Goal: Task Accomplishment & Management: Manage account settings

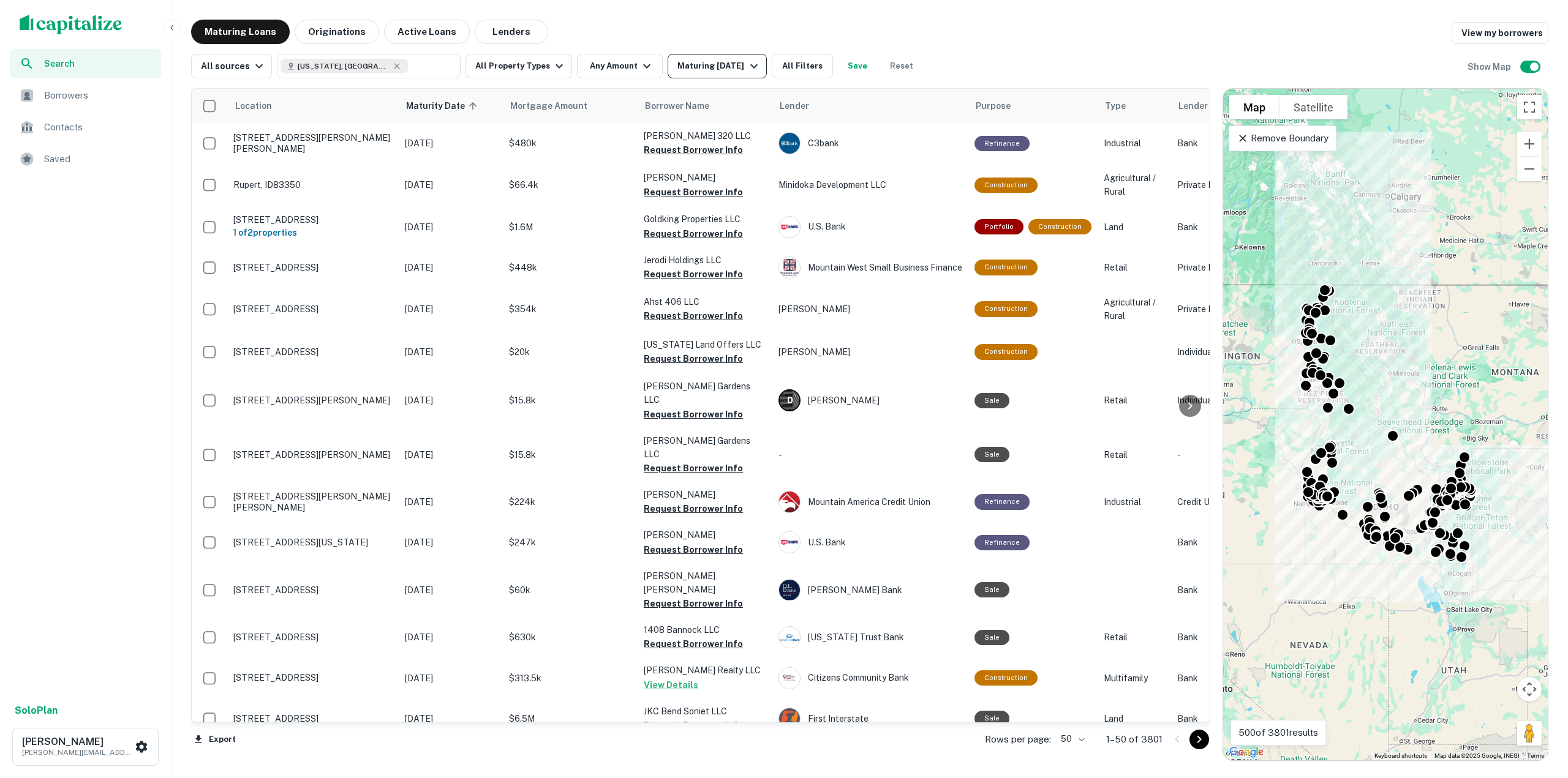
click at [706, 70] on div "Maturing [DATE]" at bounding box center [719, 66] width 83 height 15
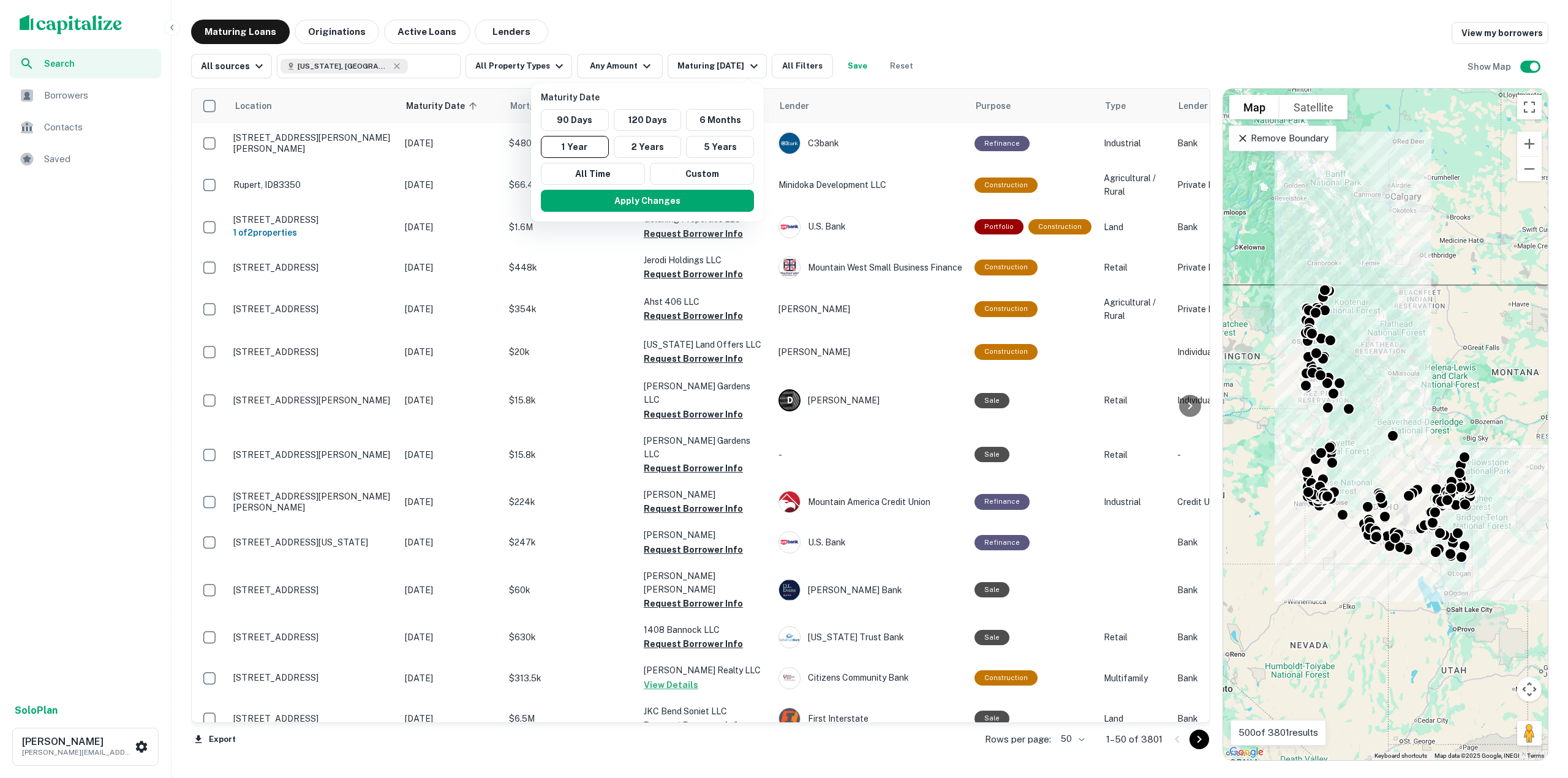
click at [680, 70] on div at bounding box center [784, 389] width 1568 height 778
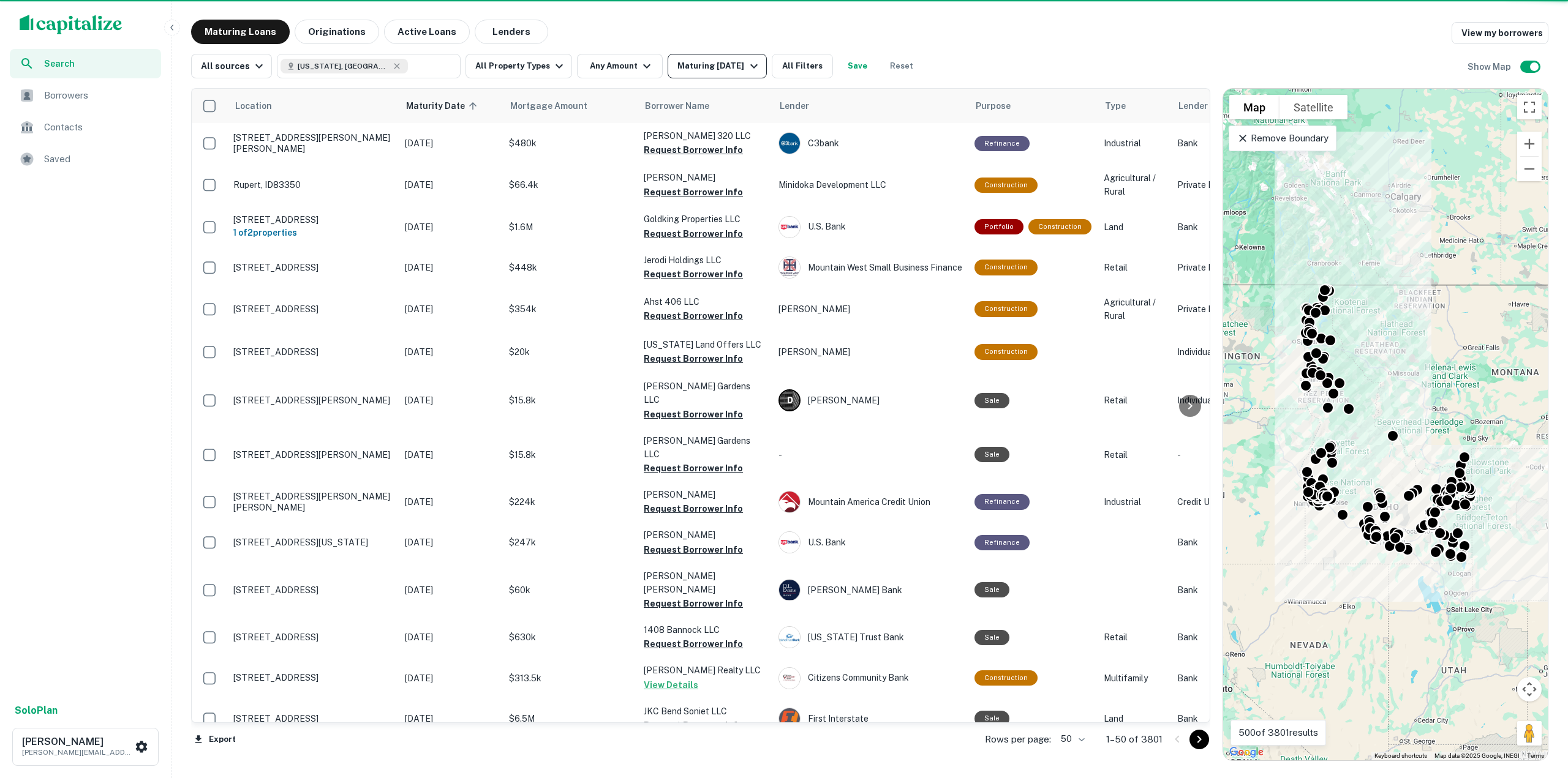
click at [727, 61] on div "Maturing [DATE]" at bounding box center [719, 66] width 83 height 15
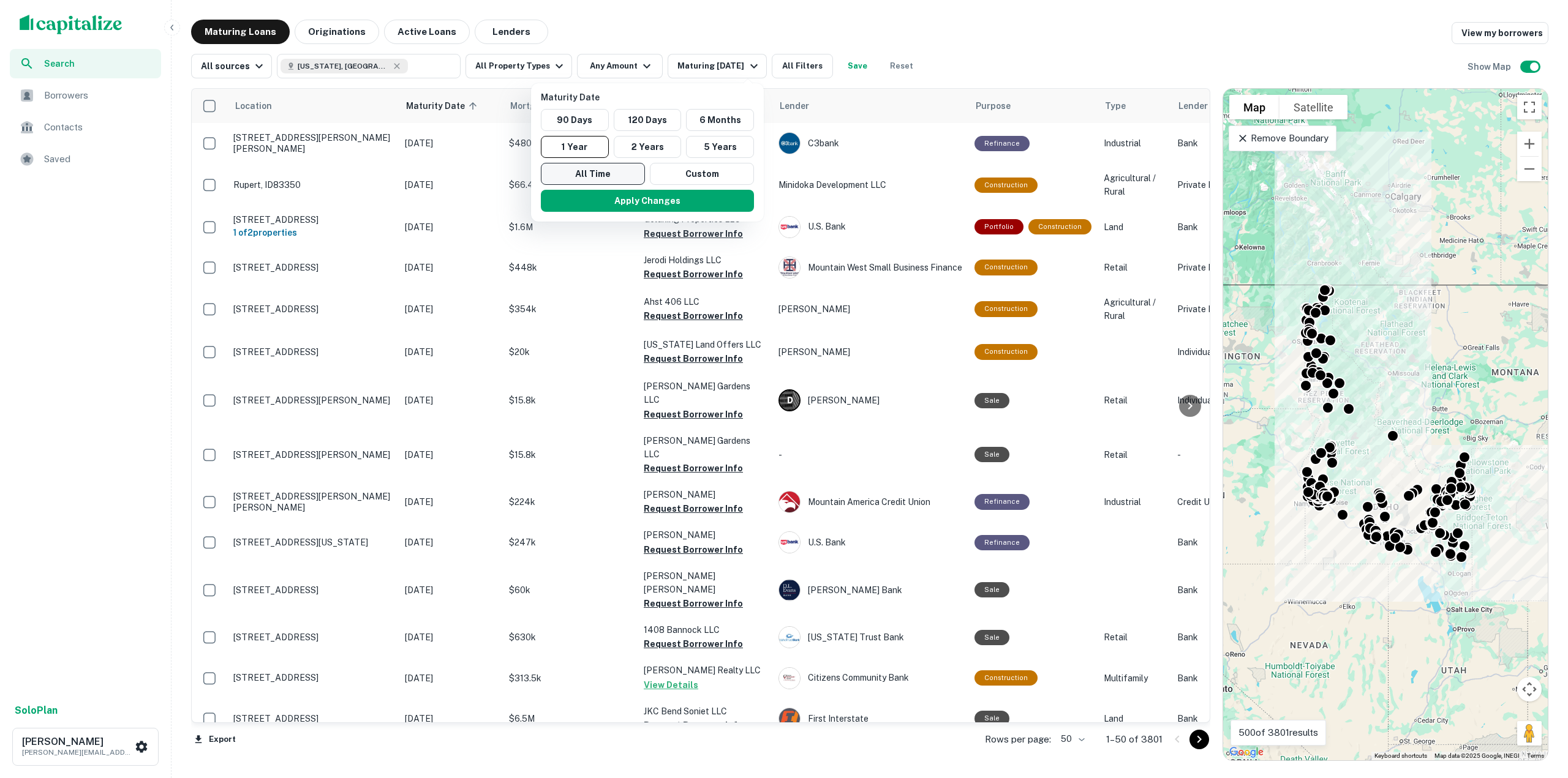
click at [595, 170] on button "All Time" at bounding box center [593, 174] width 104 height 22
click at [779, 72] on div at bounding box center [784, 389] width 1568 height 778
click at [792, 64] on div at bounding box center [784, 389] width 1568 height 778
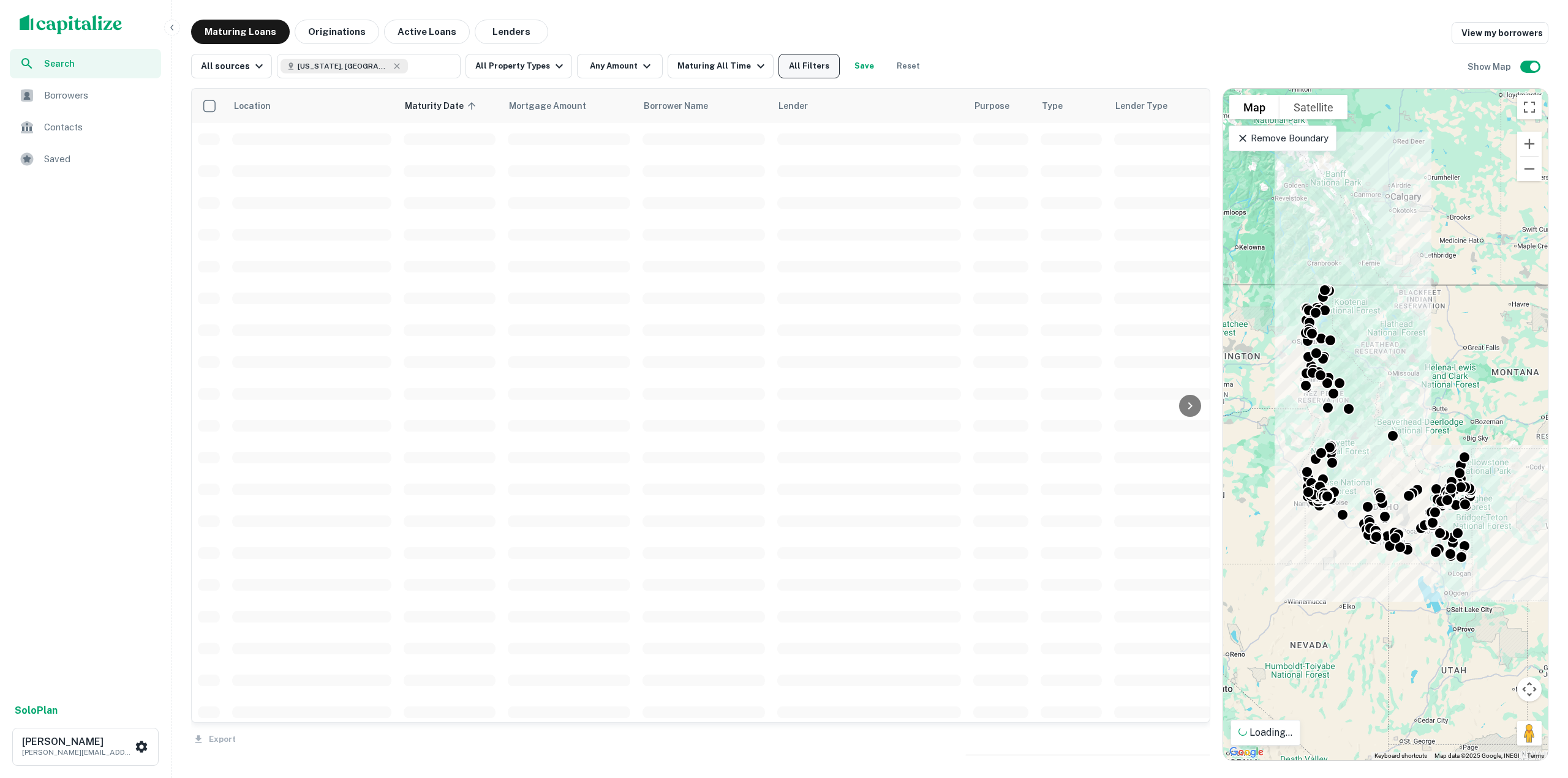
click at [794, 69] on button "All Filters" at bounding box center [808, 66] width 61 height 24
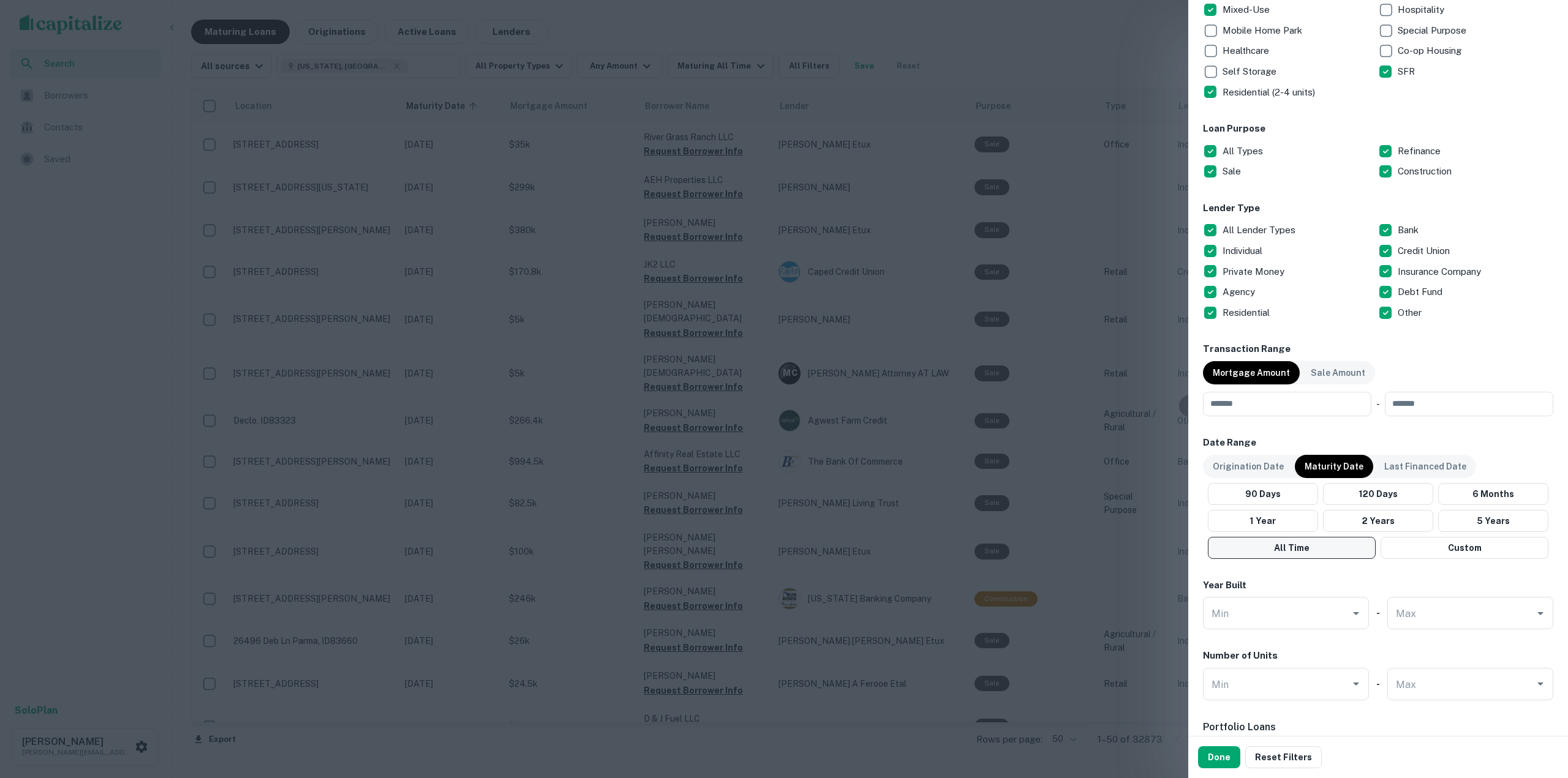
scroll to position [306, 0]
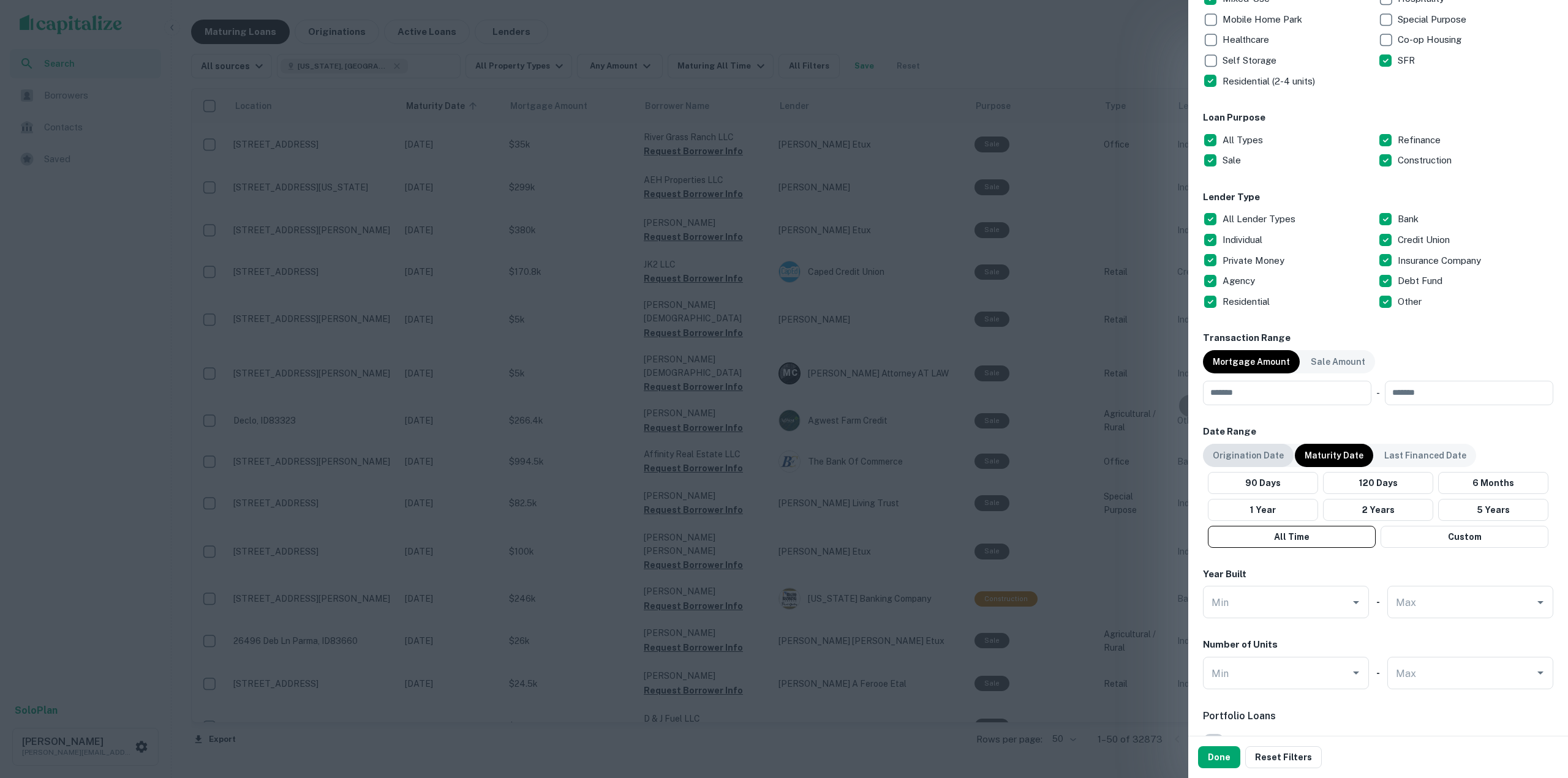
click at [1255, 452] on p "Origination Date" at bounding box center [1248, 455] width 71 height 14
click at [1468, 514] on button "5 Years" at bounding box center [1496, 510] width 113 height 22
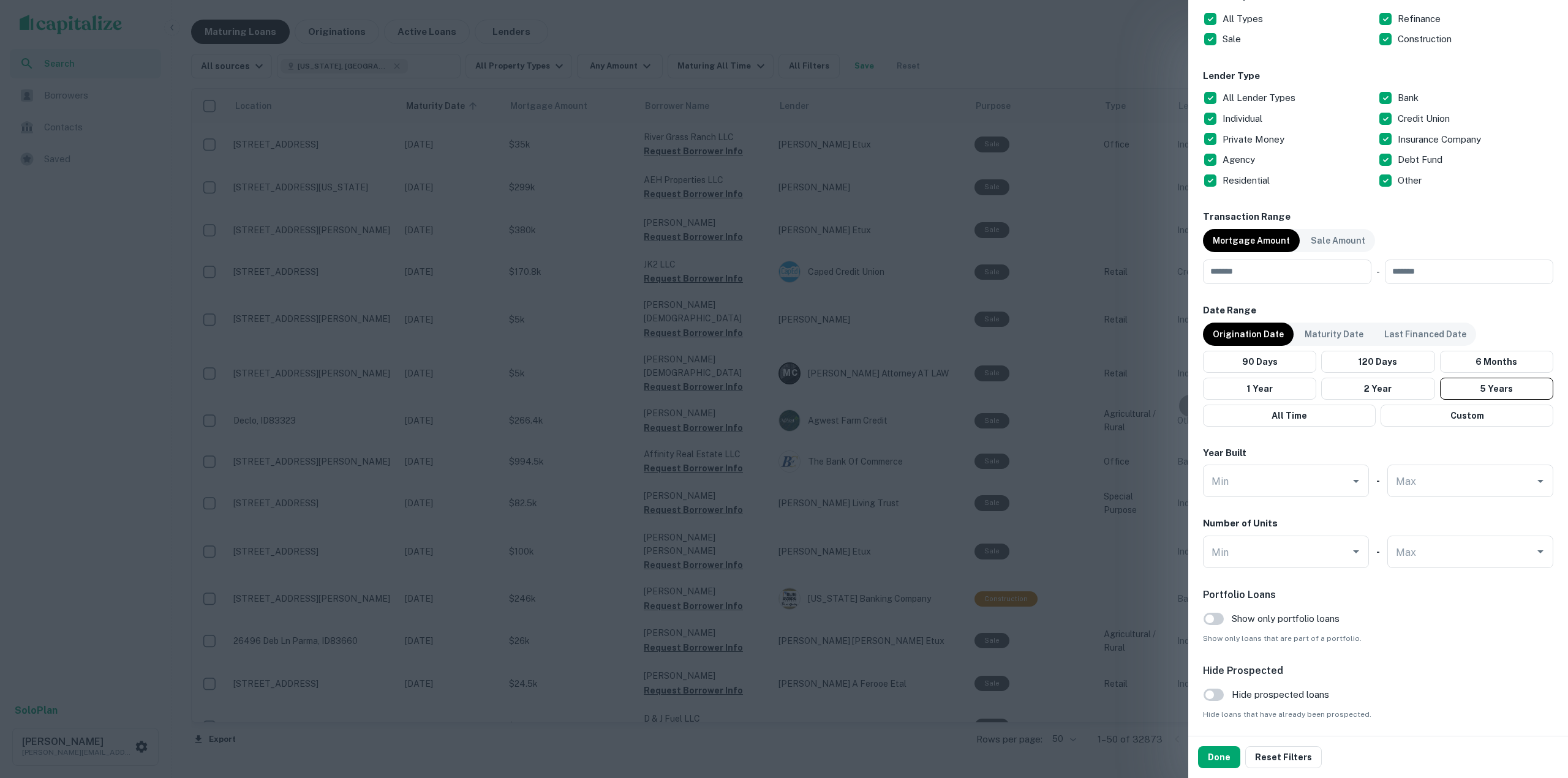
scroll to position [429, 0]
click at [1323, 420] on button "All Time" at bounding box center [1289, 414] width 173 height 22
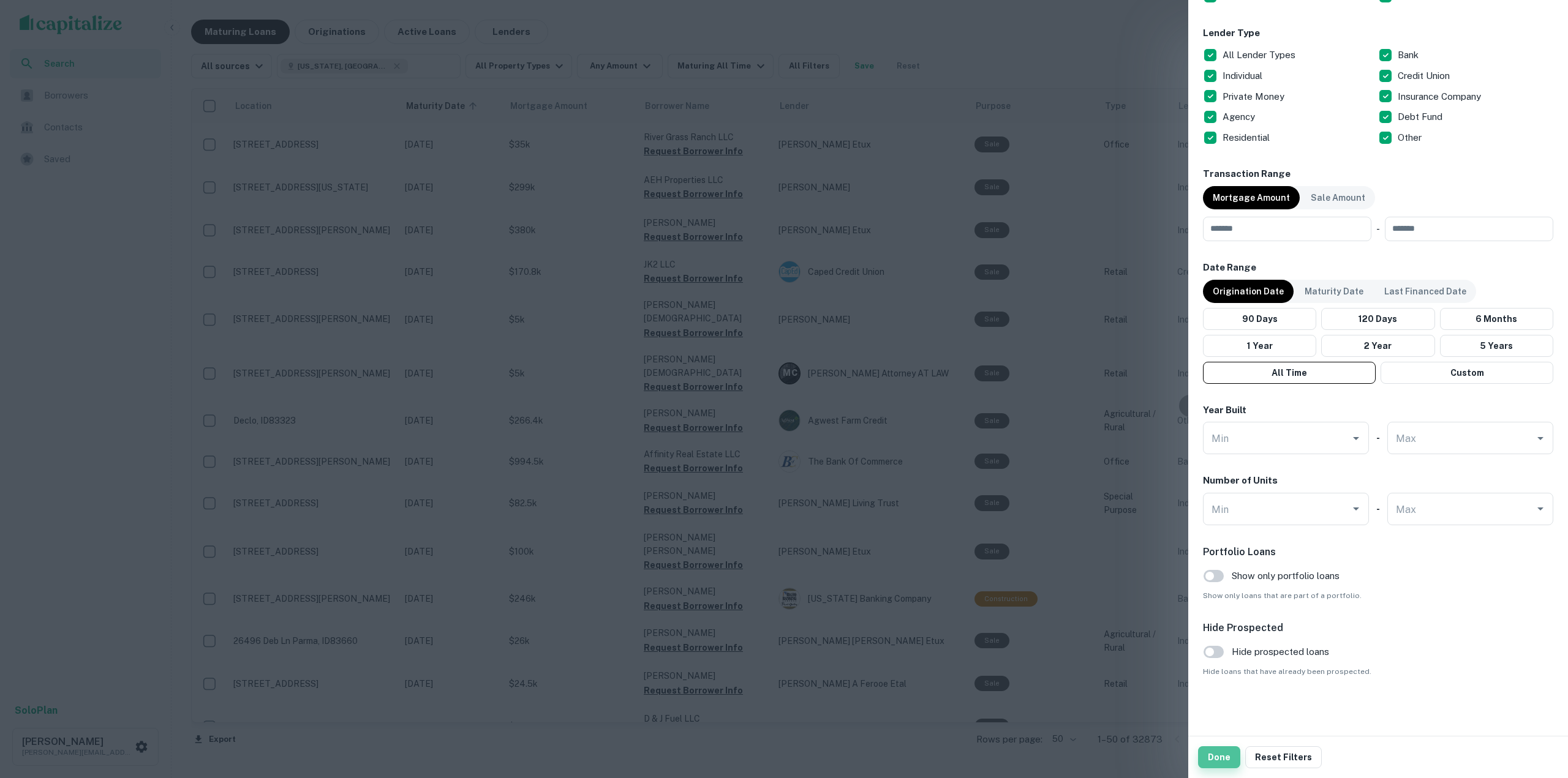
click at [1218, 766] on button "Done" at bounding box center [1219, 757] width 43 height 22
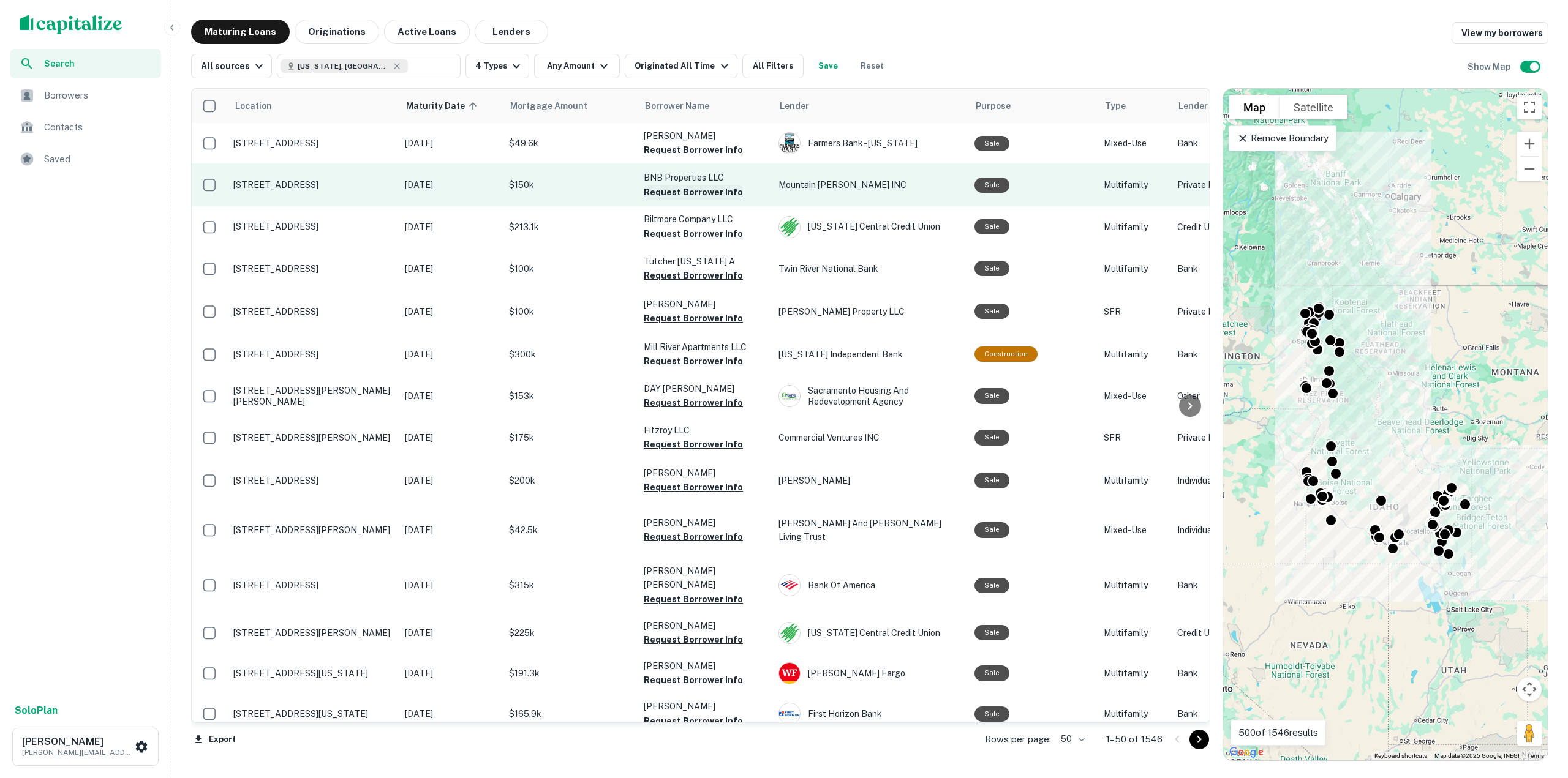
click at [727, 195] on button "Request Borrower Info" at bounding box center [693, 192] width 99 height 15
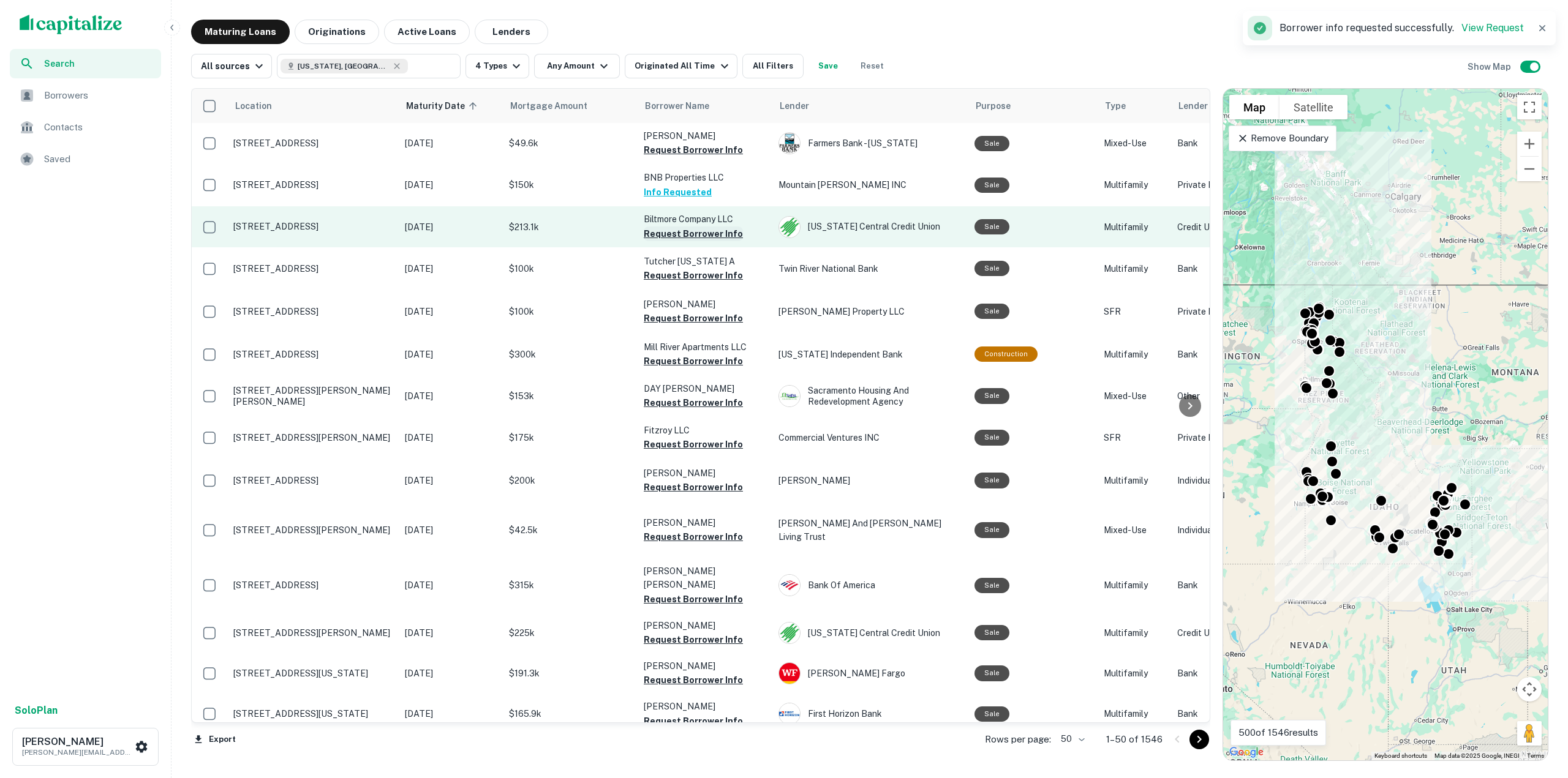
drag, startPoint x: 727, startPoint y: 195, endPoint x: 669, endPoint y: 233, distance: 69.3
click at [669, 233] on button "Request Borrower Info" at bounding box center [693, 233] width 99 height 15
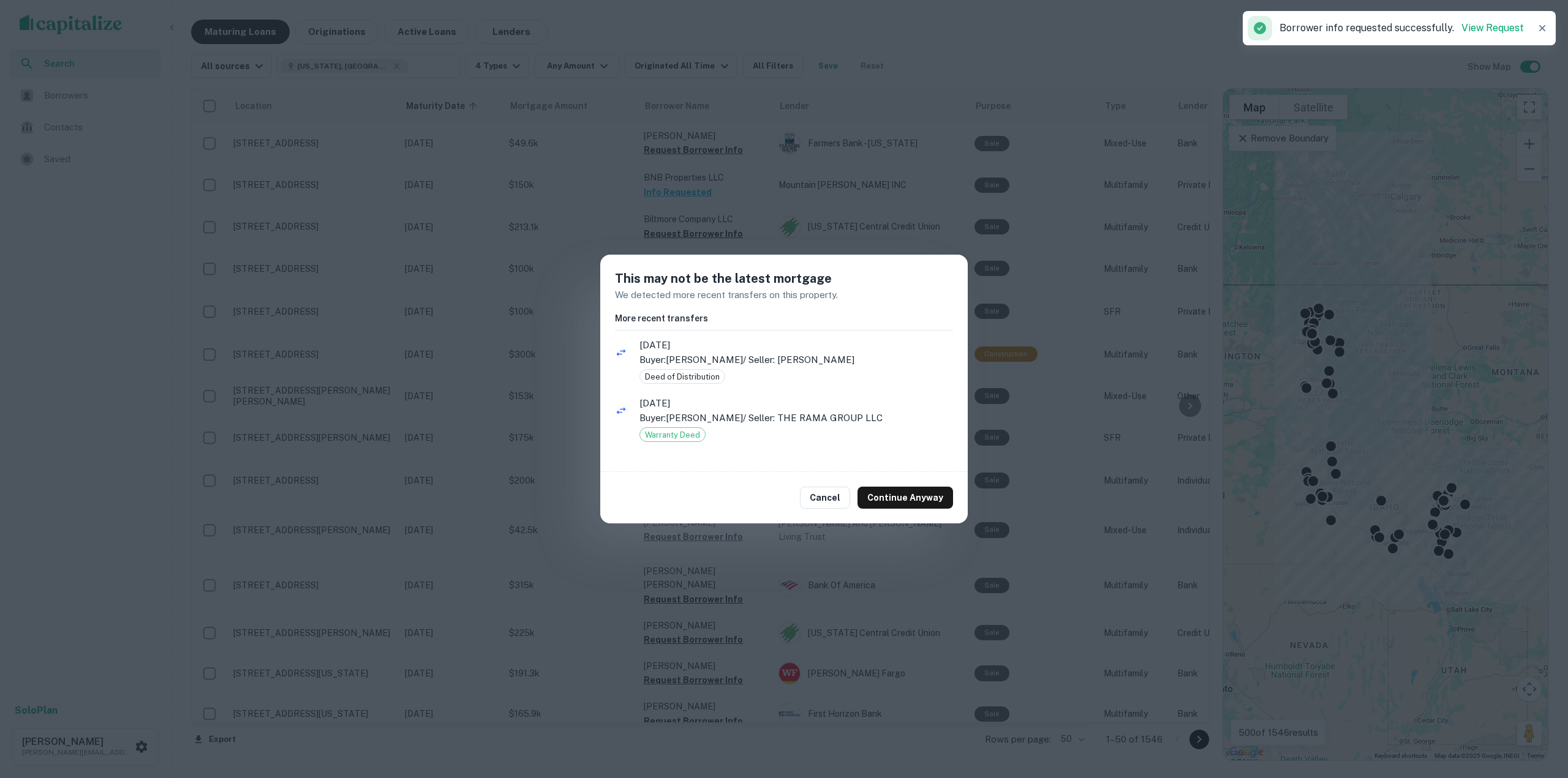
click at [912, 487] on div "Cancel Continue Anyway" at bounding box center [784, 498] width 368 height 52
click at [910, 496] on button "Continue Anyway" at bounding box center [905, 498] width 95 height 22
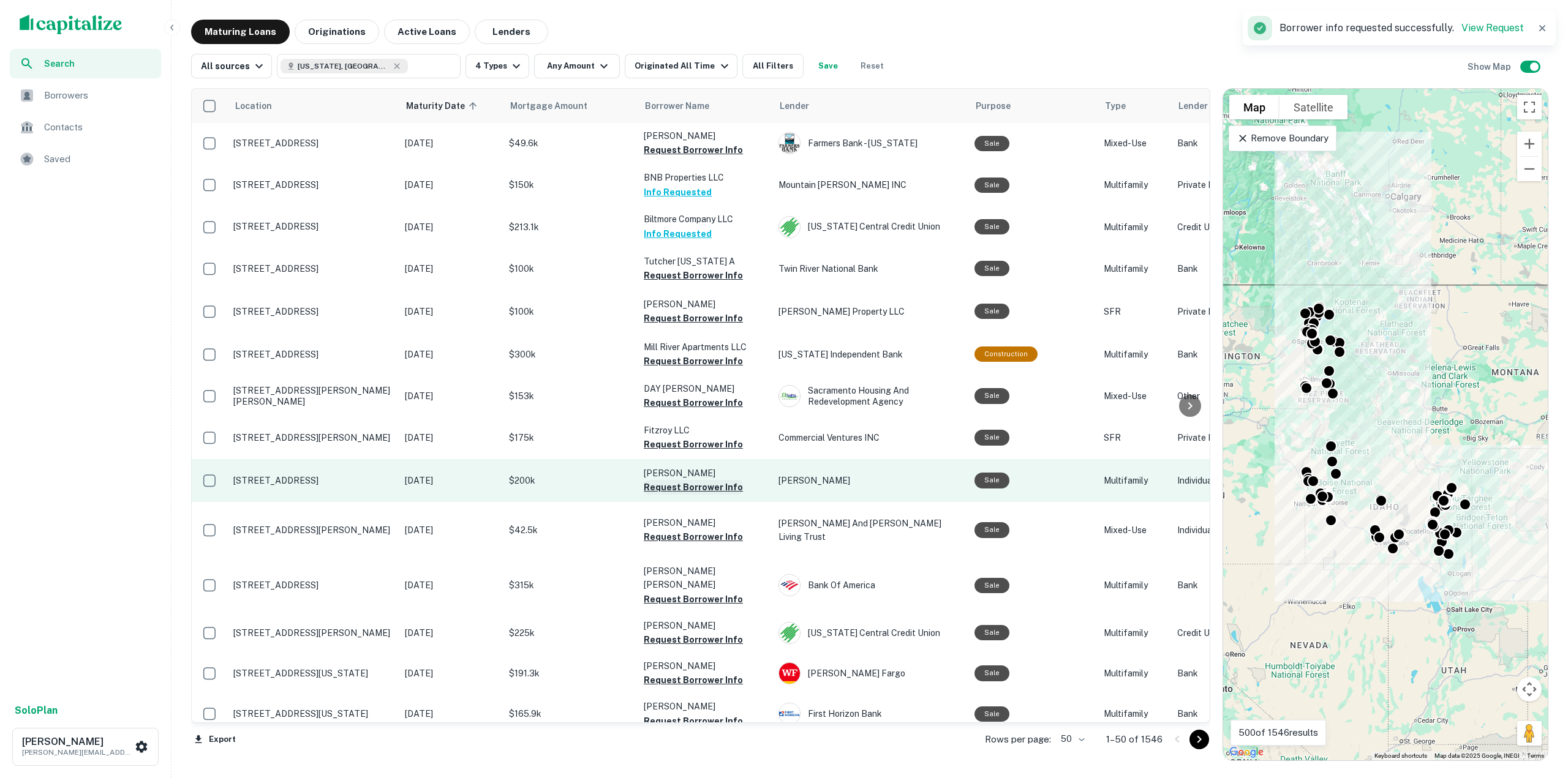
click at [696, 486] on button "Request Borrower Info" at bounding box center [693, 487] width 99 height 15
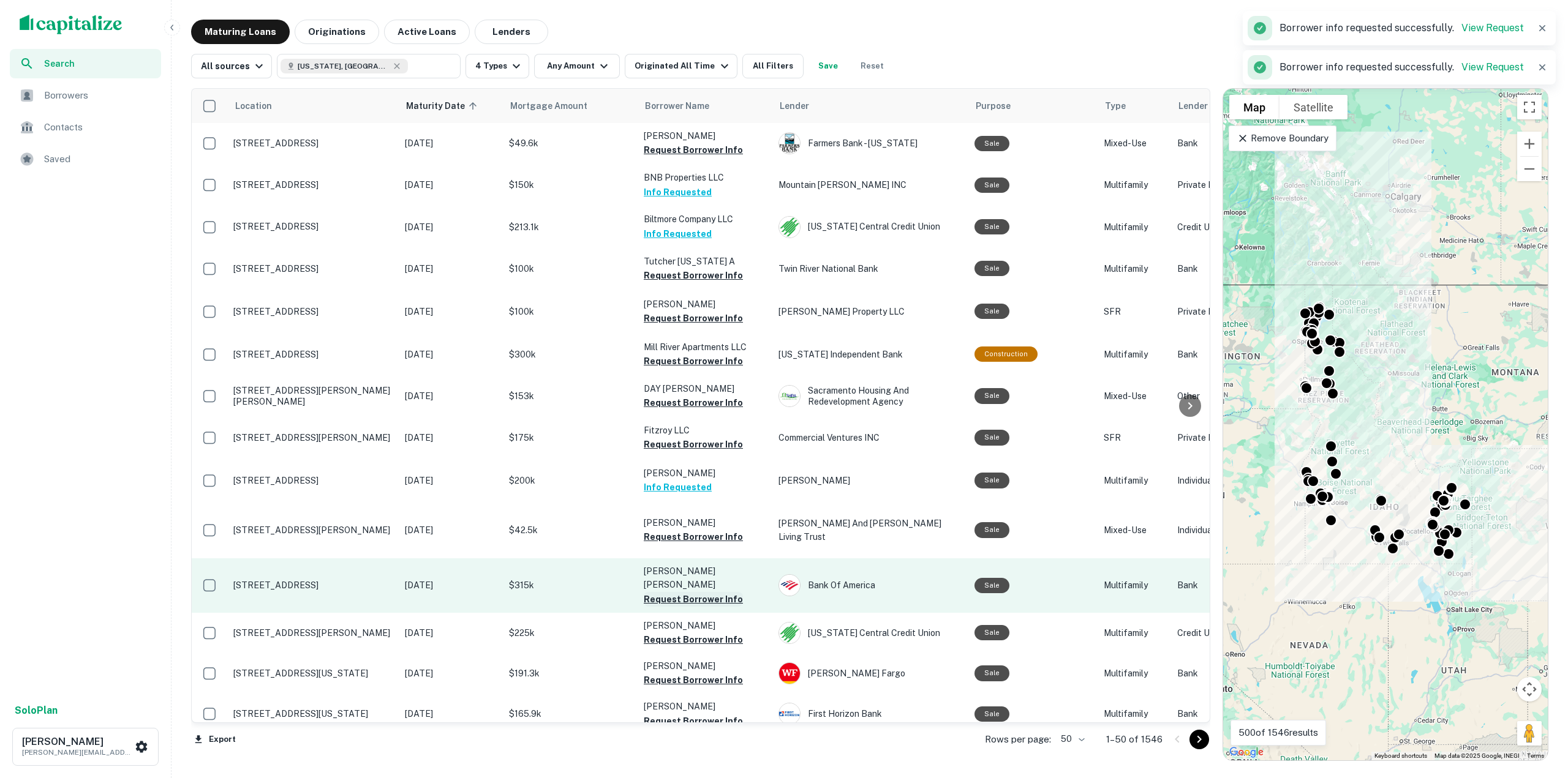
click at [701, 592] on button "Request Borrower Info" at bounding box center [693, 599] width 99 height 15
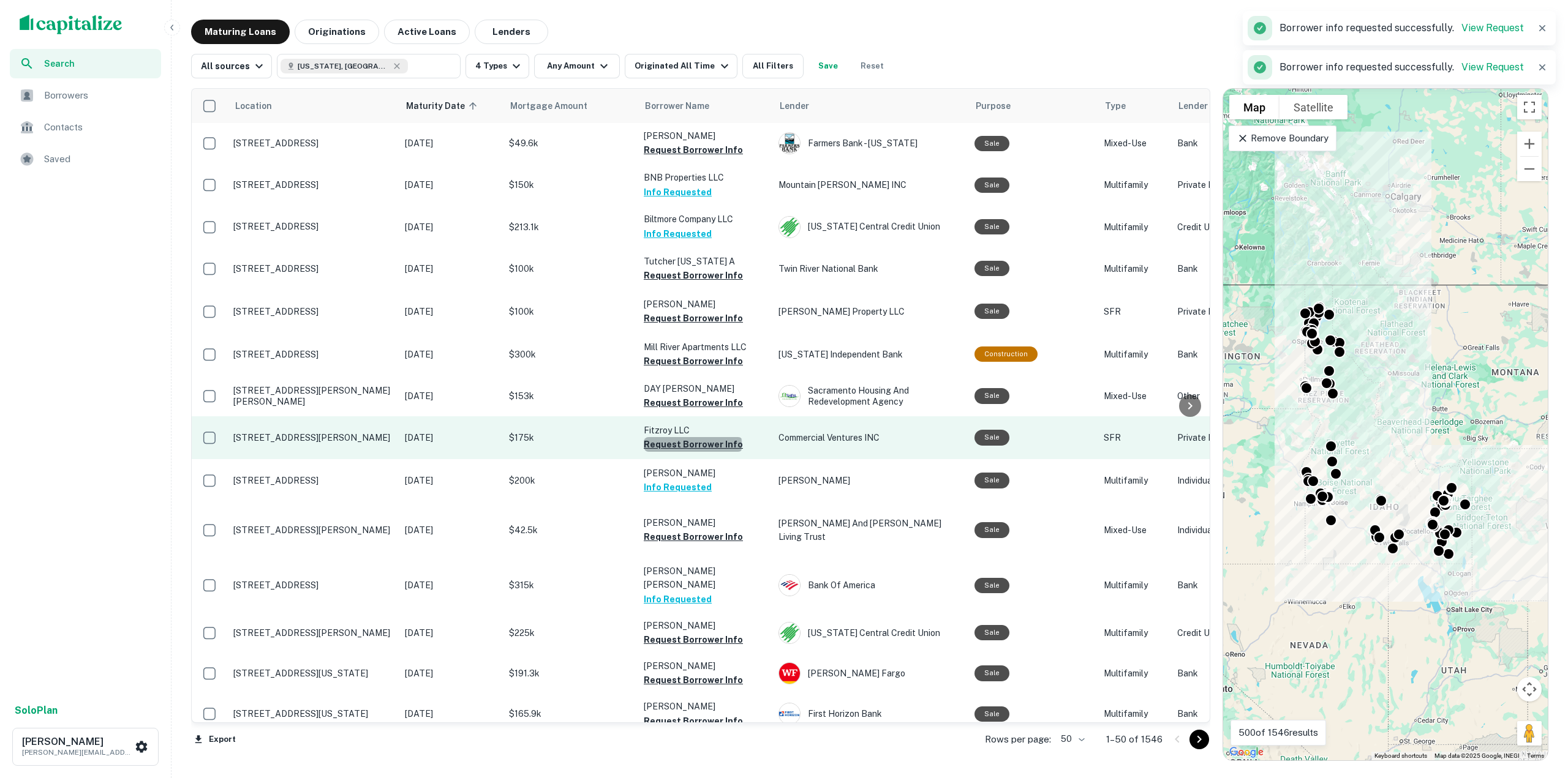
click at [692, 444] on button "Request Borrower Info" at bounding box center [693, 444] width 99 height 15
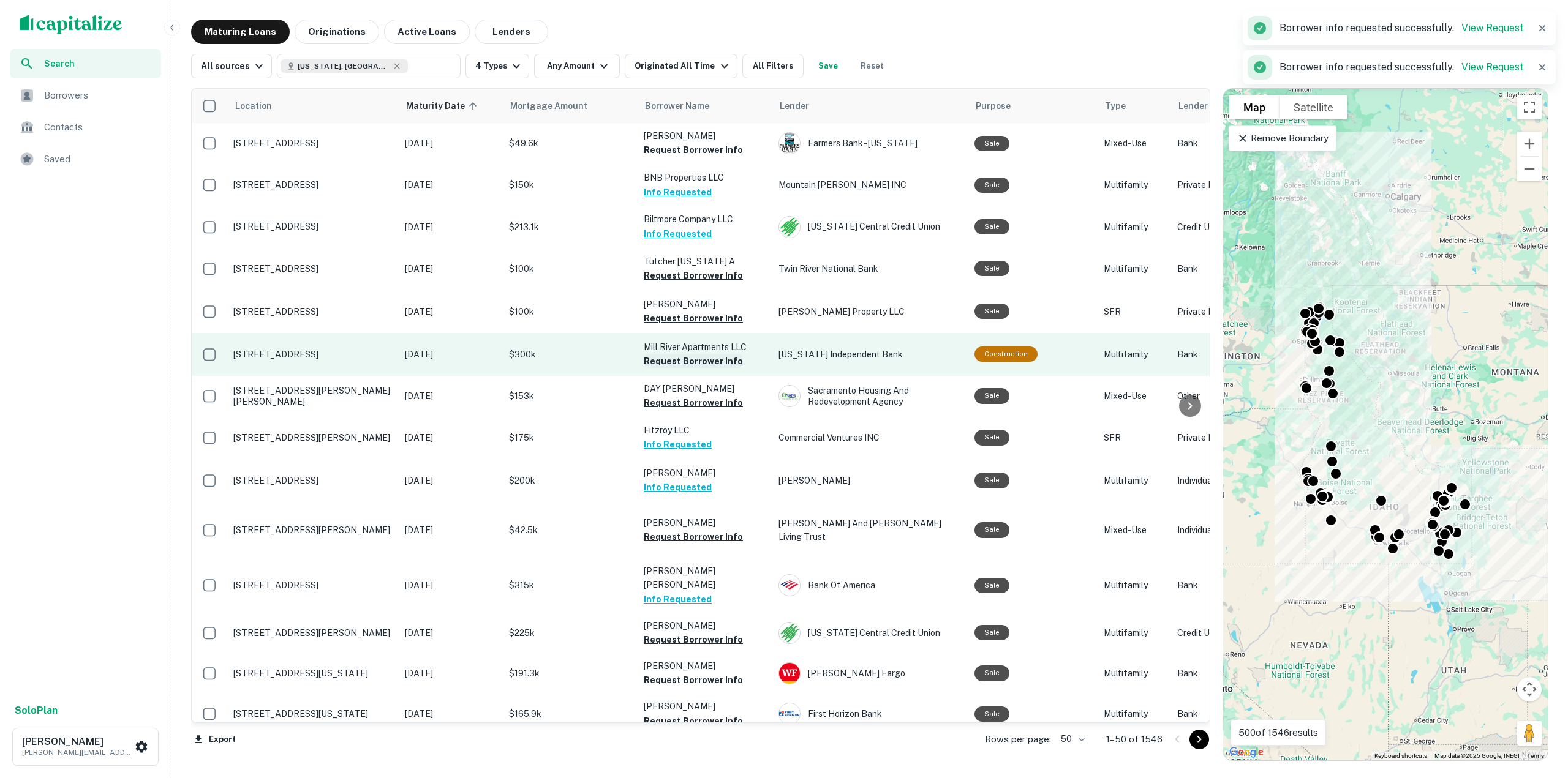
click at [686, 360] on button "Request Borrower Info" at bounding box center [693, 361] width 99 height 15
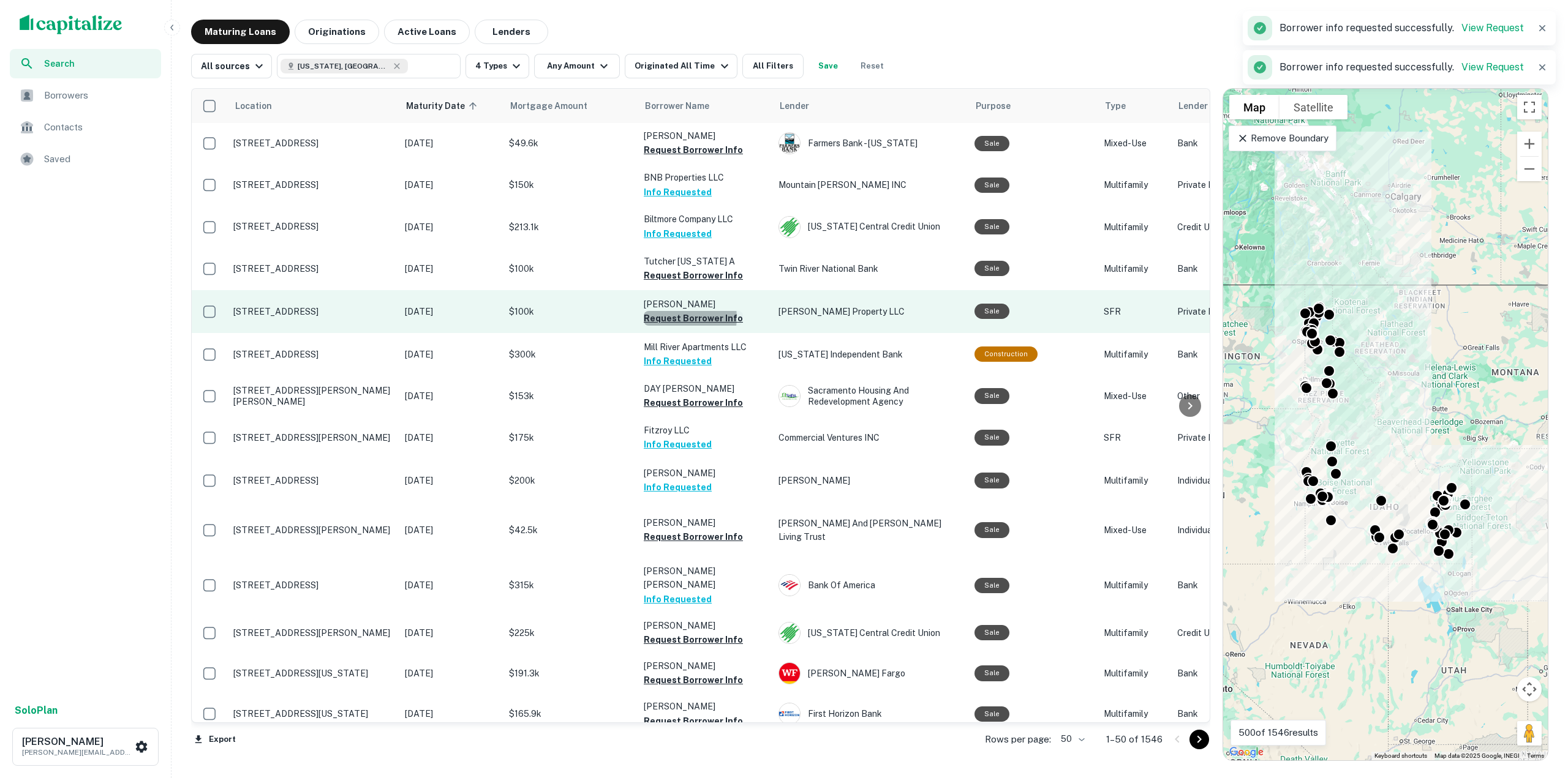
click at [682, 318] on button "Request Borrower Info" at bounding box center [693, 318] width 99 height 15
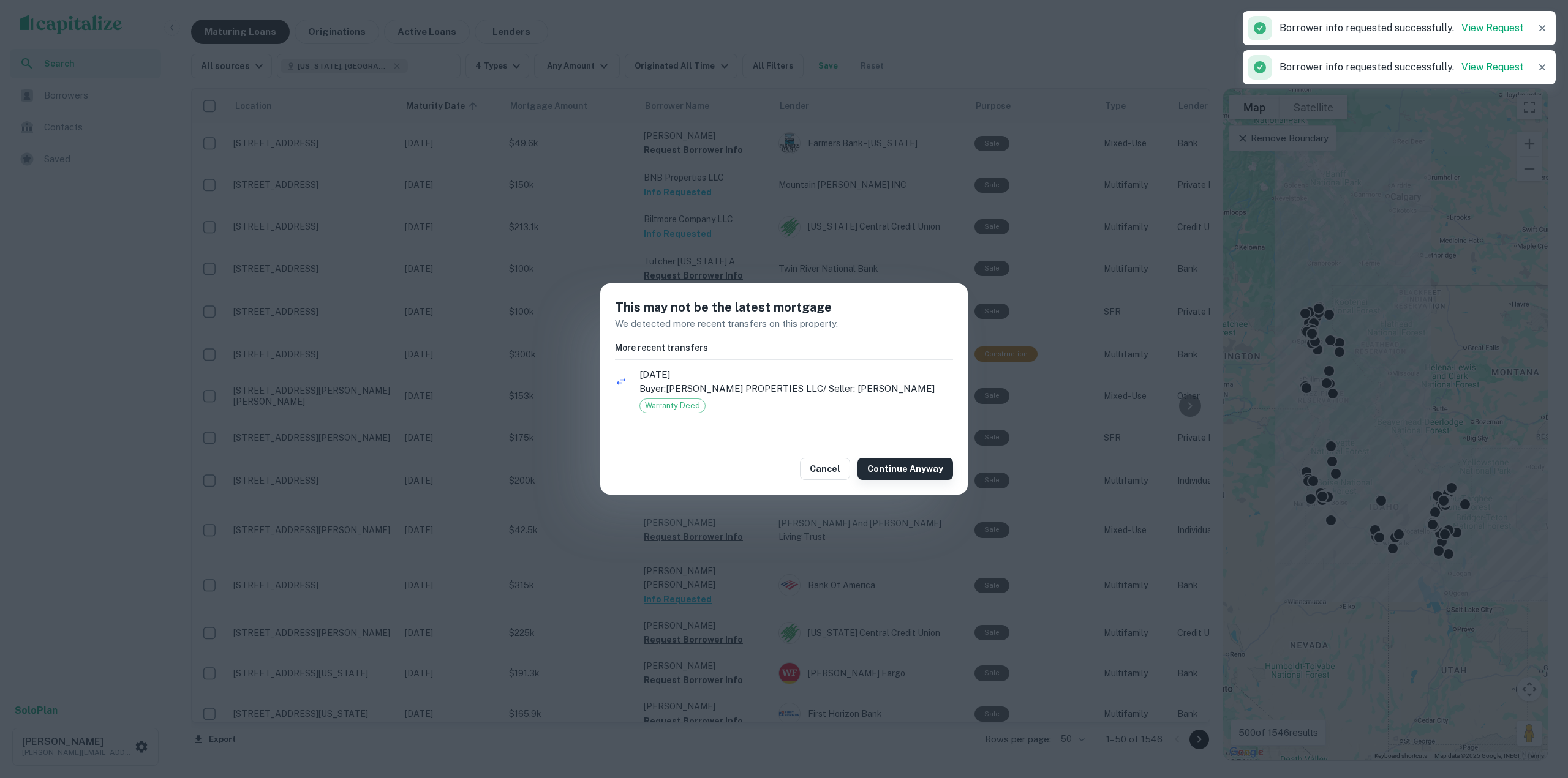
click at [912, 471] on button "Continue Anyway" at bounding box center [905, 469] width 95 height 22
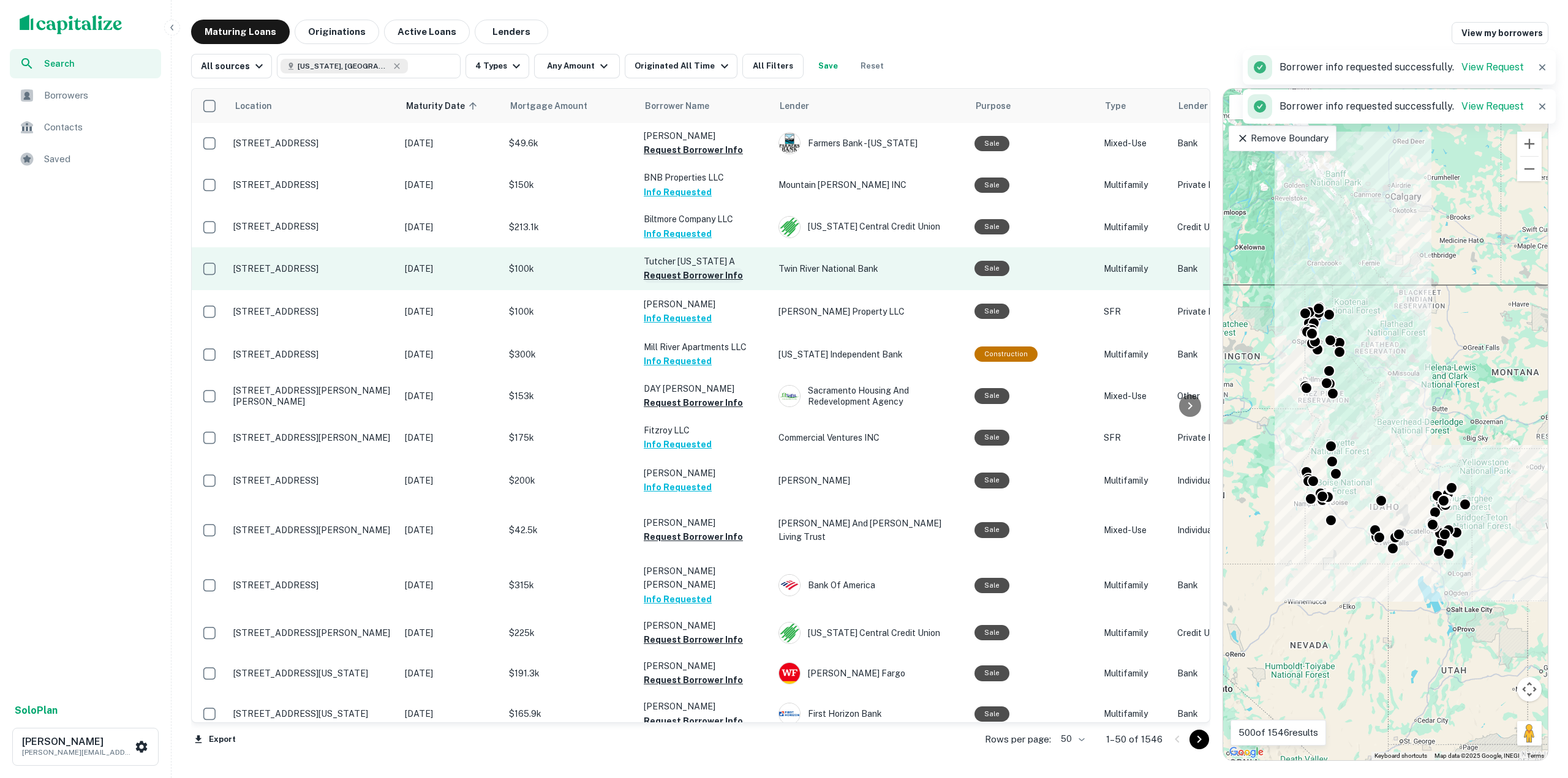
click at [703, 273] on button "Request Borrower Info" at bounding box center [693, 275] width 99 height 15
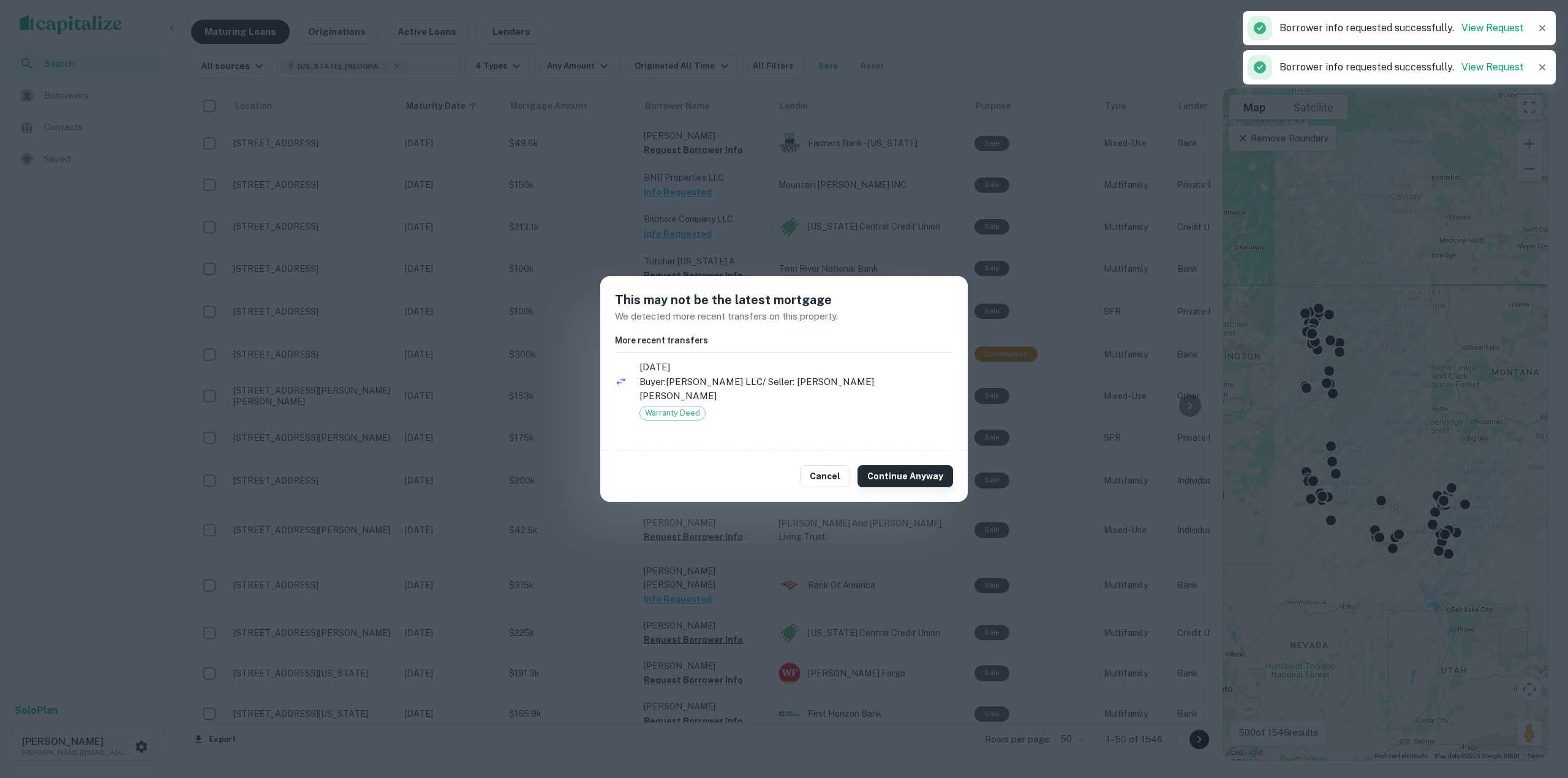
click at [919, 467] on button "Continue Anyway" at bounding box center [905, 476] width 95 height 22
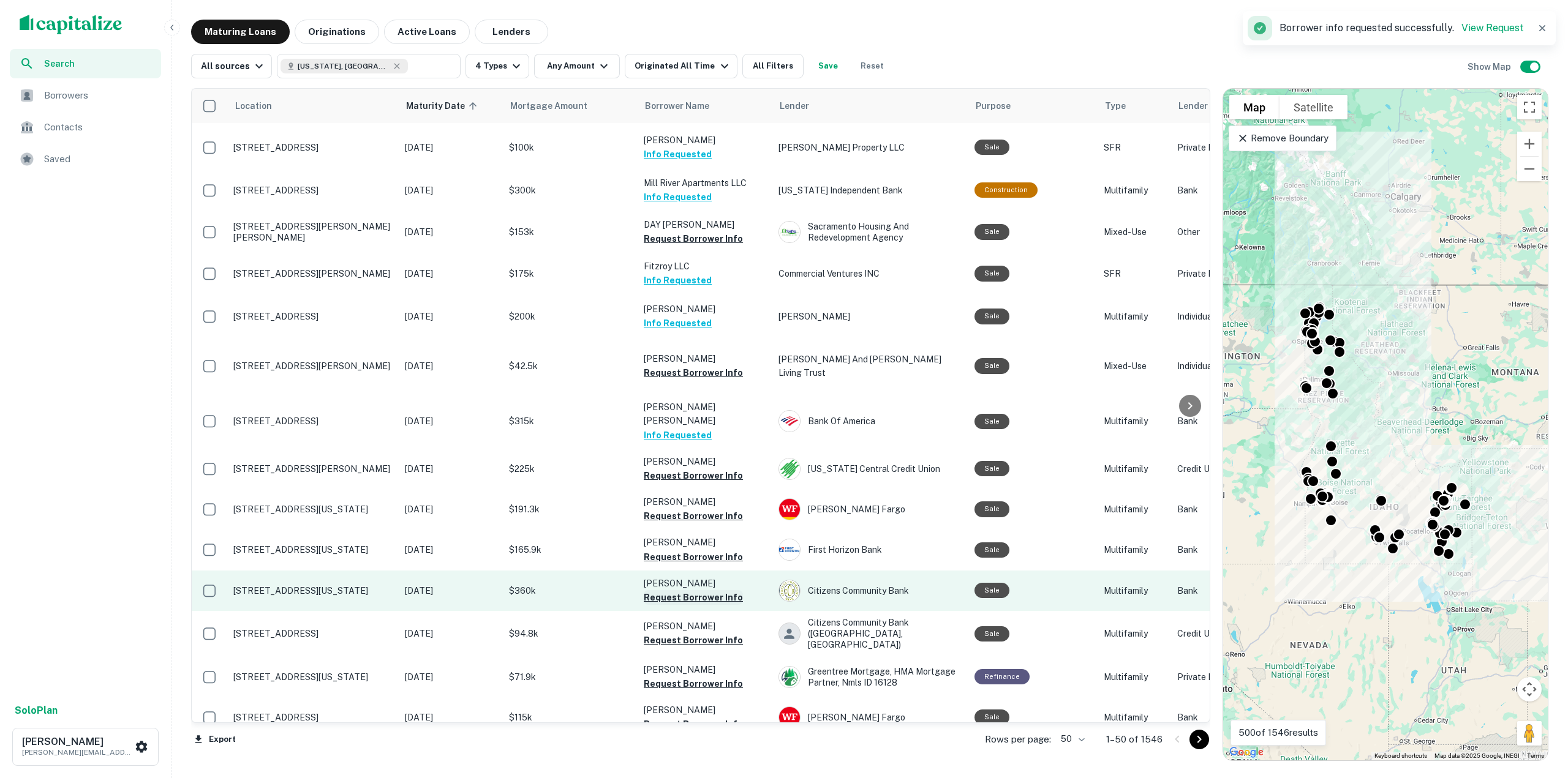
scroll to position [184, 0]
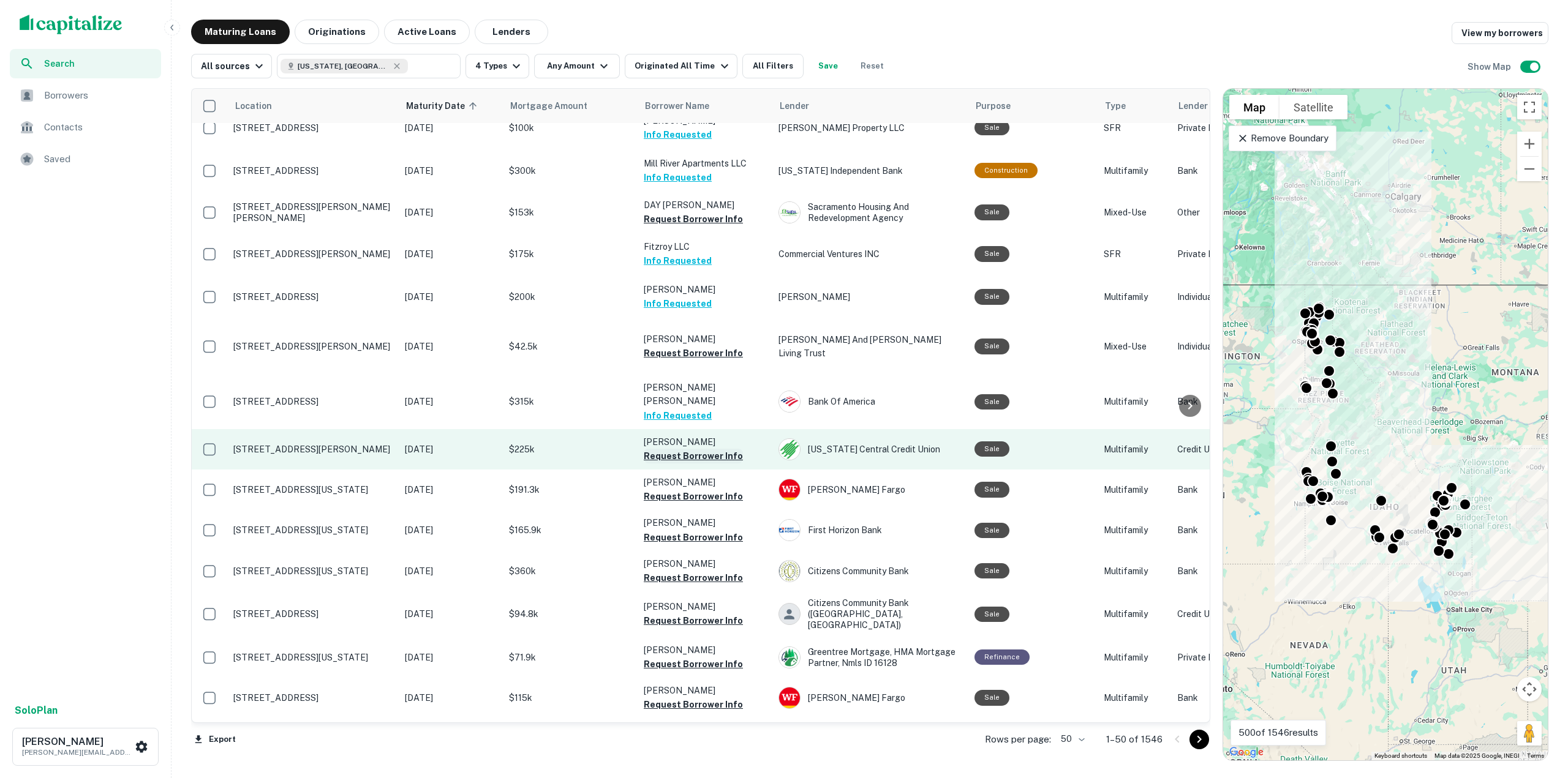
click at [691, 449] on button "Request Borrower Info" at bounding box center [693, 456] width 99 height 15
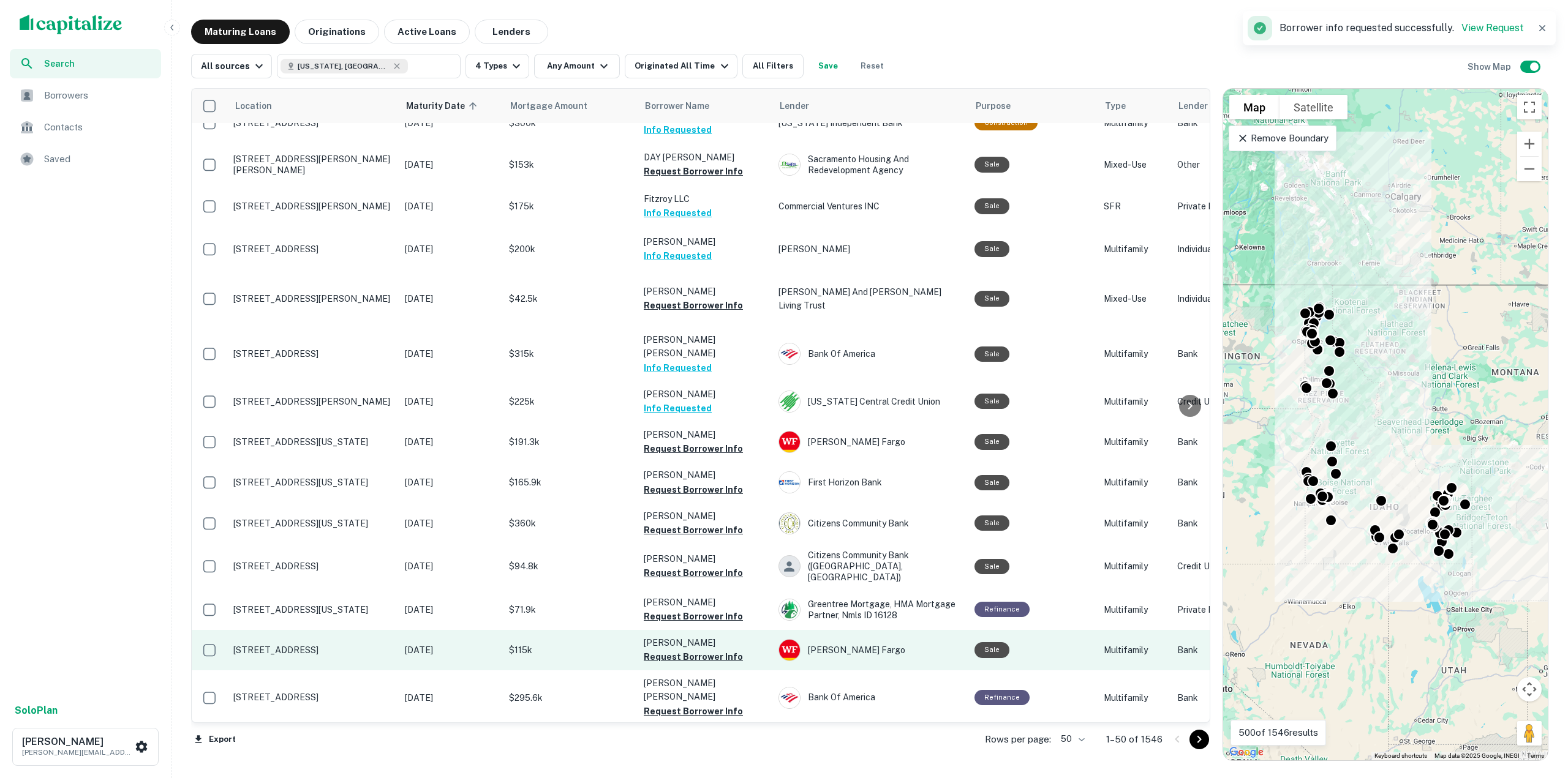
scroll to position [245, 0]
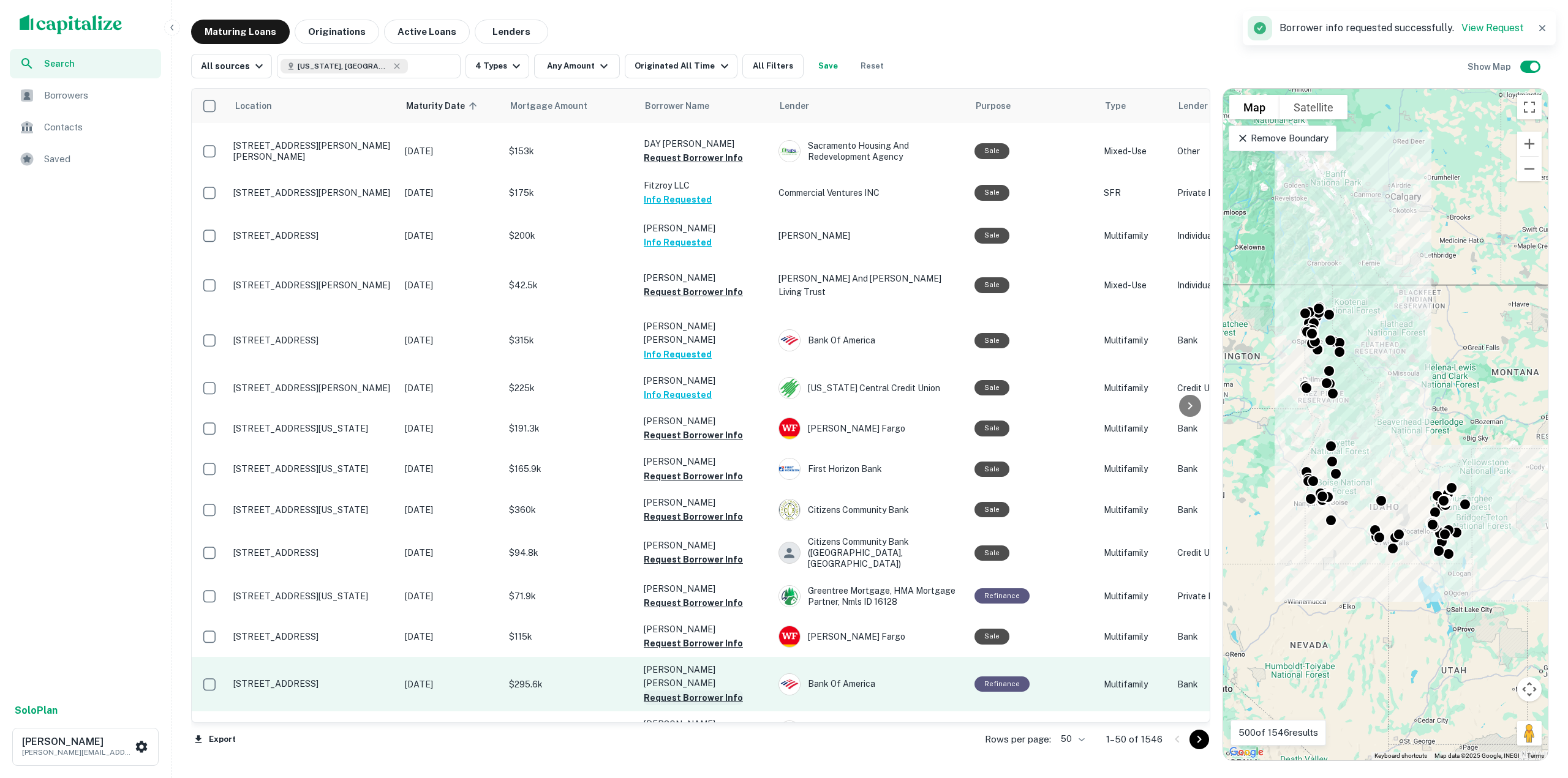
click at [690, 690] on button "Request Borrower Info" at bounding box center [693, 697] width 99 height 15
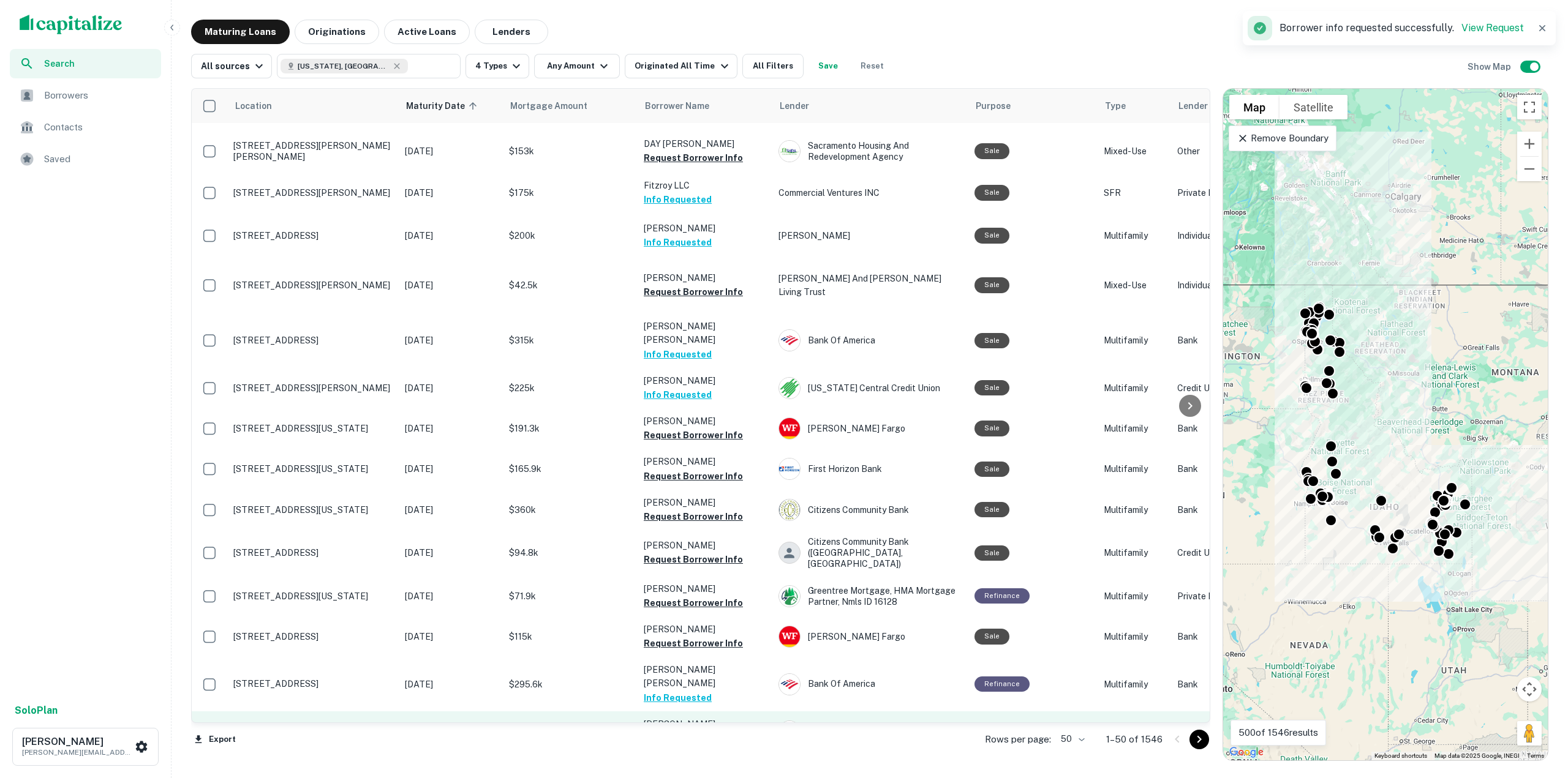
click at [702, 731] on button "Request Borrower Info" at bounding box center [693, 738] width 99 height 15
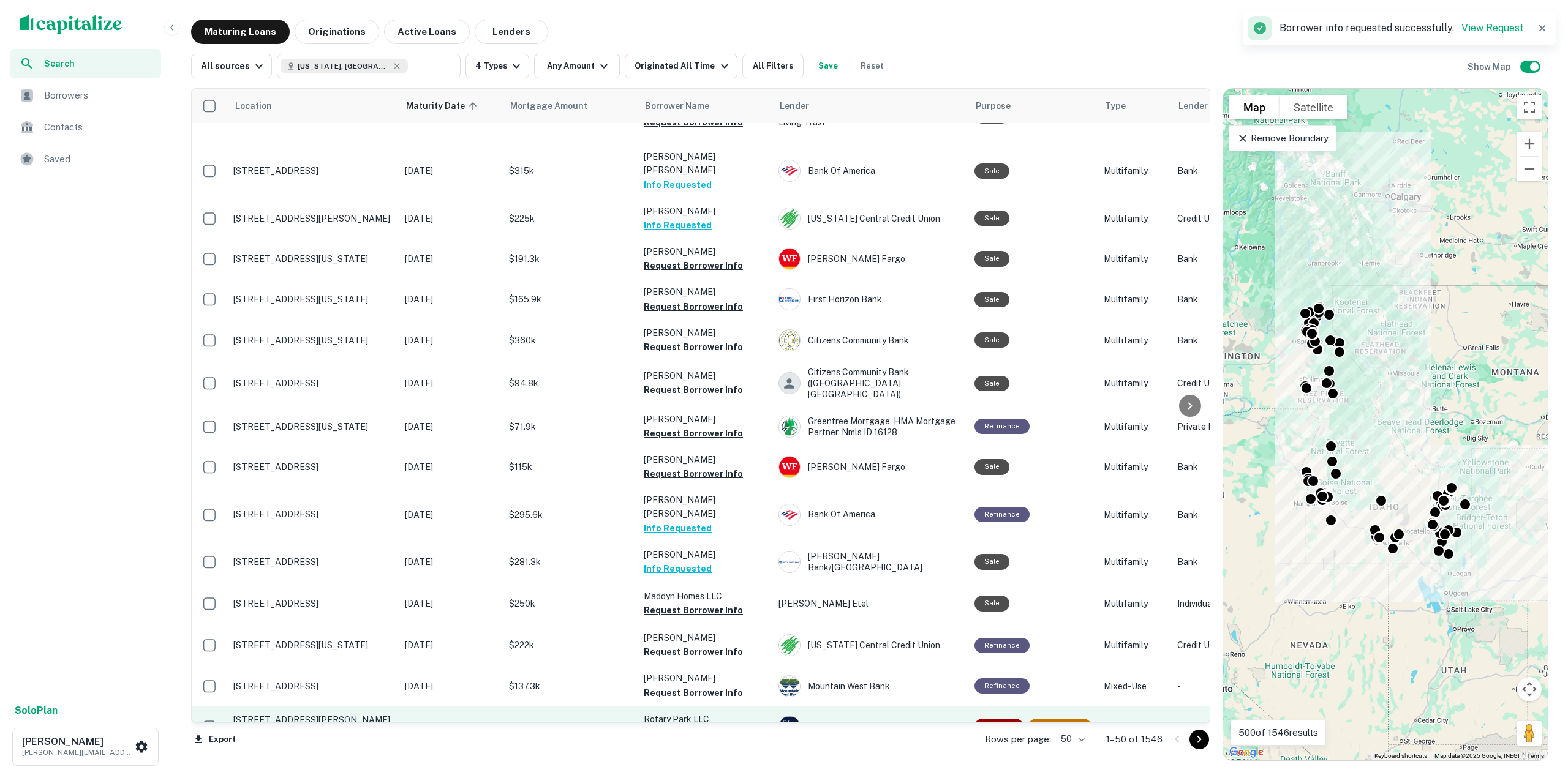
scroll to position [490, 0]
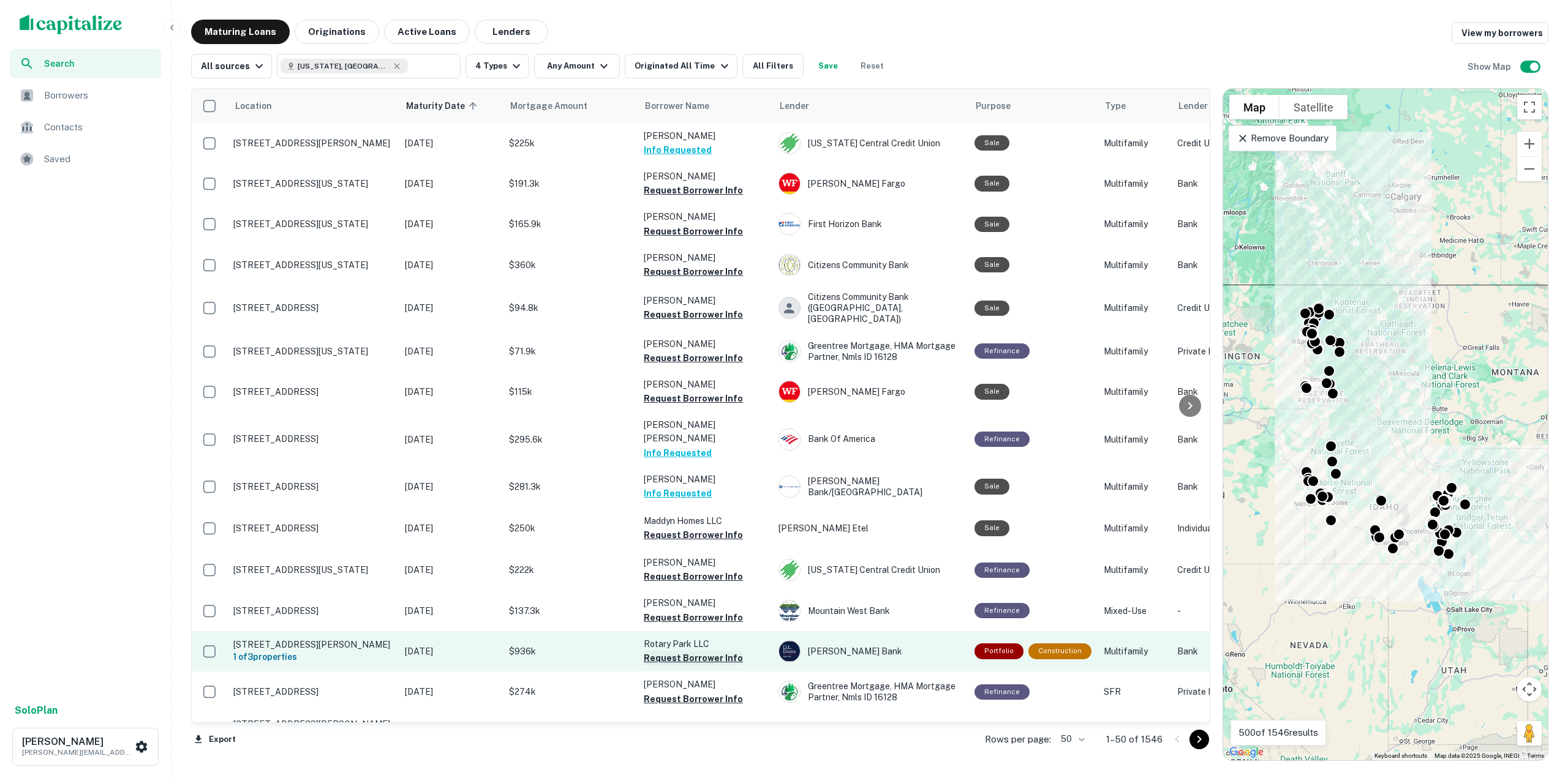
click at [668, 651] on button "Request Borrower Info" at bounding box center [693, 658] width 99 height 15
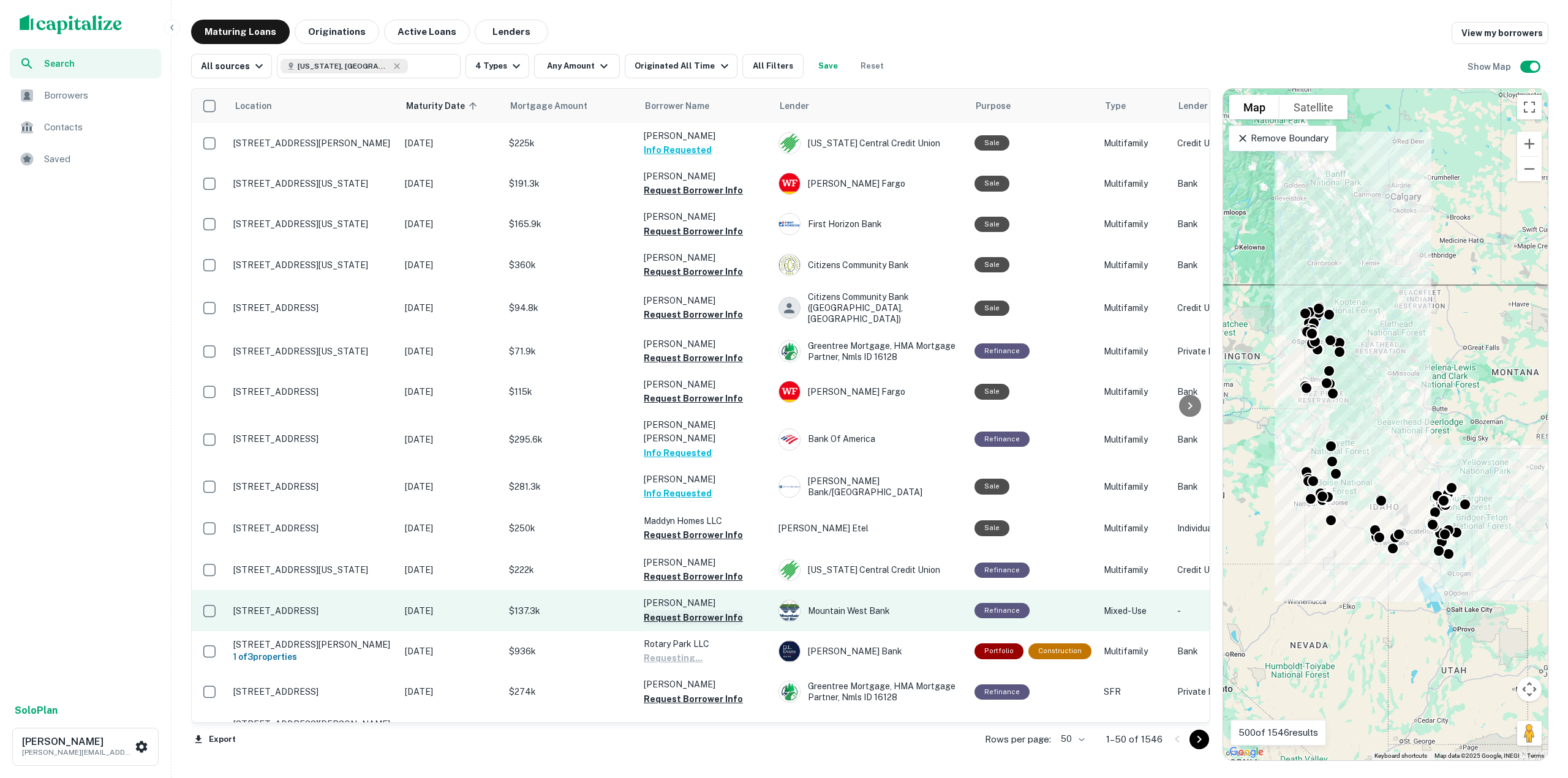
click at [661, 610] on button "Request Borrower Info" at bounding box center [693, 618] width 99 height 15
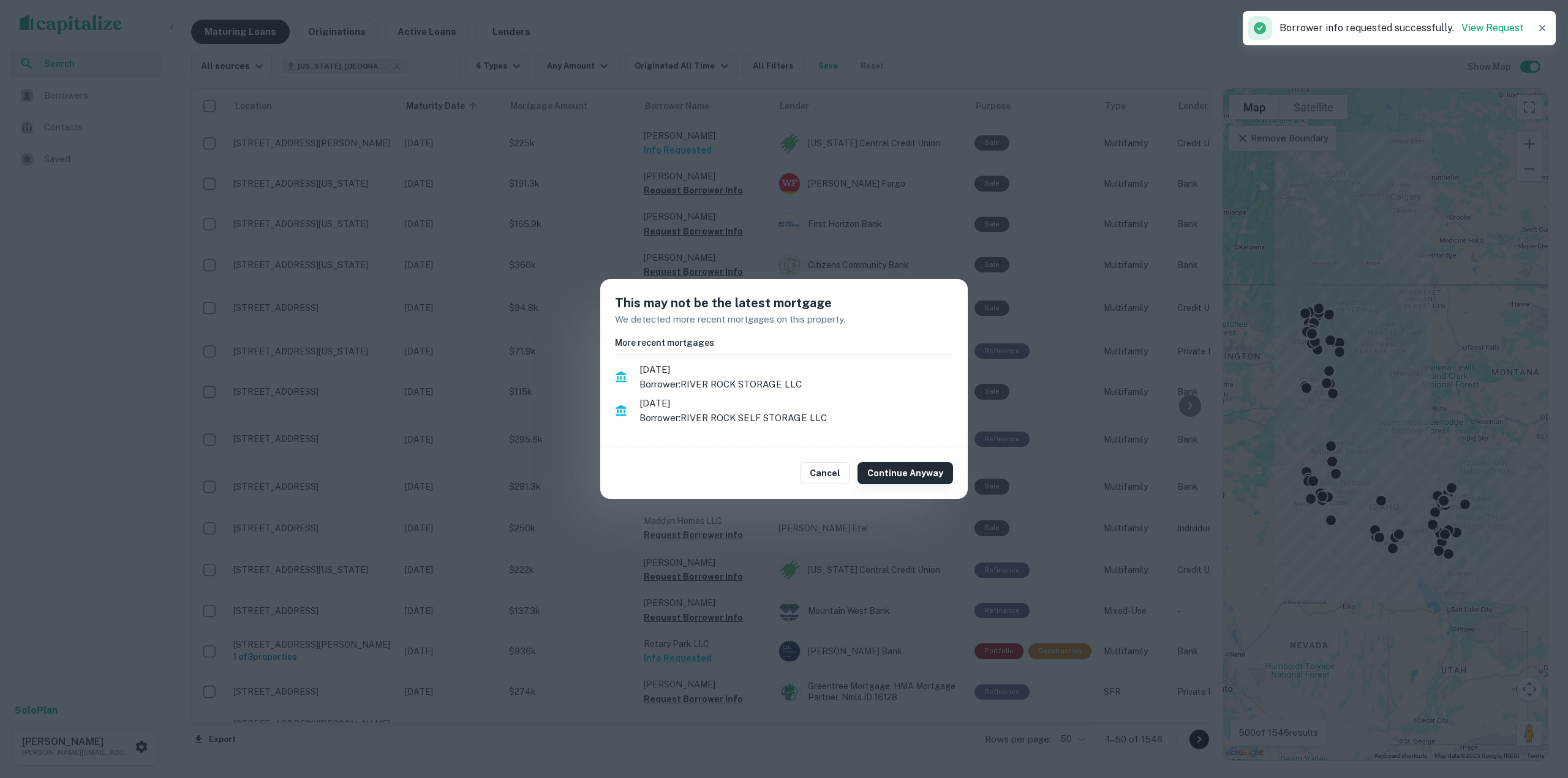
click at [883, 471] on button "Continue Anyway" at bounding box center [905, 473] width 95 height 22
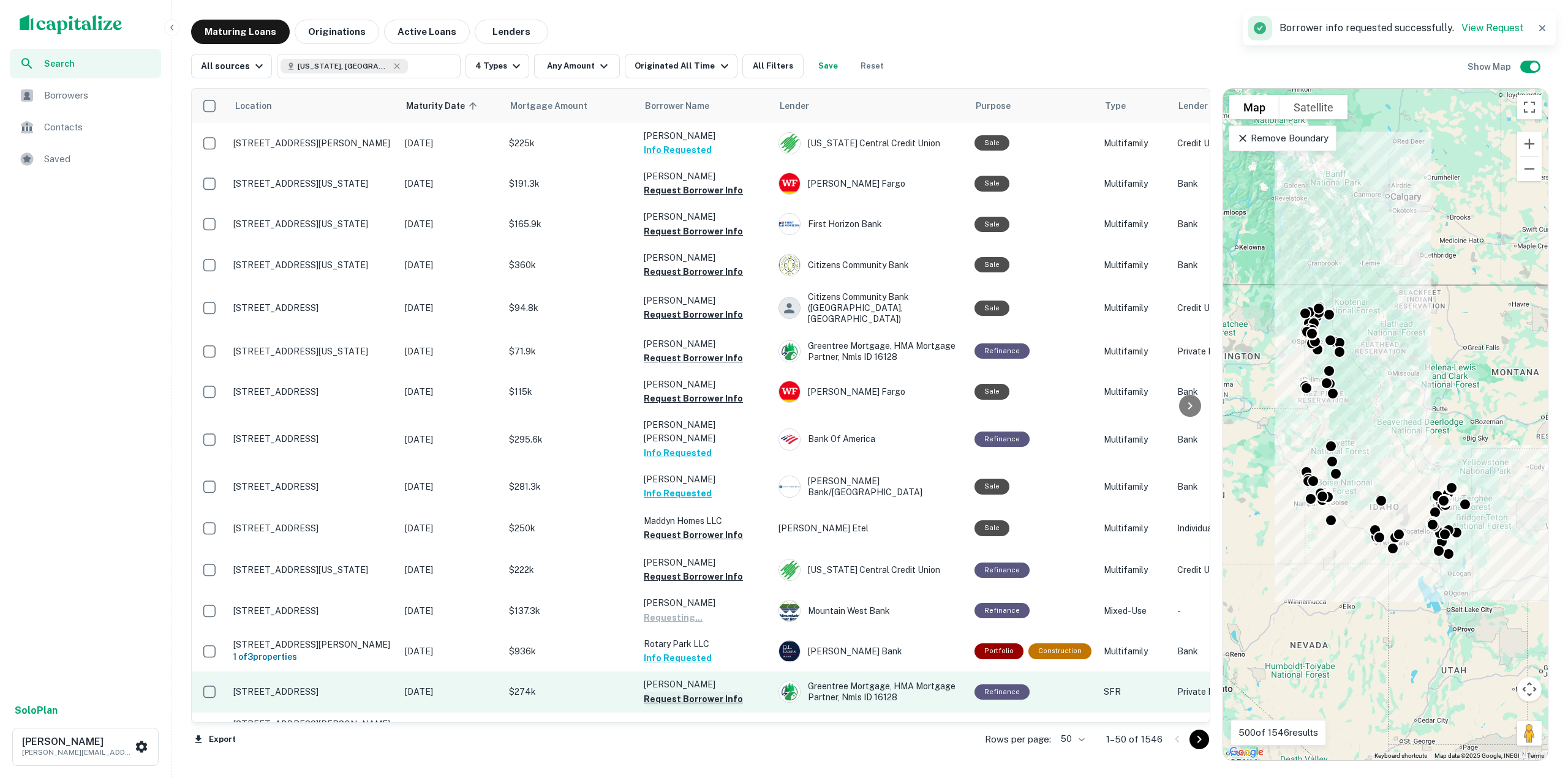
click at [714, 692] on button "Request Borrower Info" at bounding box center [693, 699] width 99 height 15
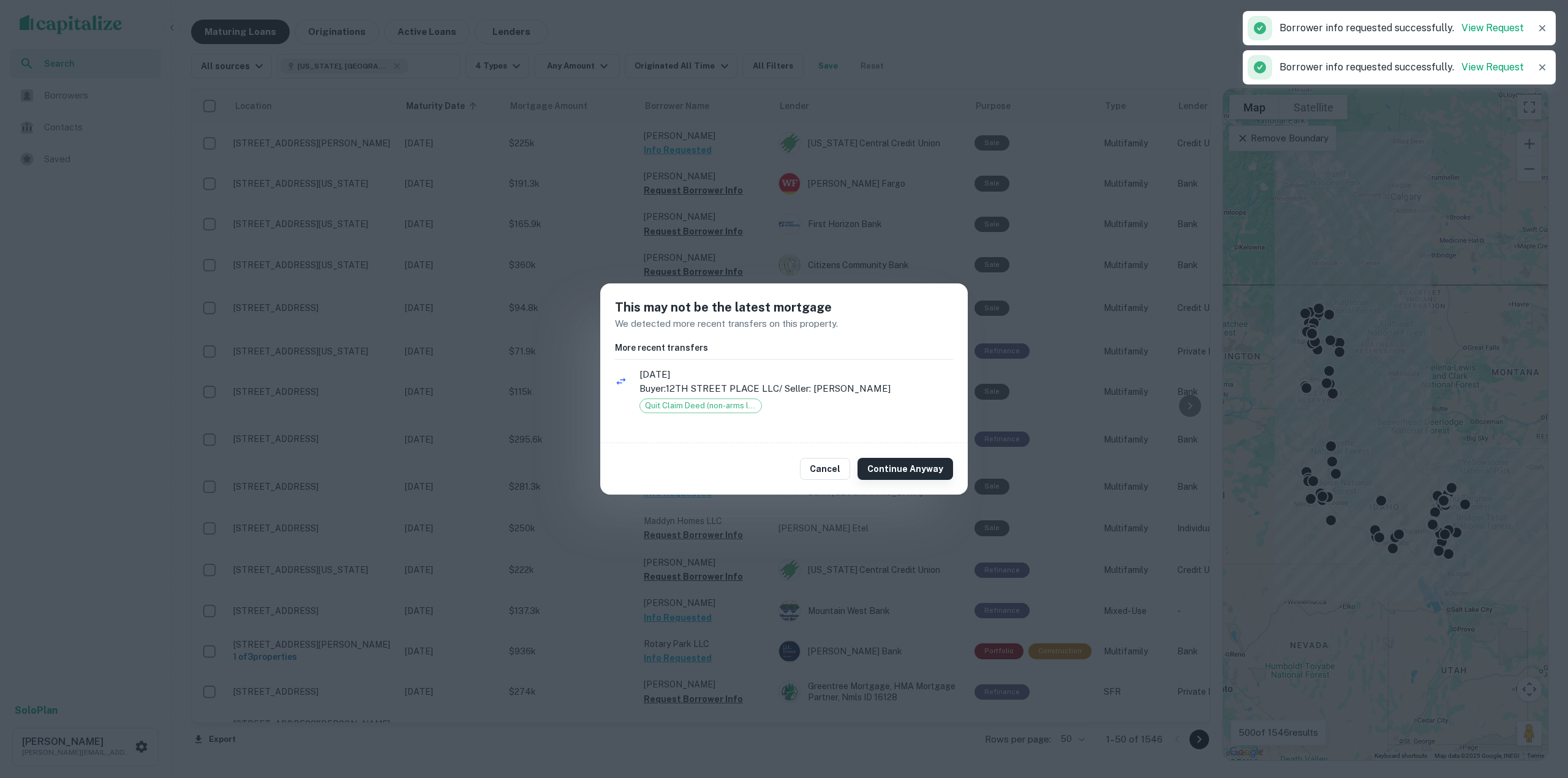
click at [928, 480] on button "Continue Anyway" at bounding box center [905, 469] width 95 height 22
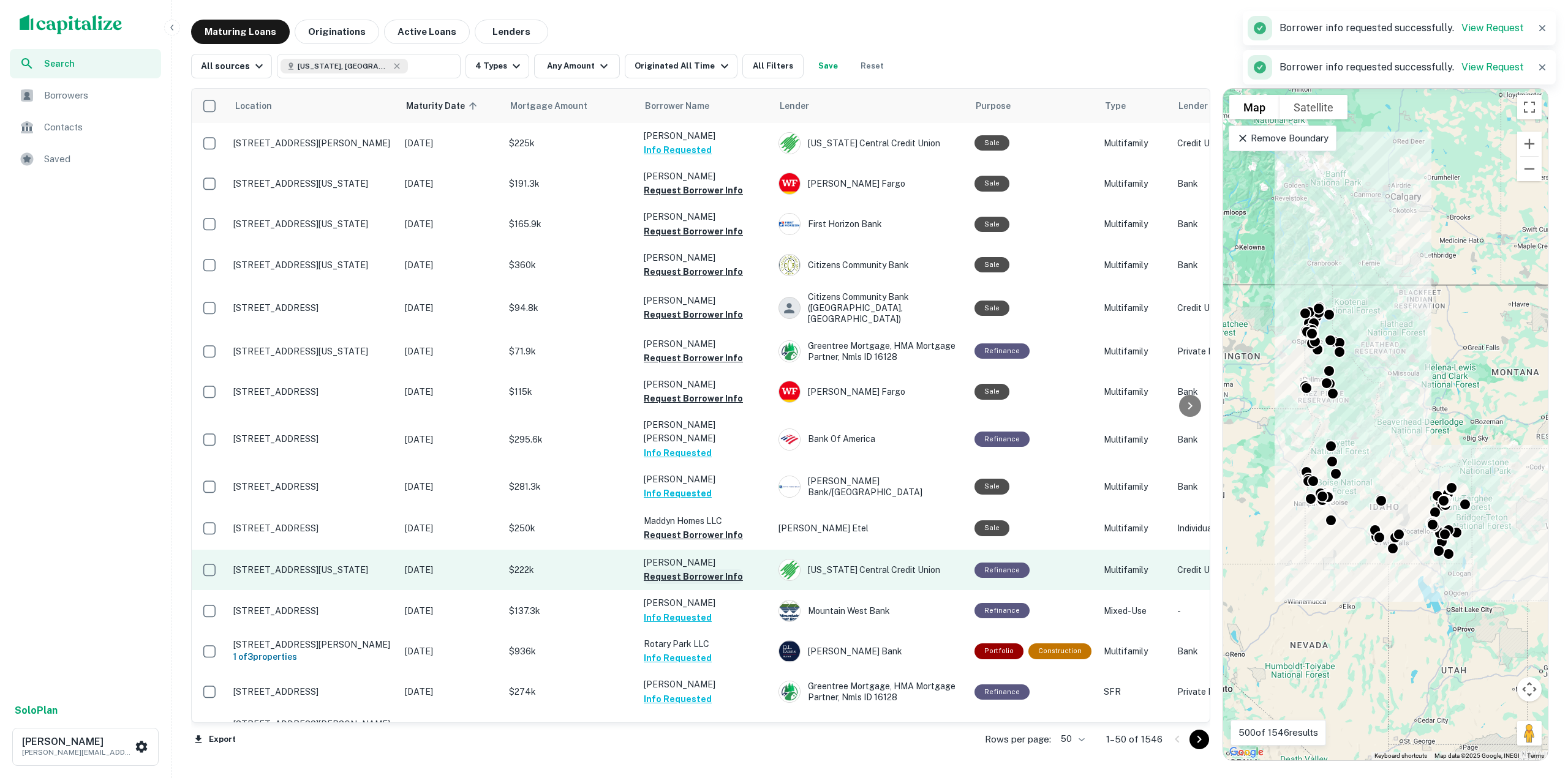
click at [678, 569] on button "Request Borrower Info" at bounding box center [693, 576] width 99 height 15
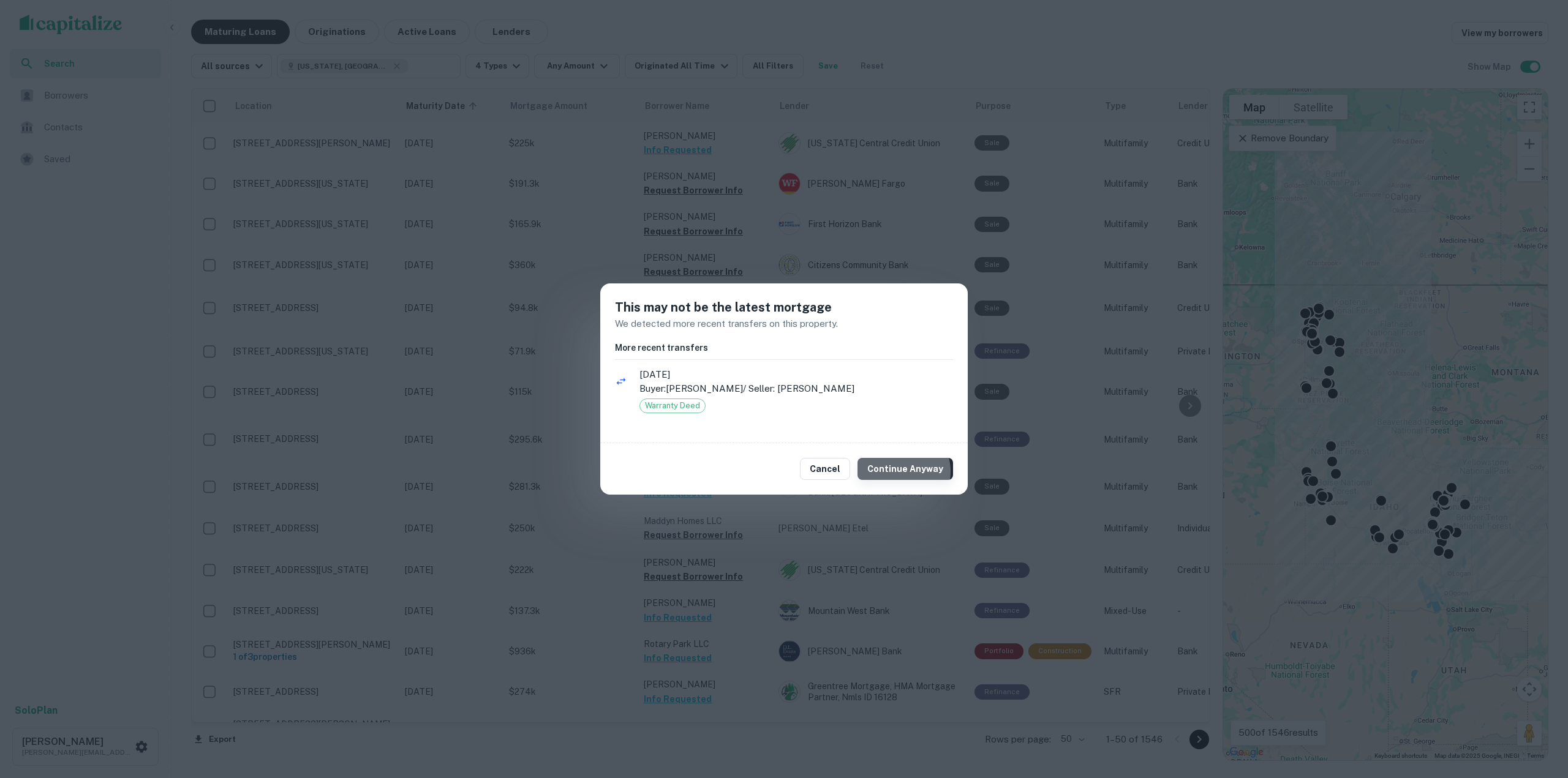
click at [902, 472] on button "Continue Anyway" at bounding box center [905, 469] width 95 height 22
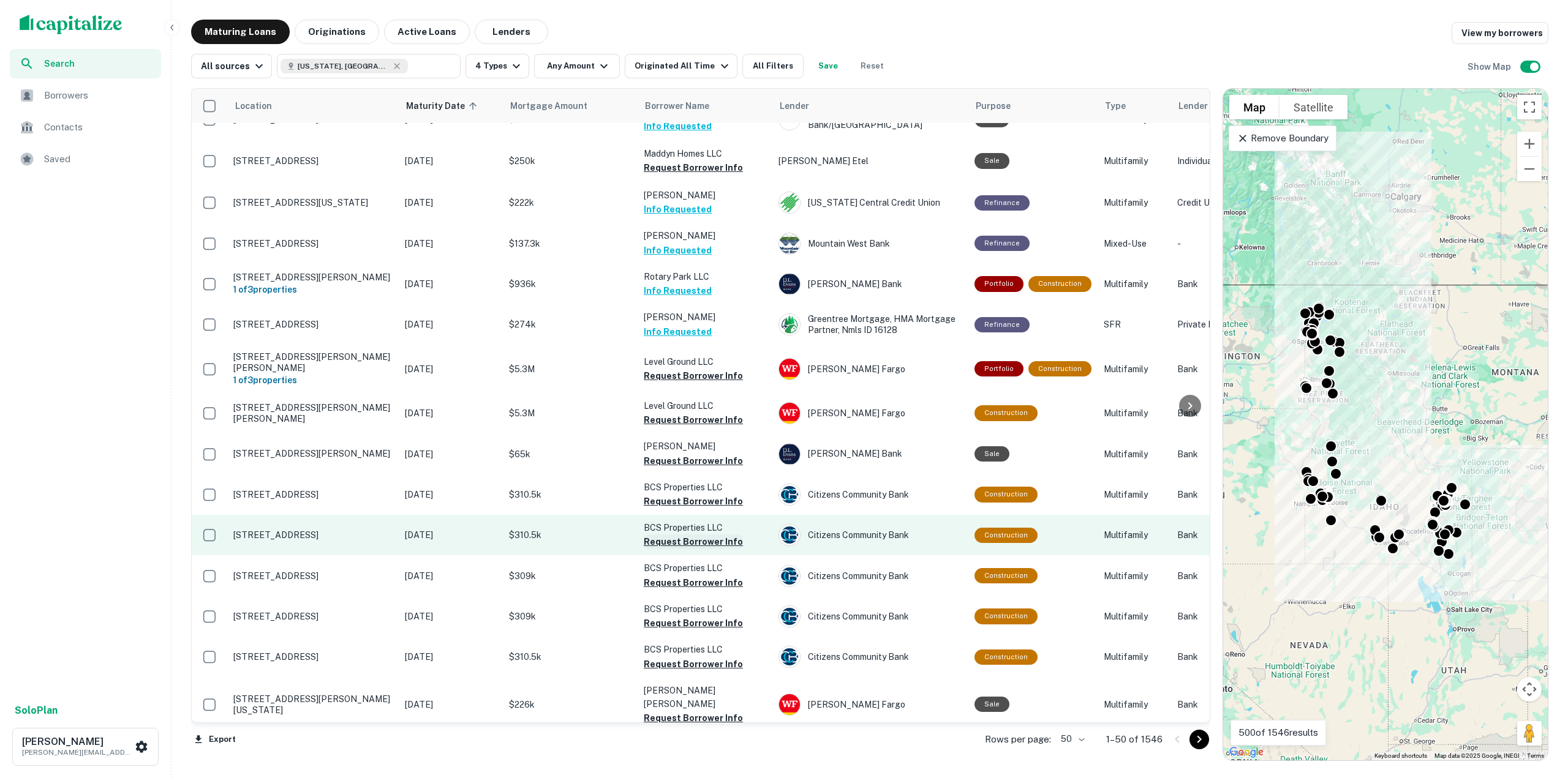
scroll to position [919, 0]
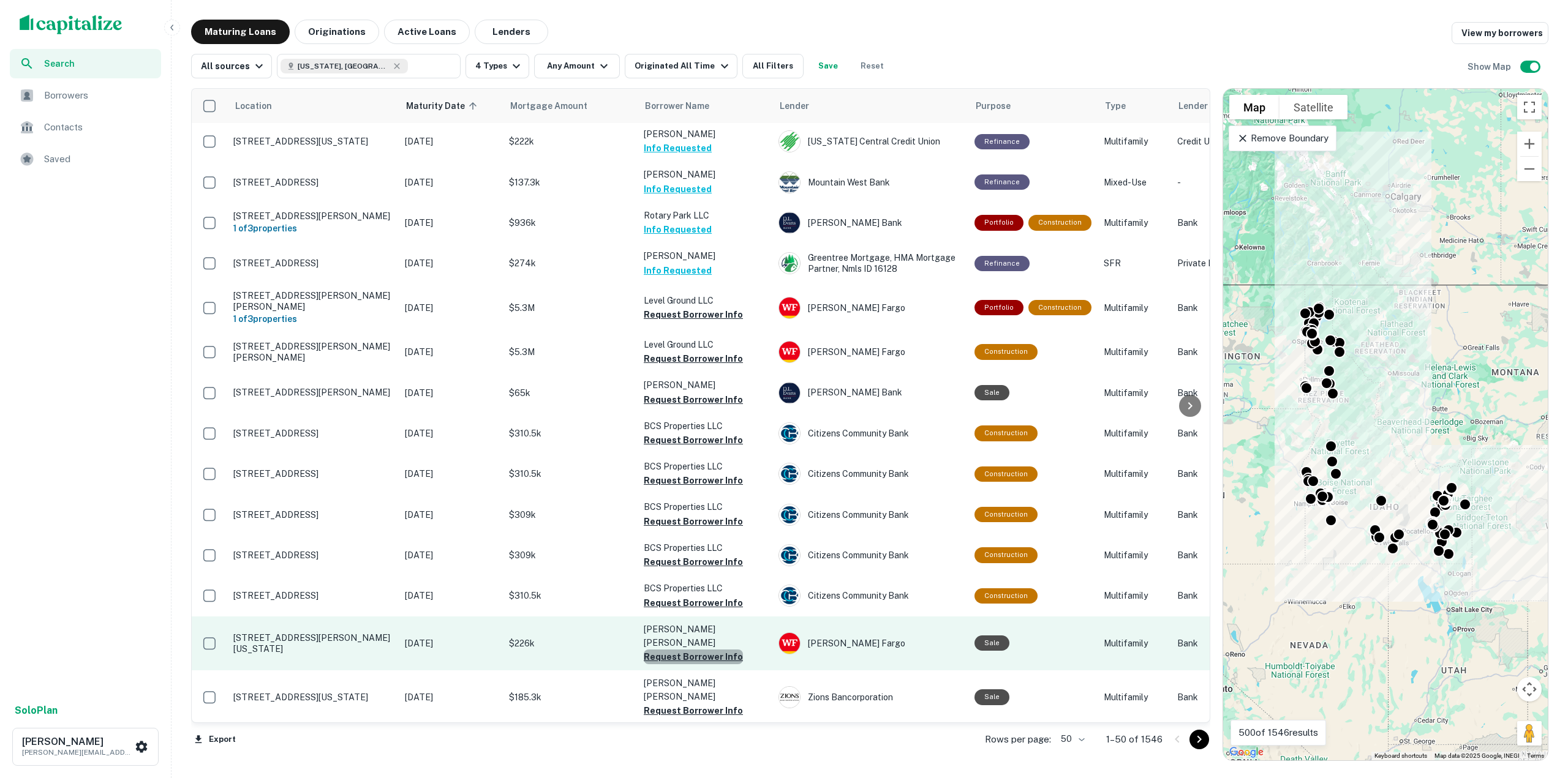
click at [697, 650] on button "Request Borrower Info" at bounding box center [693, 657] width 99 height 15
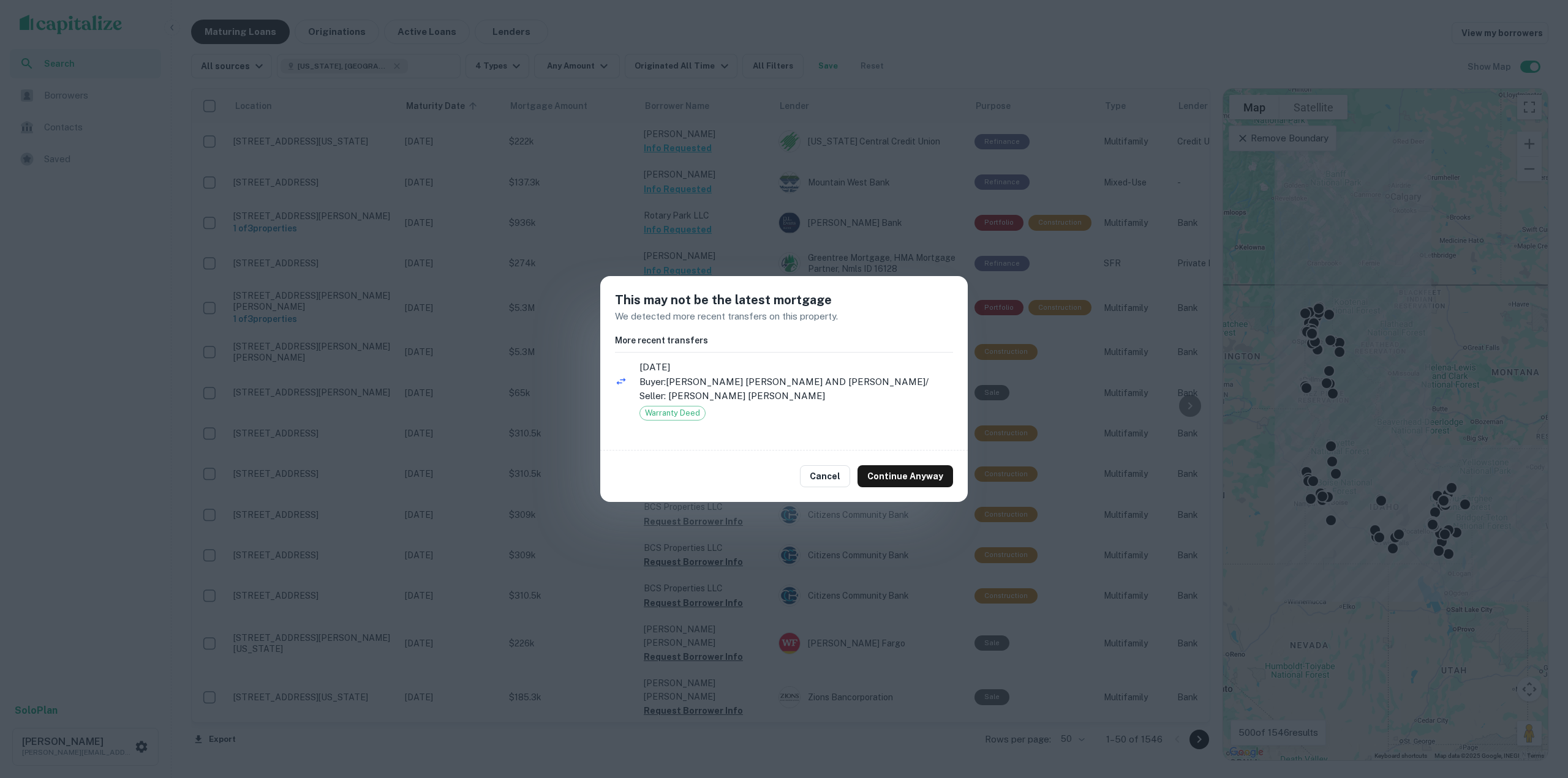
click at [898, 487] on div "Cancel Continue Anyway" at bounding box center [784, 476] width 368 height 52
click at [903, 480] on button "Continue Anyway" at bounding box center [905, 476] width 95 height 22
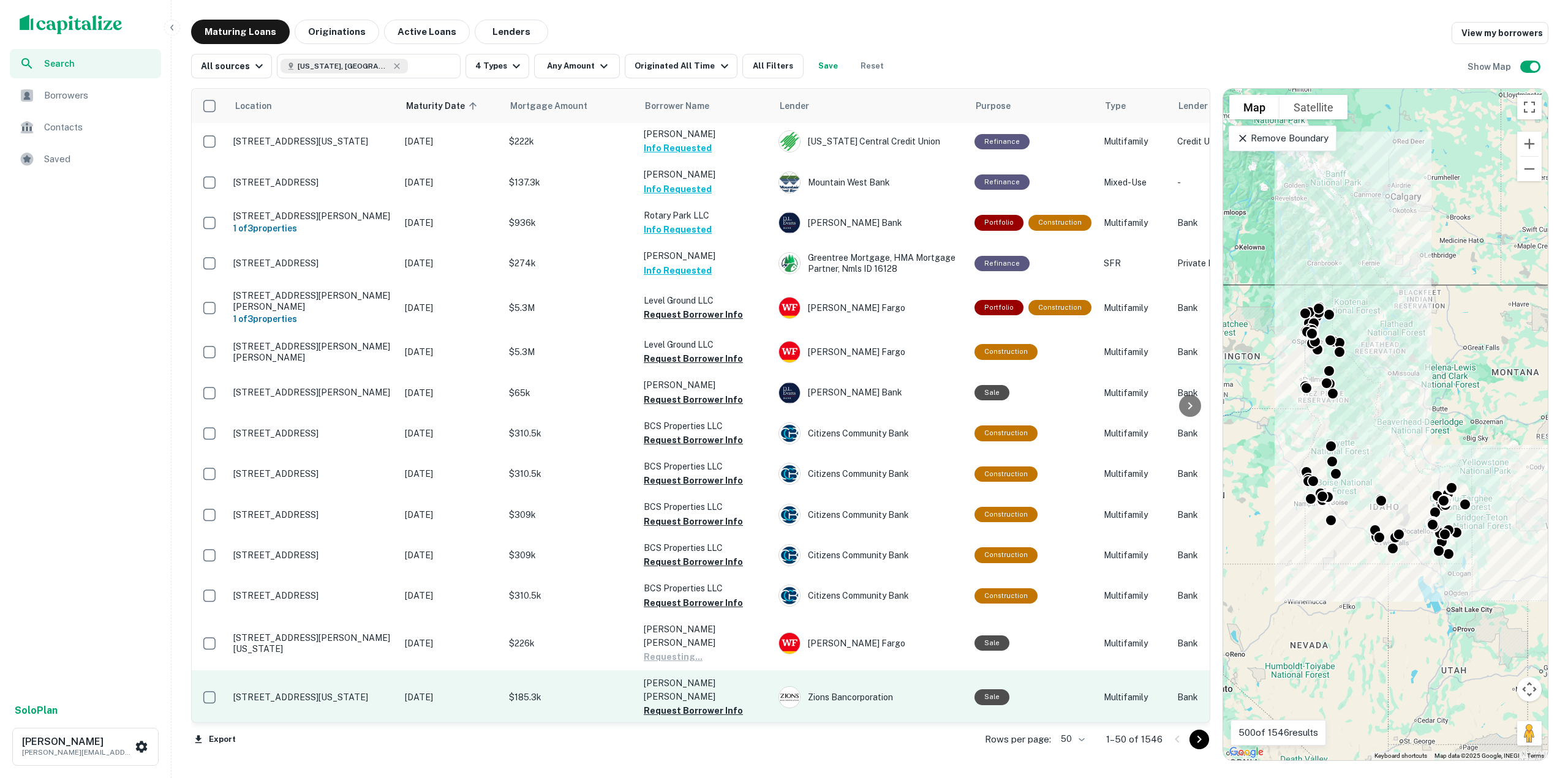
drag, startPoint x: 903, startPoint y: 480, endPoint x: 691, endPoint y: 621, distance: 254.6
click at [691, 677] on p "[PERSON_NAME] [PERSON_NAME]" at bounding box center [705, 690] width 122 height 27
click at [686, 703] on button "Request Borrower Info" at bounding box center [693, 710] width 99 height 15
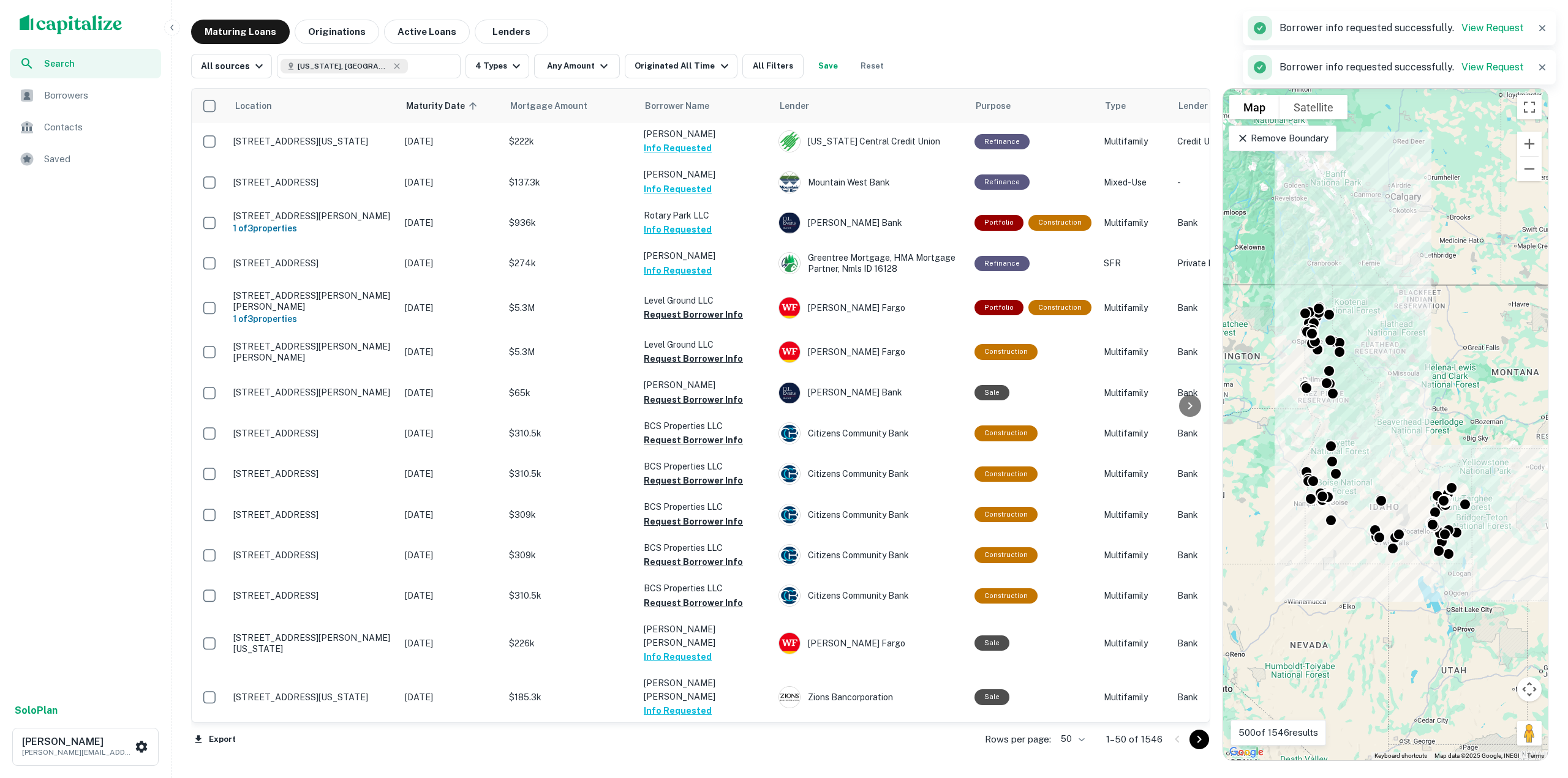
click at [713, 744] on button "Request Borrower Info" at bounding box center [693, 752] width 99 height 15
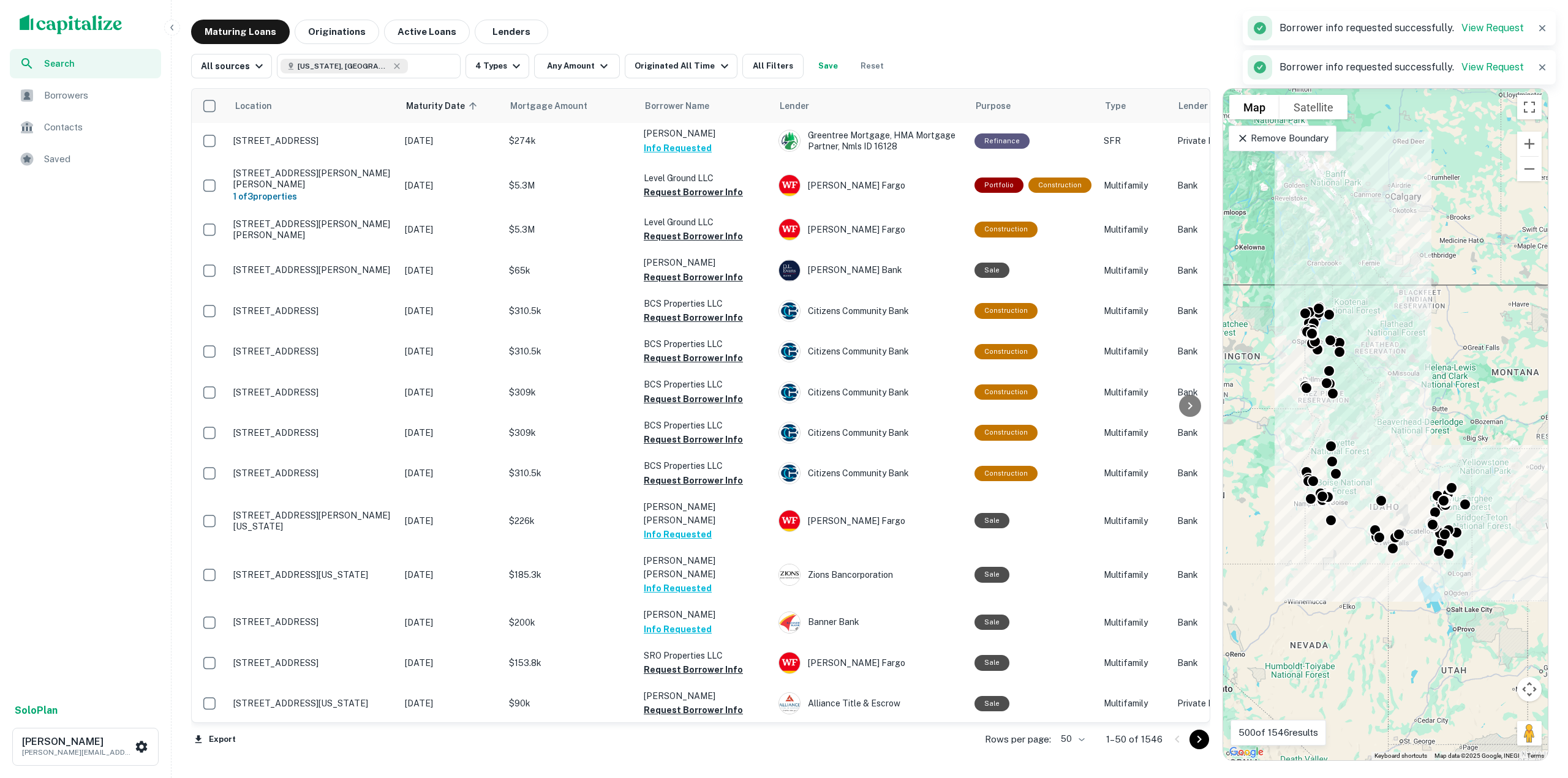
scroll to position [1102, 0]
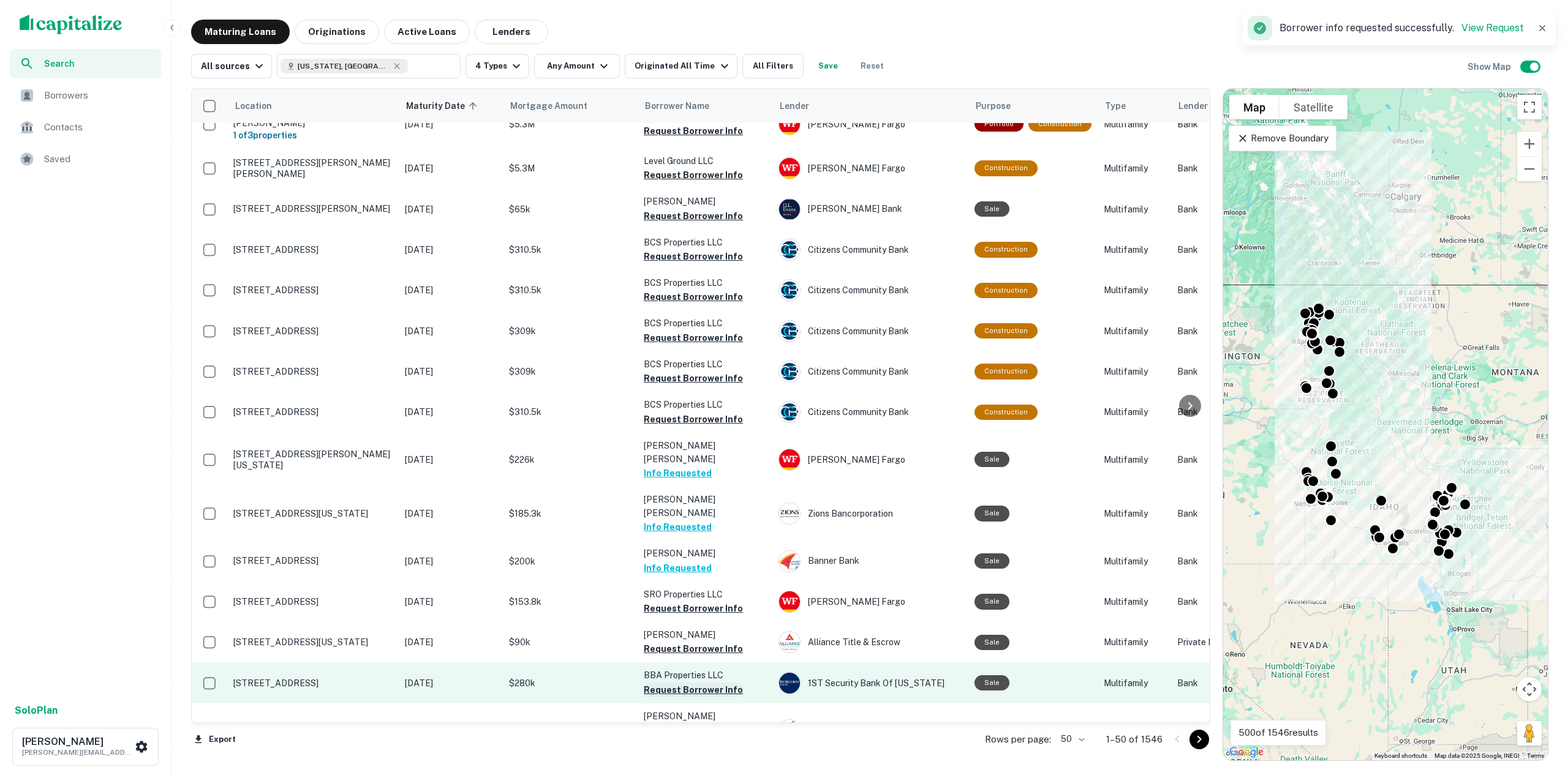
click at [705, 683] on button "Request Borrower Info" at bounding box center [693, 690] width 99 height 15
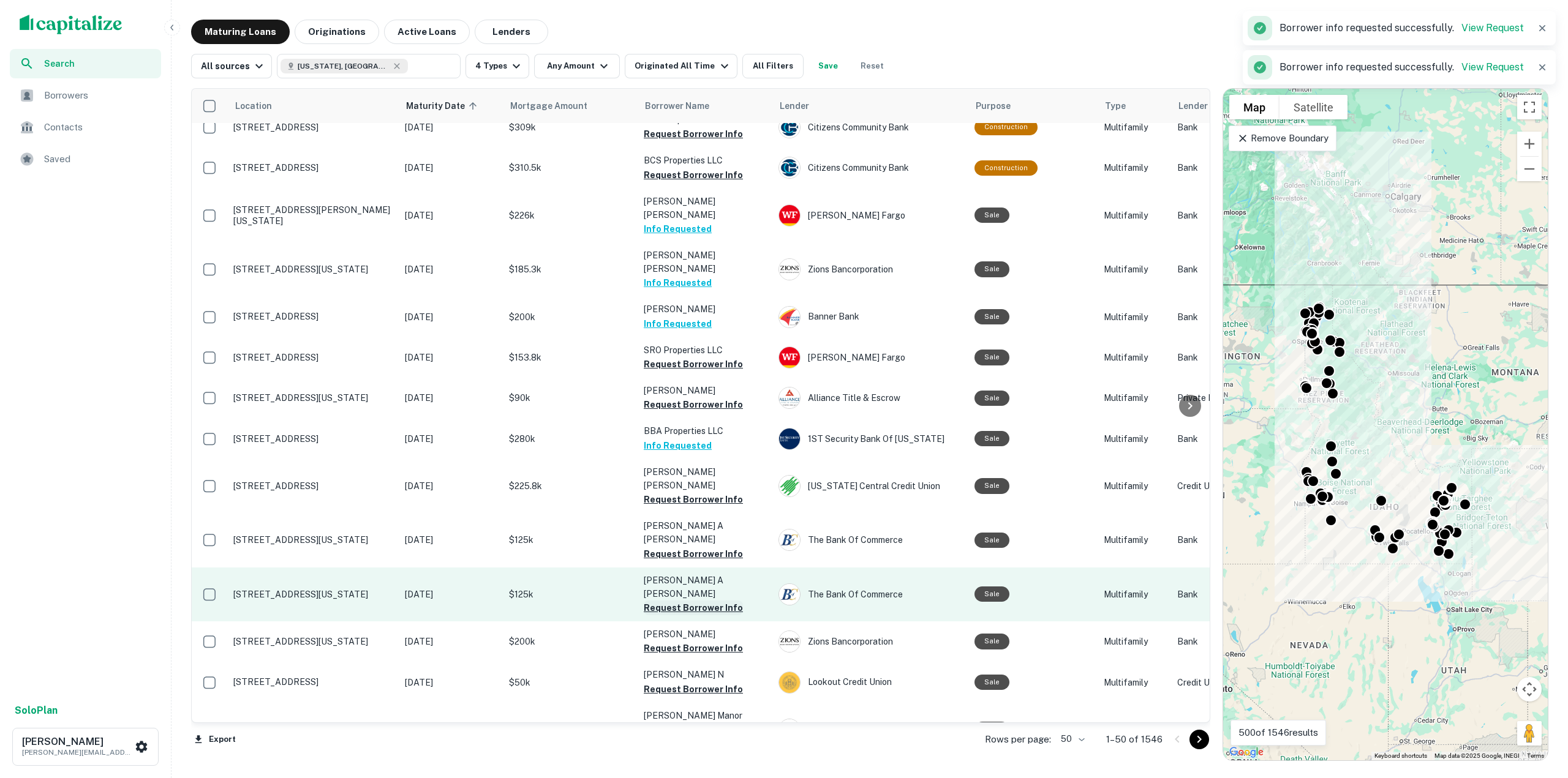
scroll to position [1347, 0]
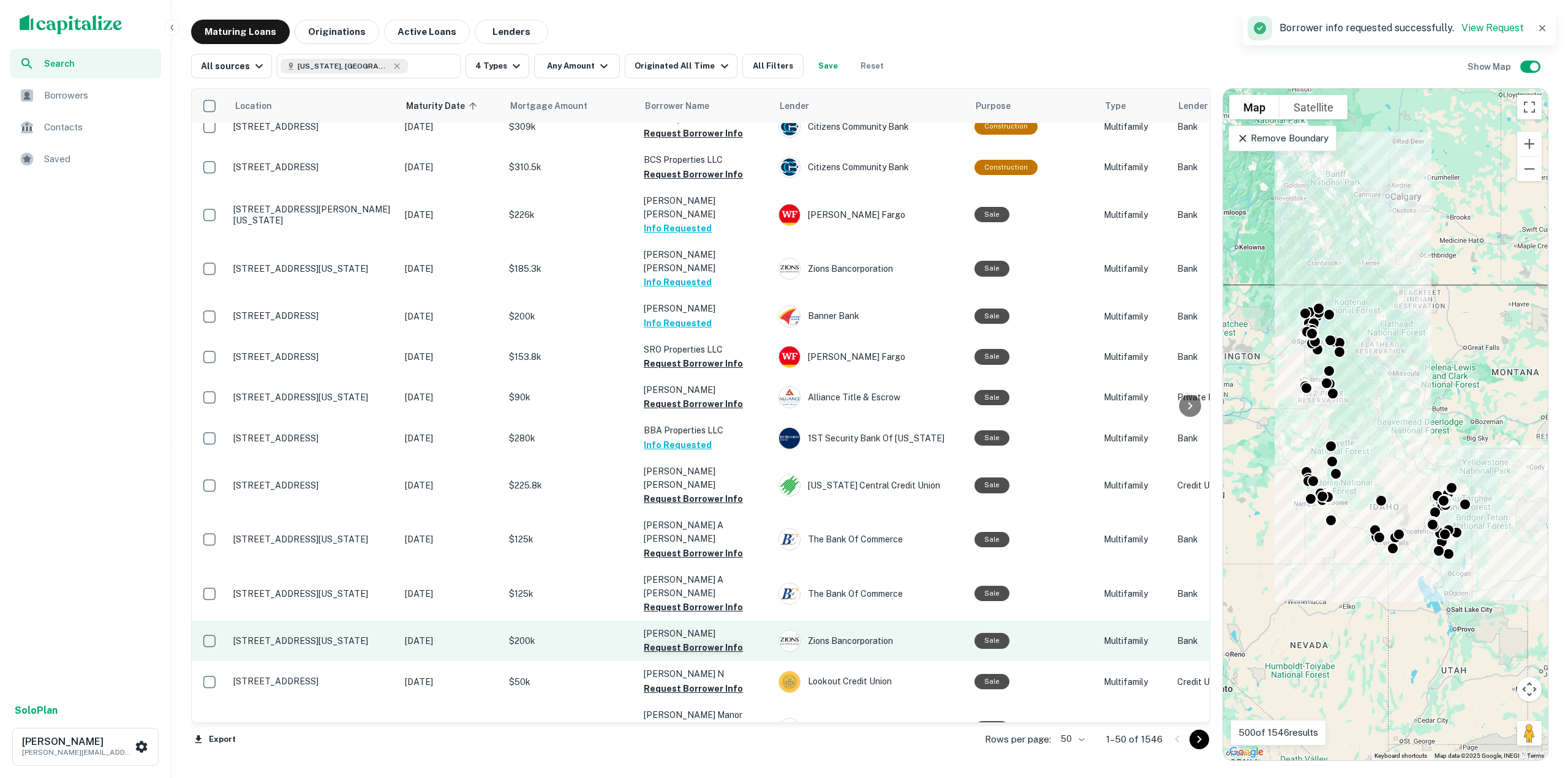
click at [715, 641] on button "Request Borrower Info" at bounding box center [693, 648] width 99 height 15
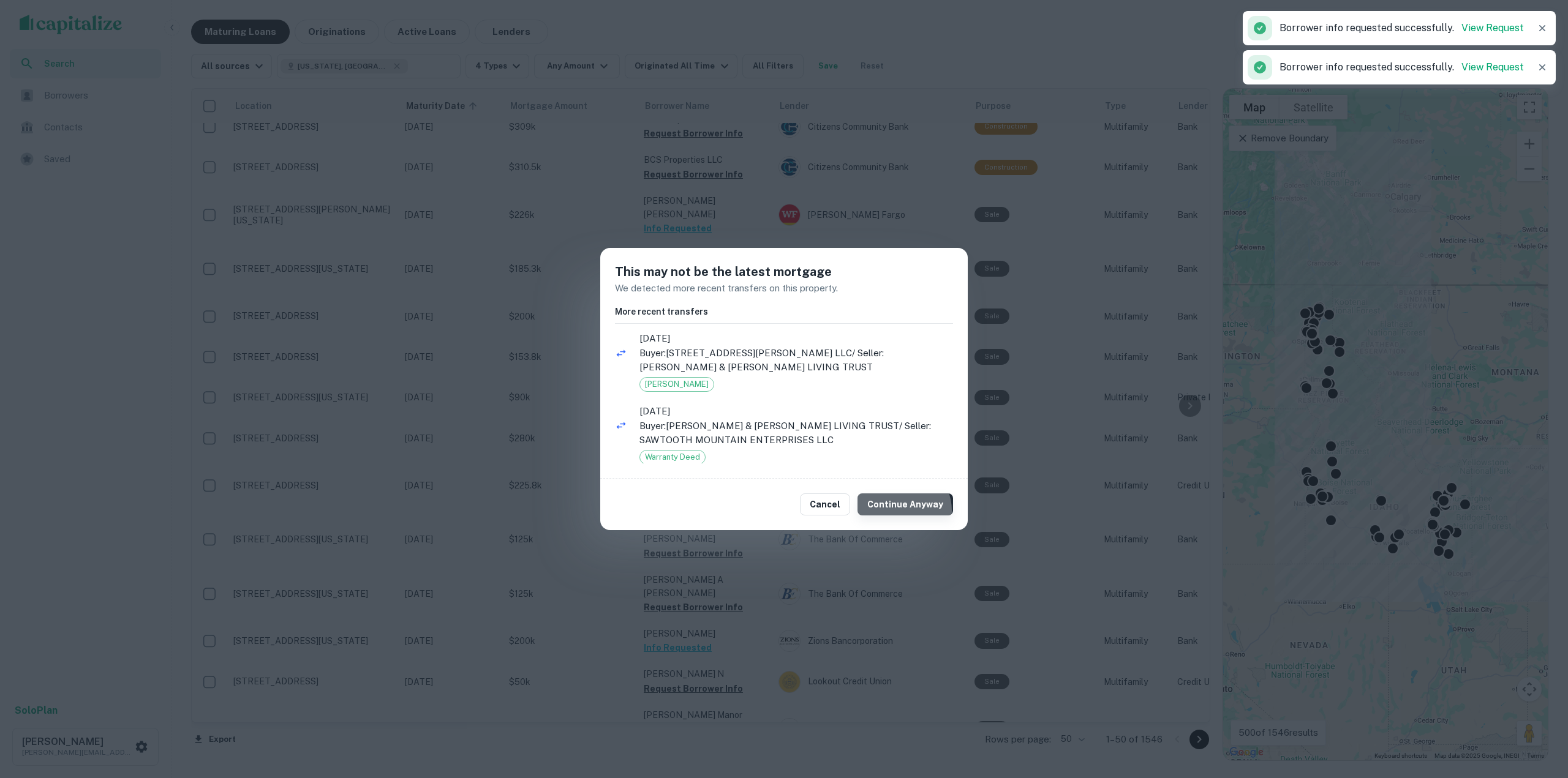
click at [905, 510] on button "Continue Anyway" at bounding box center [905, 505] width 95 height 22
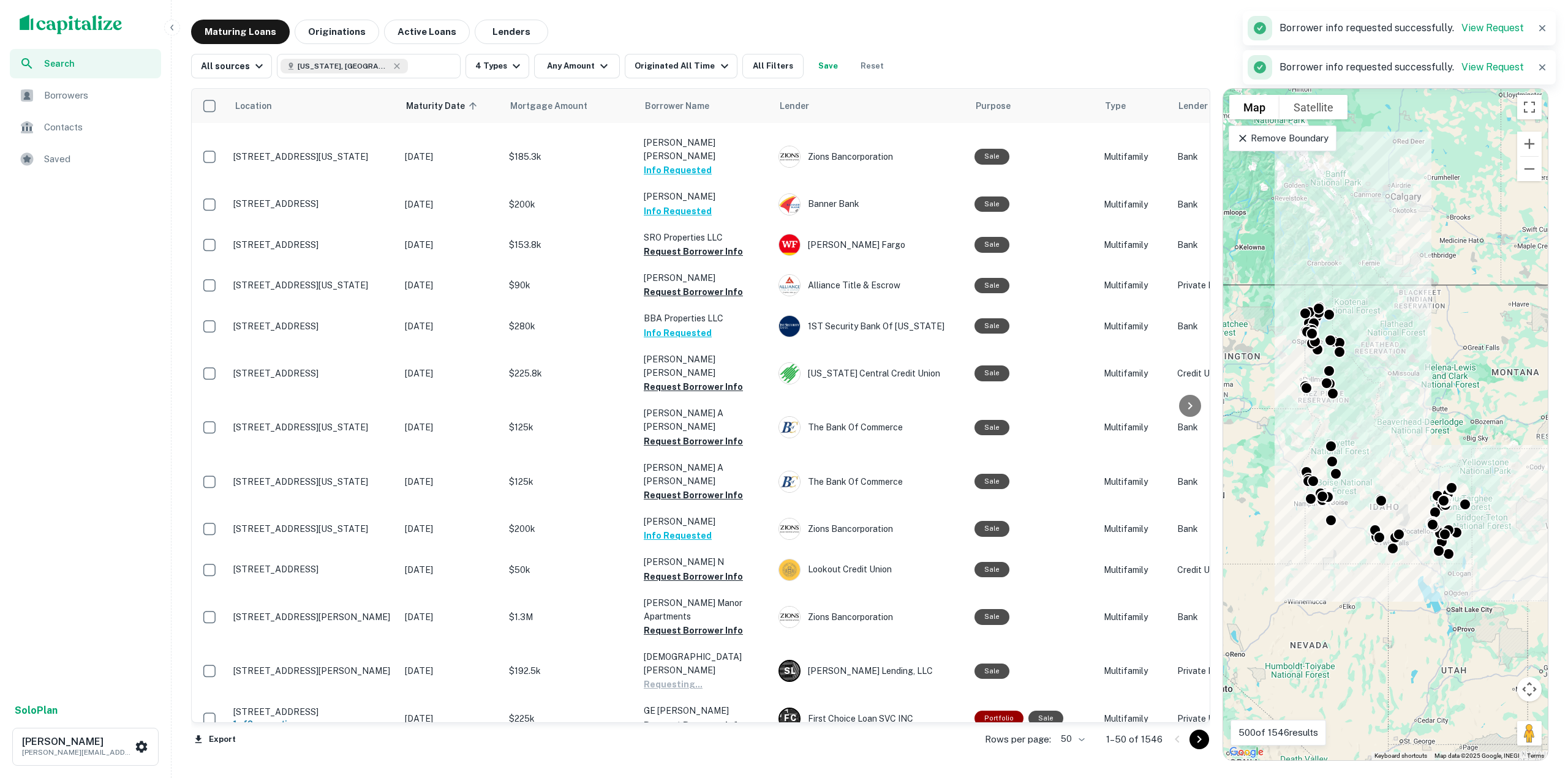
scroll to position [1460, 0]
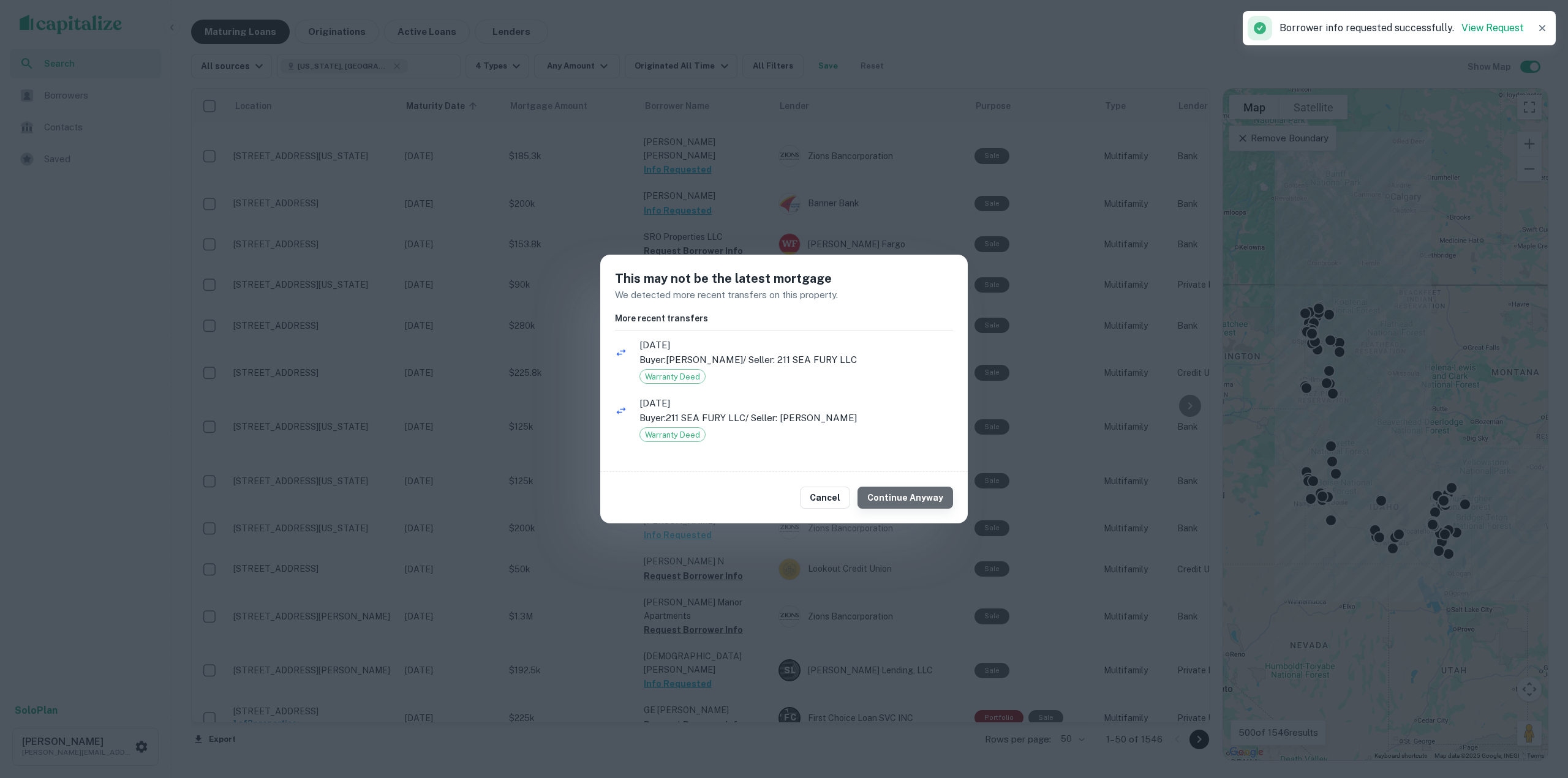
click at [919, 498] on button "Continue Anyway" at bounding box center [905, 498] width 95 height 22
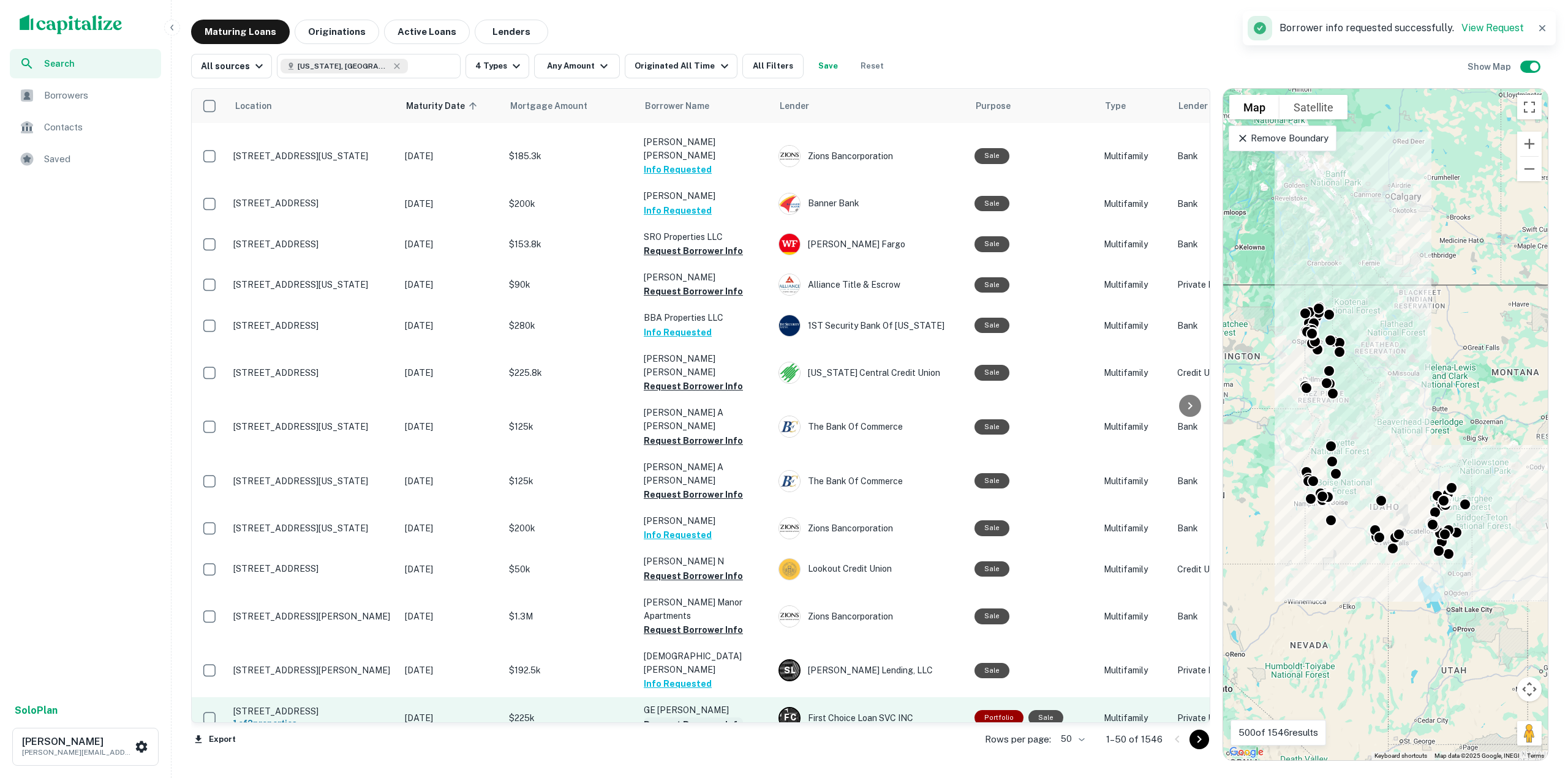
click at [712, 717] on button "Request Borrower Info" at bounding box center [693, 725] width 99 height 15
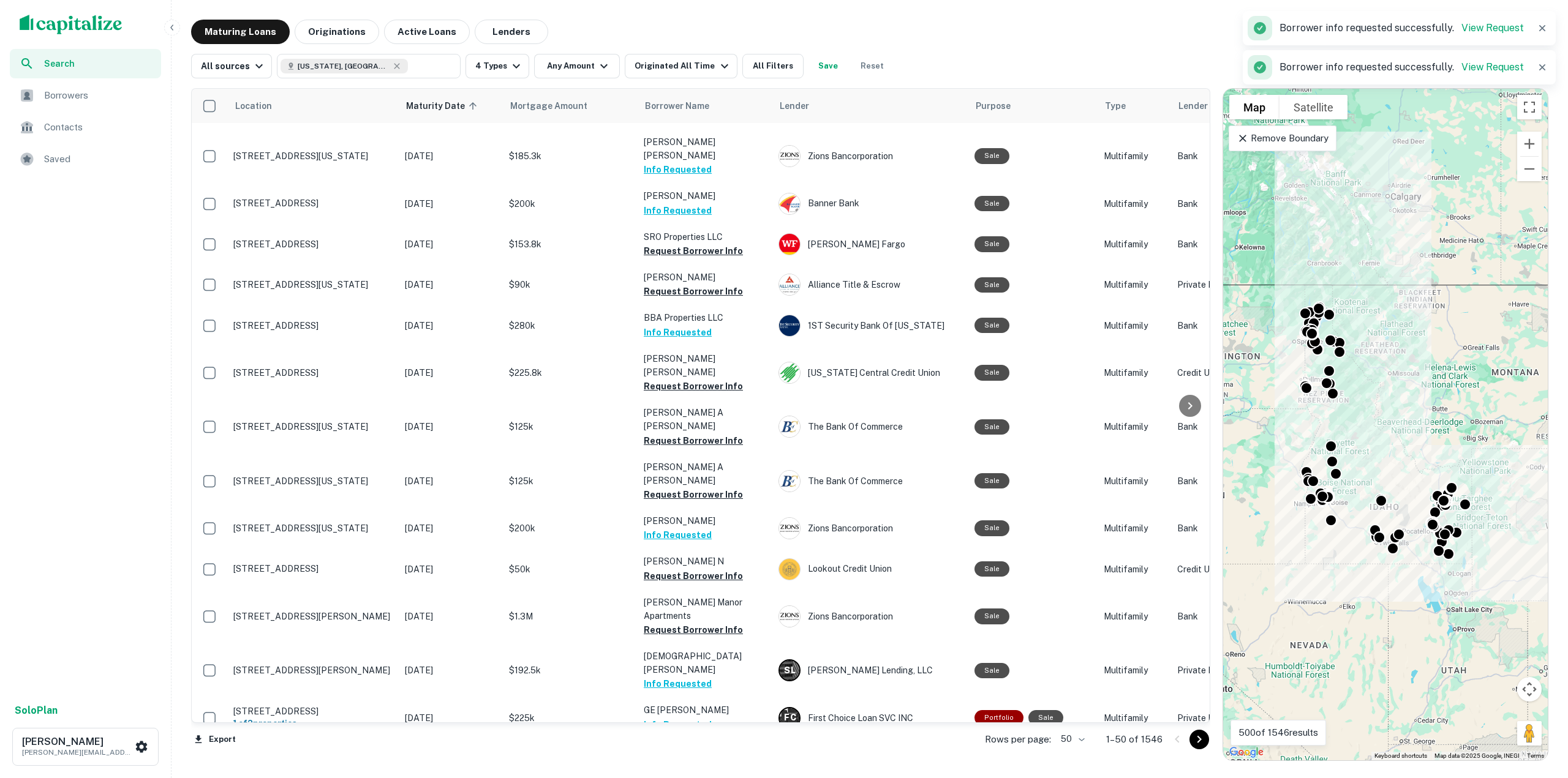
click at [703, 758] on button "Request Borrower Info" at bounding box center [693, 765] width 99 height 15
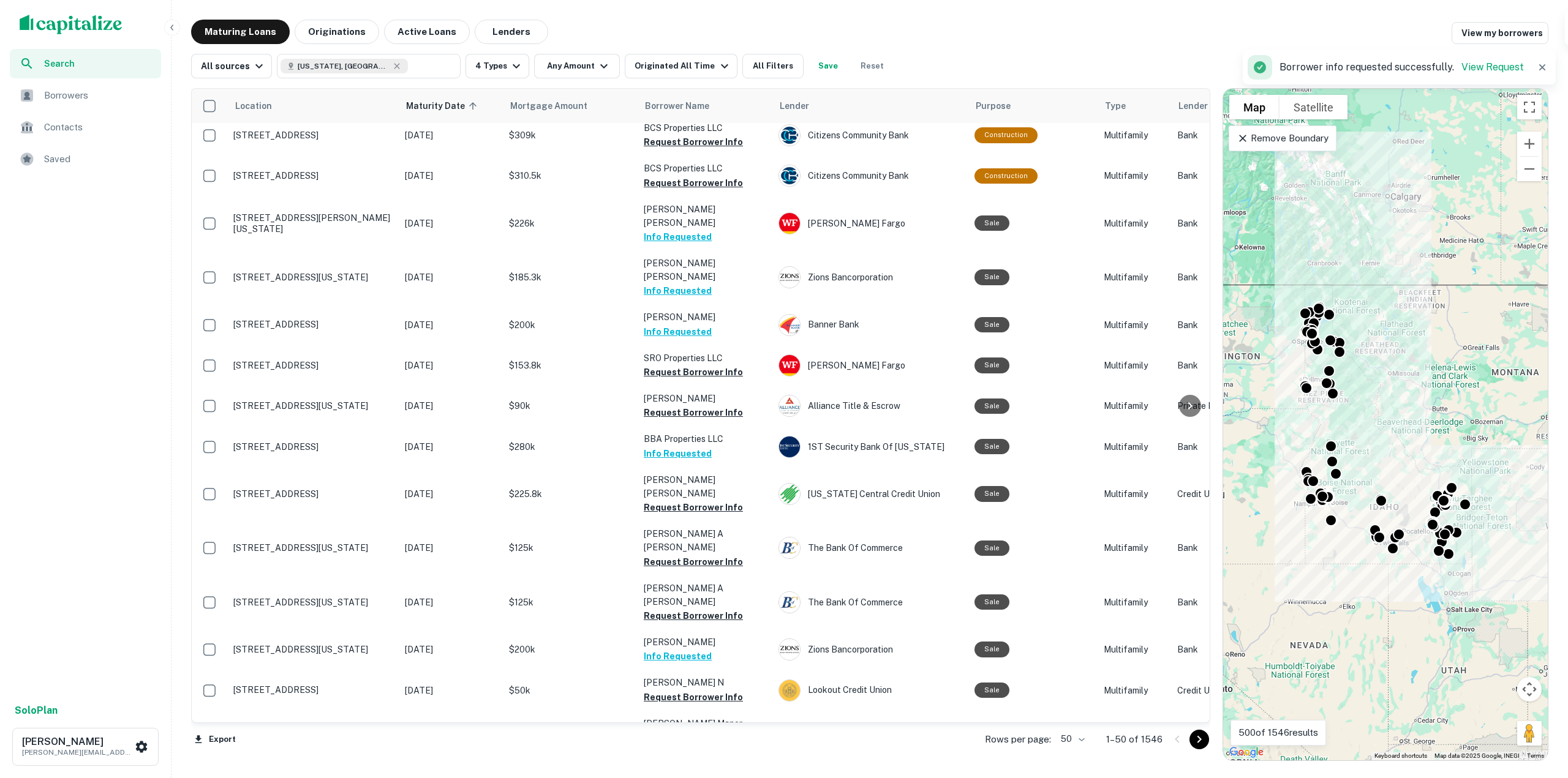
scroll to position [1337, 0]
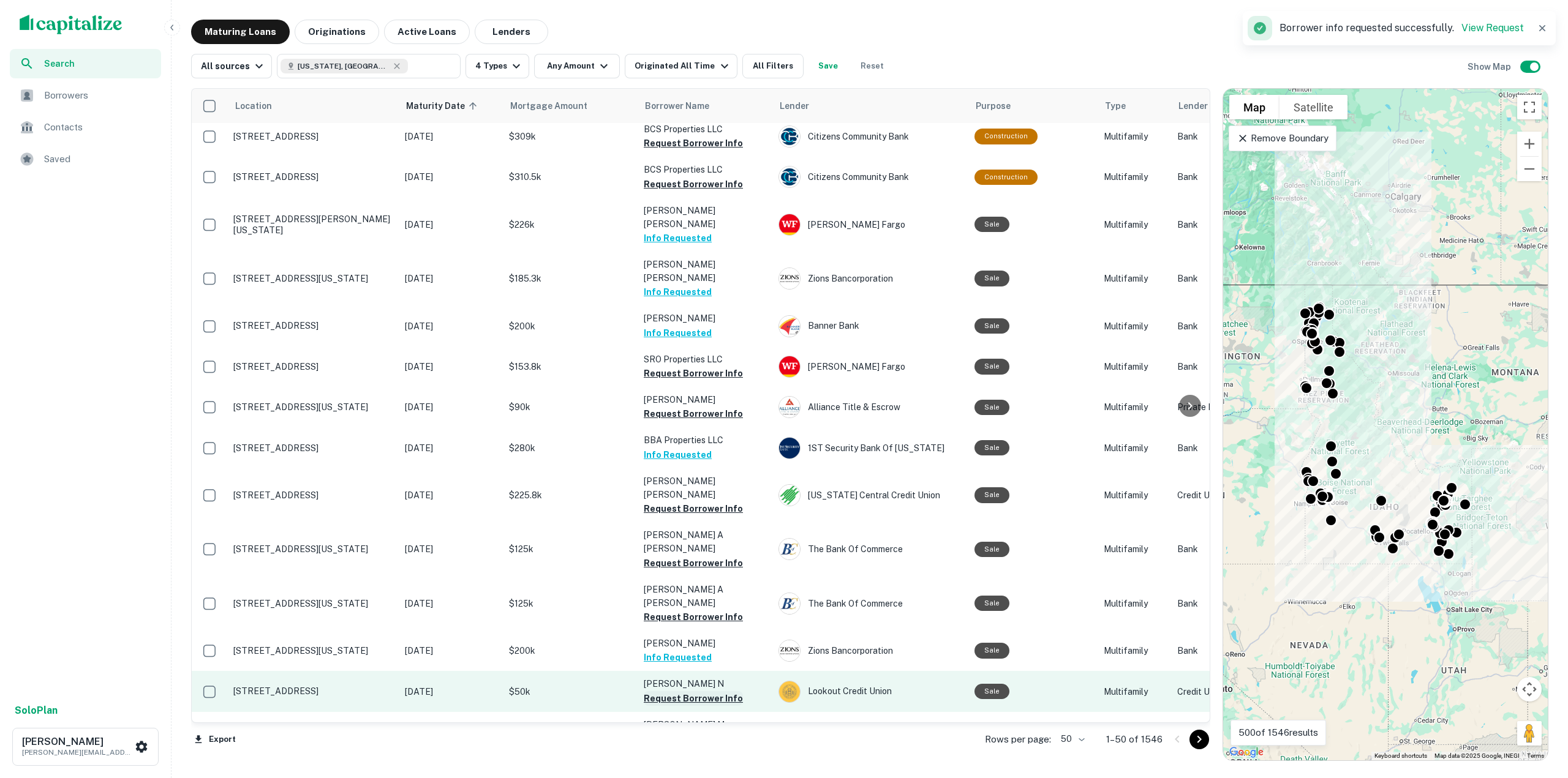
click at [685, 691] on button "Request Borrower Info" at bounding box center [693, 698] width 99 height 15
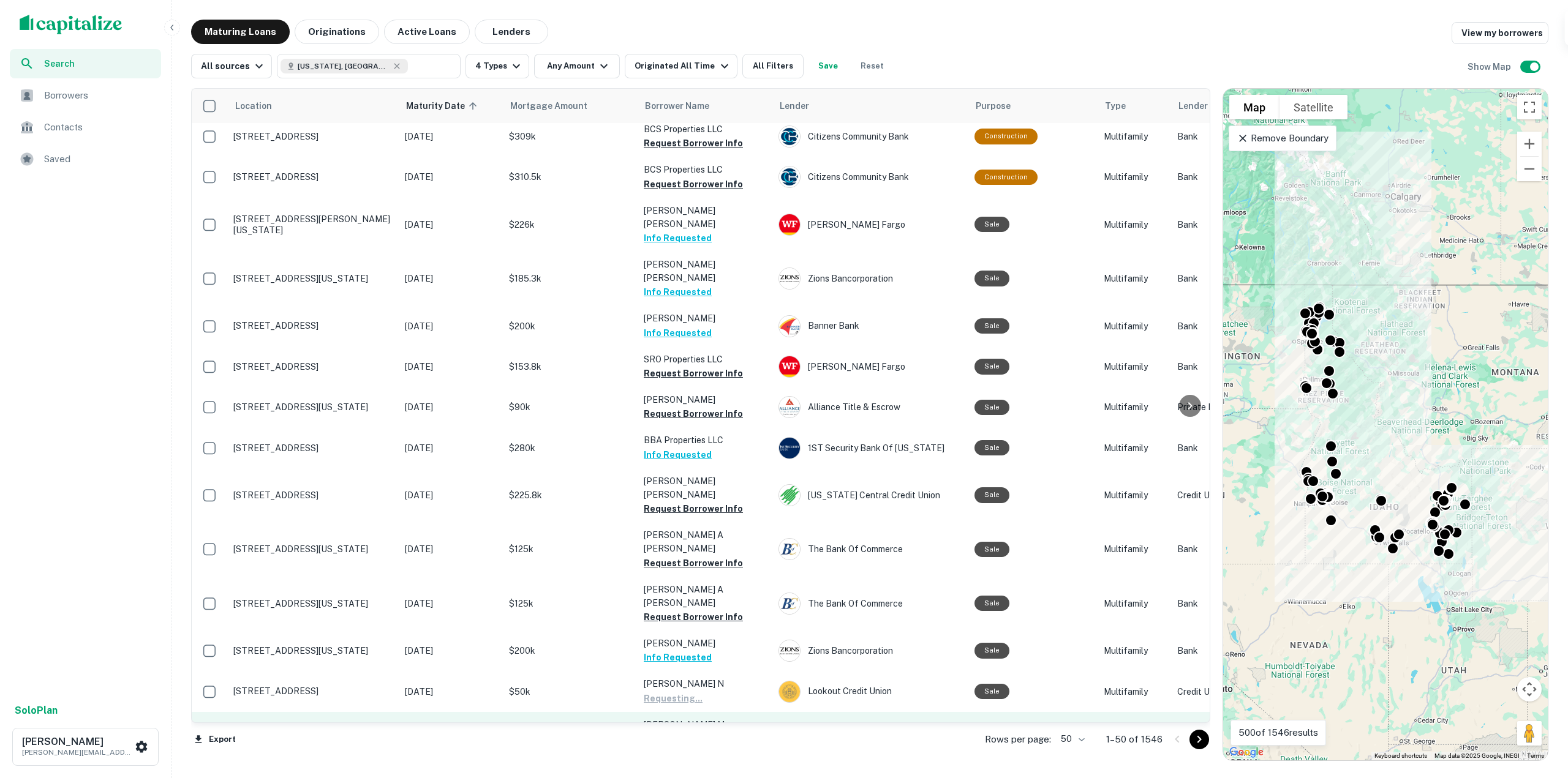
click at [694, 745] on button "Request Borrower Info" at bounding box center [693, 752] width 99 height 15
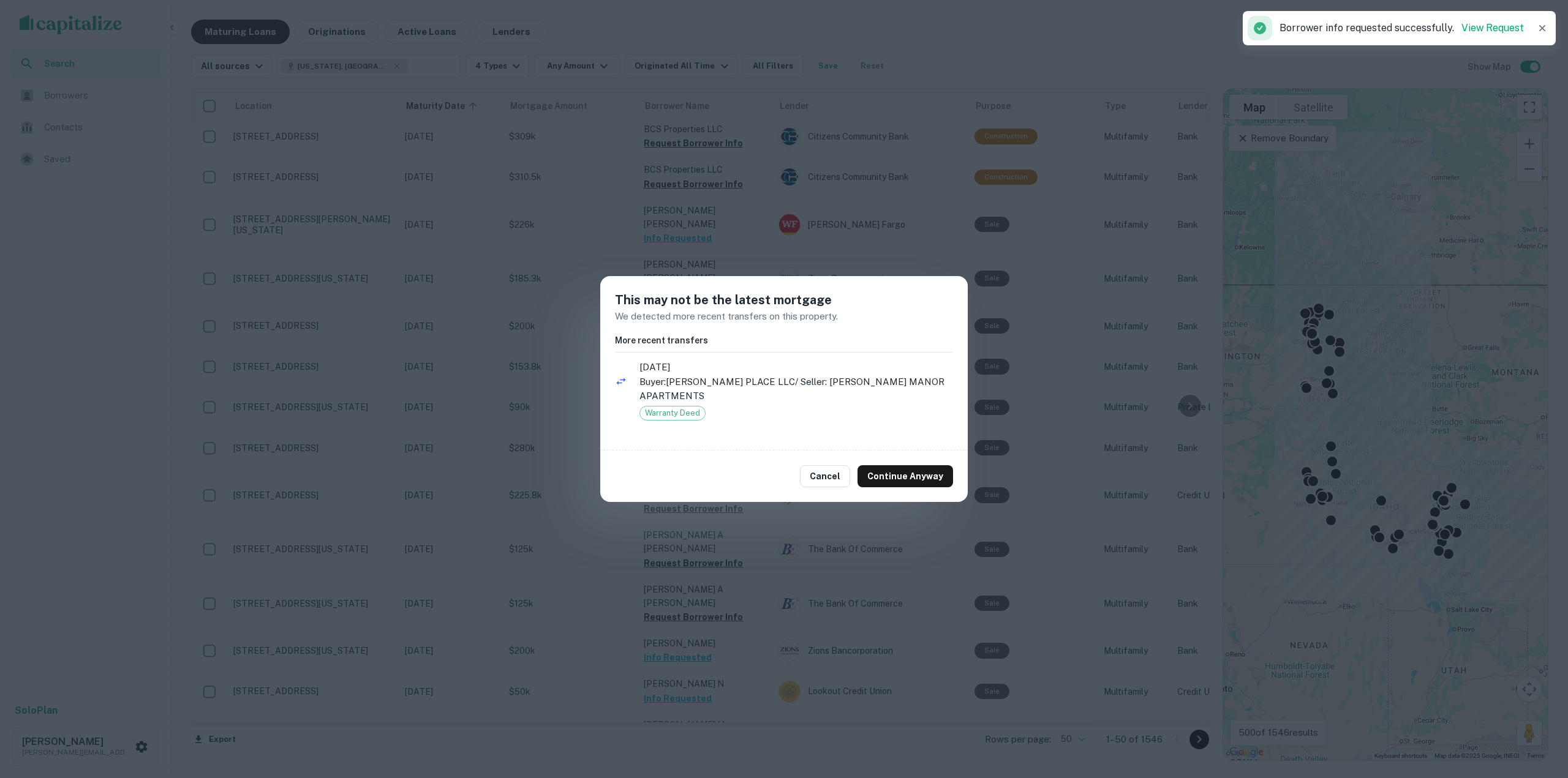
click at [923, 466] on button "Continue Anyway" at bounding box center [905, 476] width 95 height 22
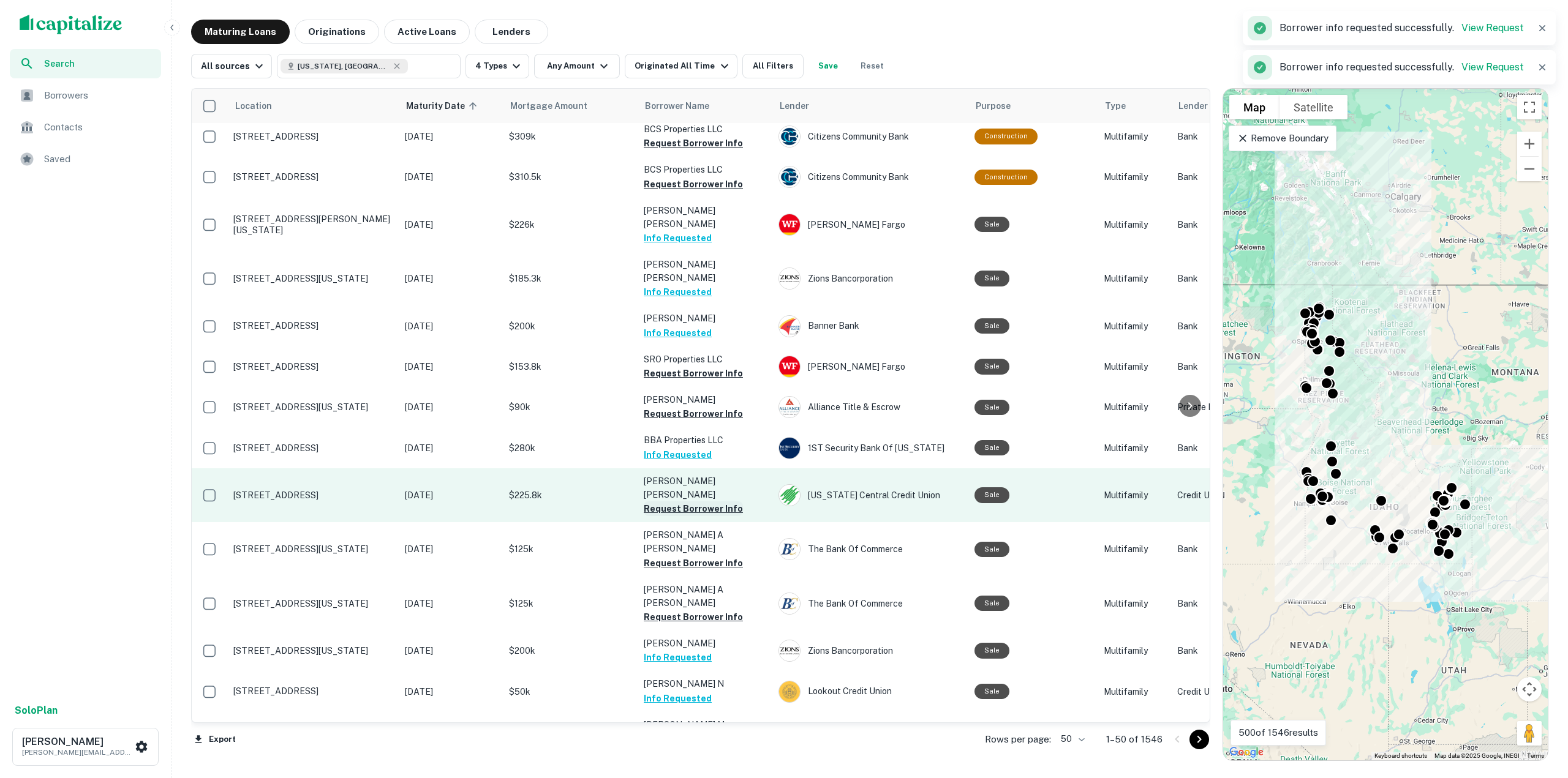
click at [710, 501] on button "Request Borrower Info" at bounding box center [693, 509] width 99 height 15
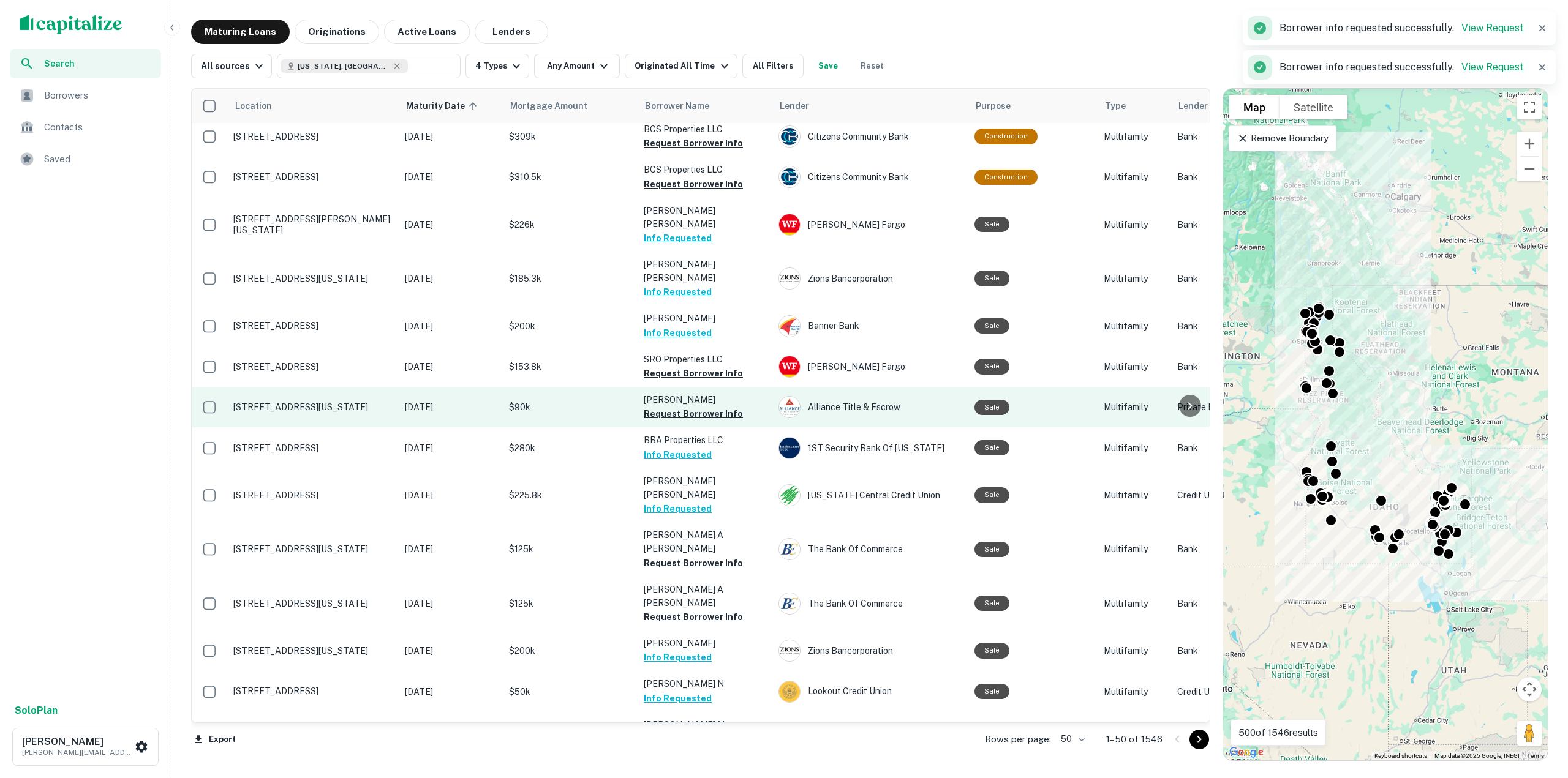
scroll to position [1215, 0]
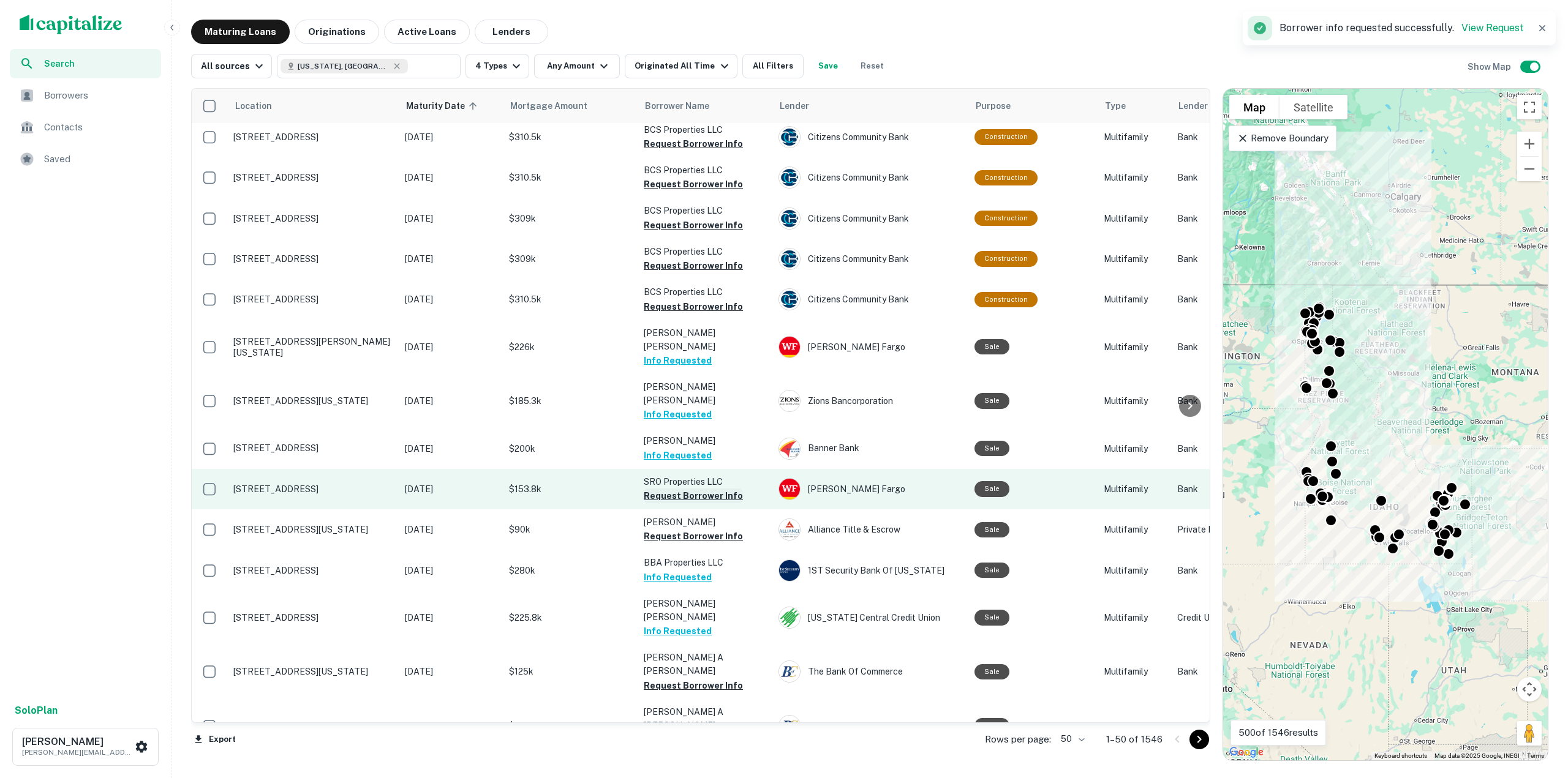
click at [719, 489] on button "Request Borrower Info" at bounding box center [693, 496] width 99 height 15
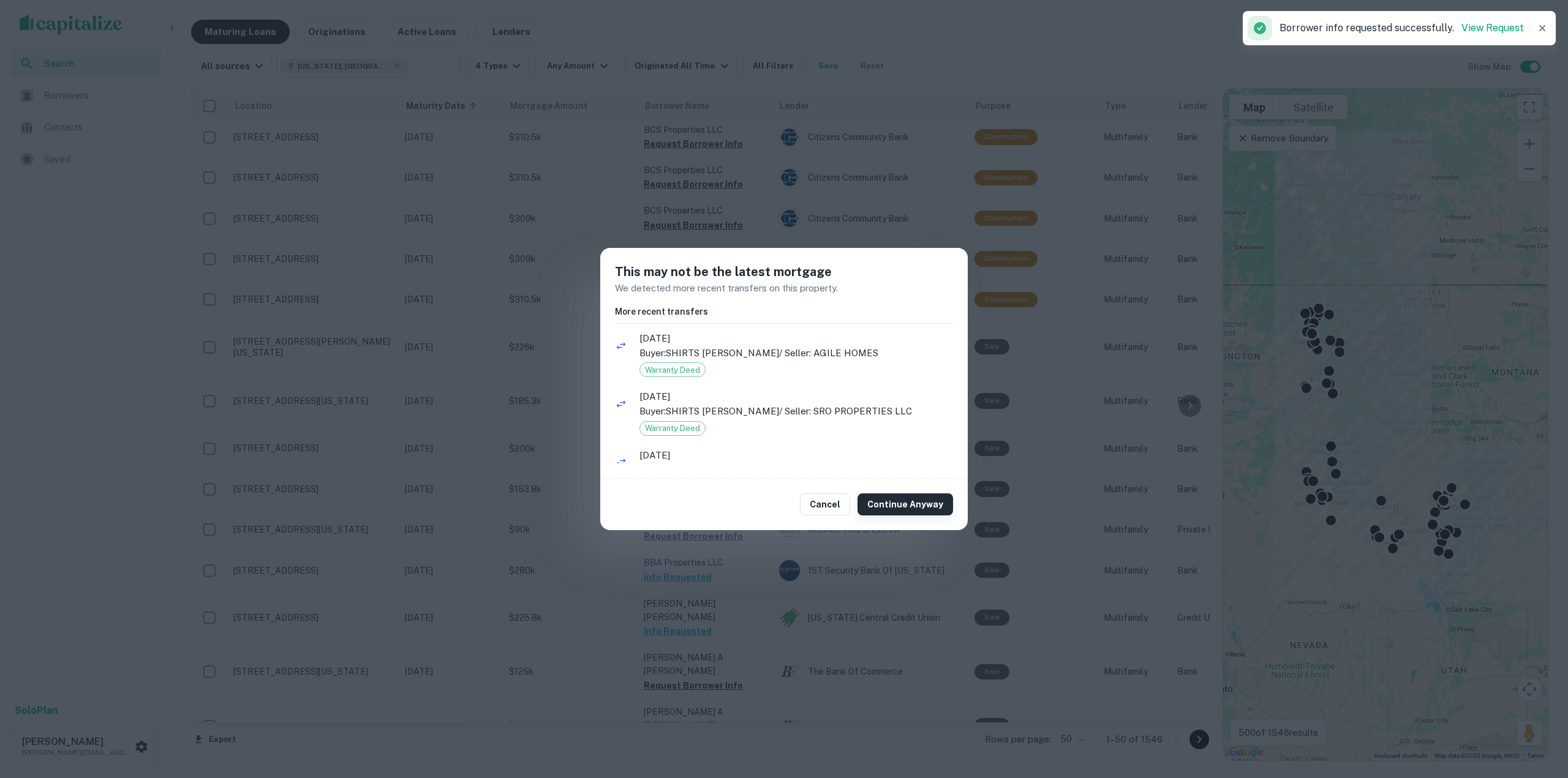
click at [936, 500] on button "Continue Anyway" at bounding box center [905, 505] width 95 height 22
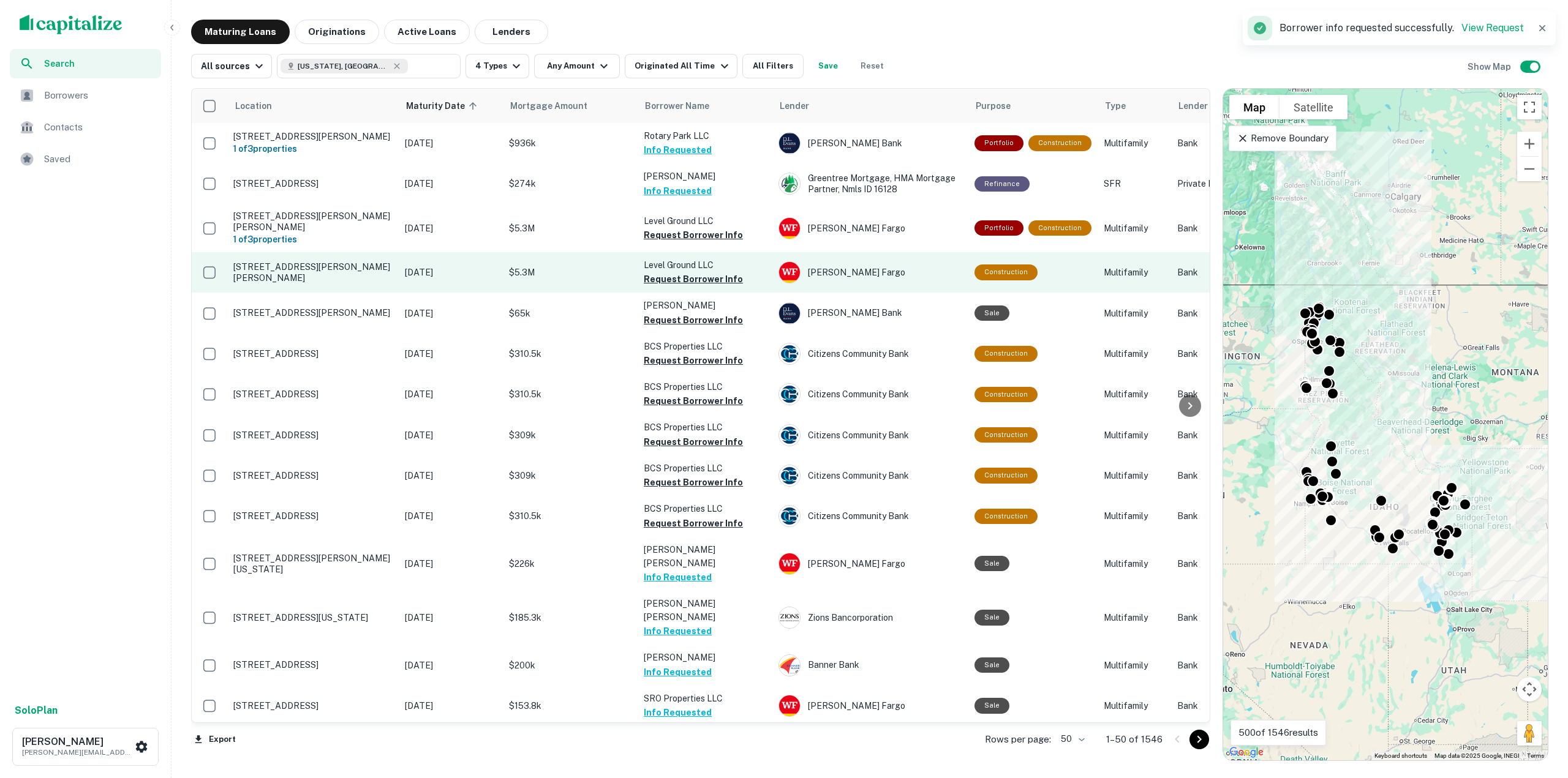
scroll to position [970, 0]
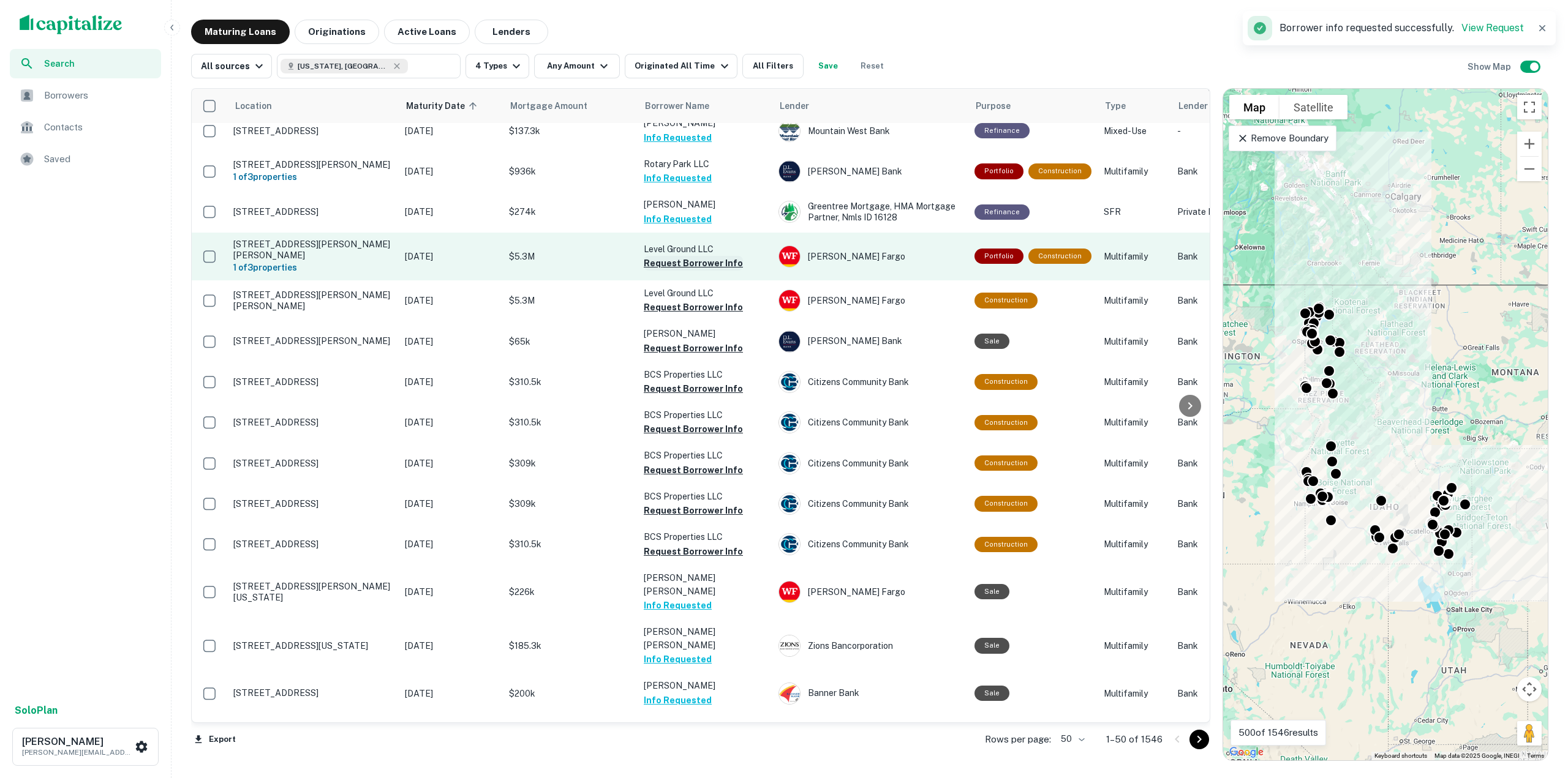
click at [714, 256] on button "Request Borrower Info" at bounding box center [693, 263] width 99 height 15
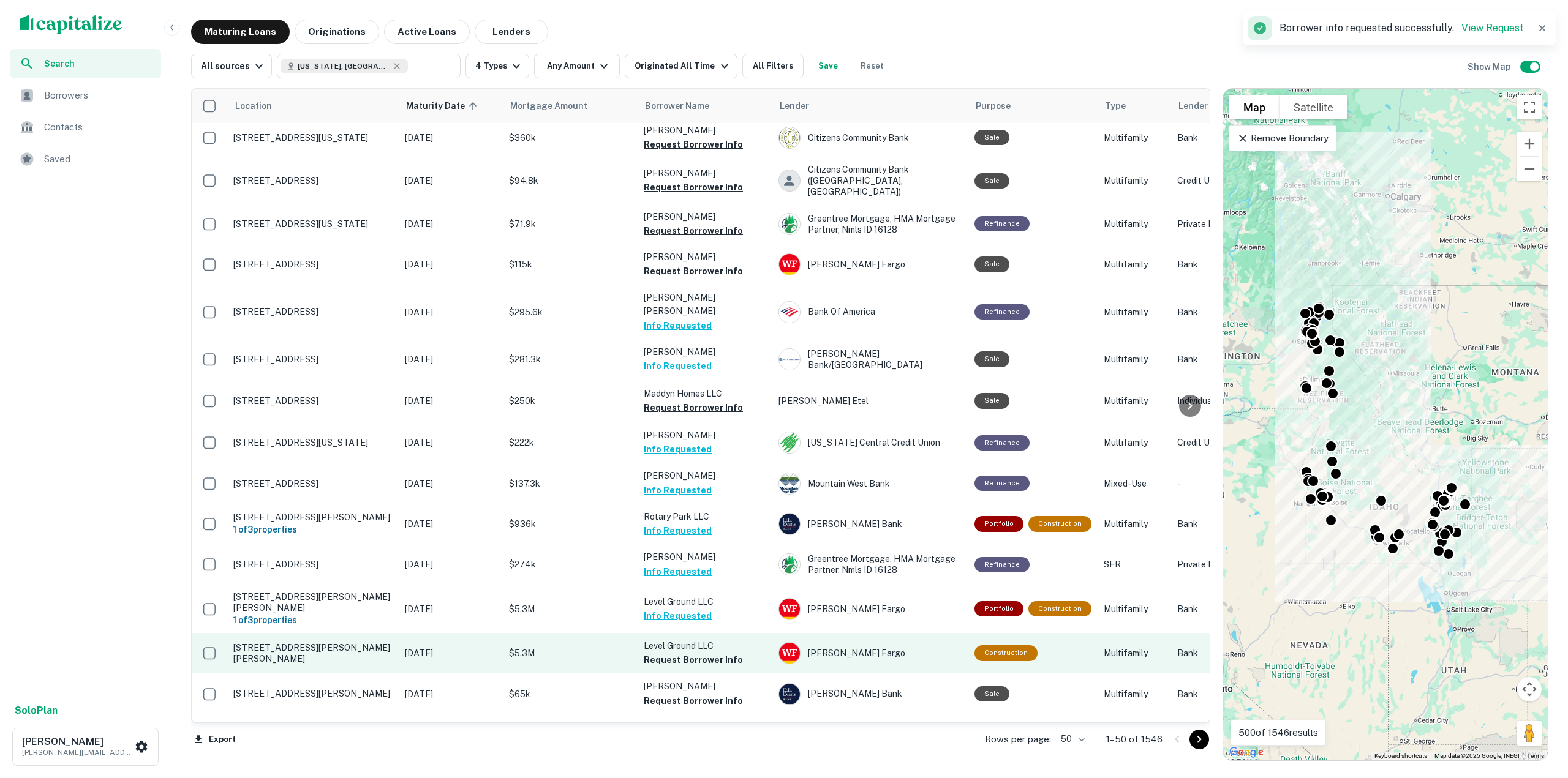
scroll to position [603, 0]
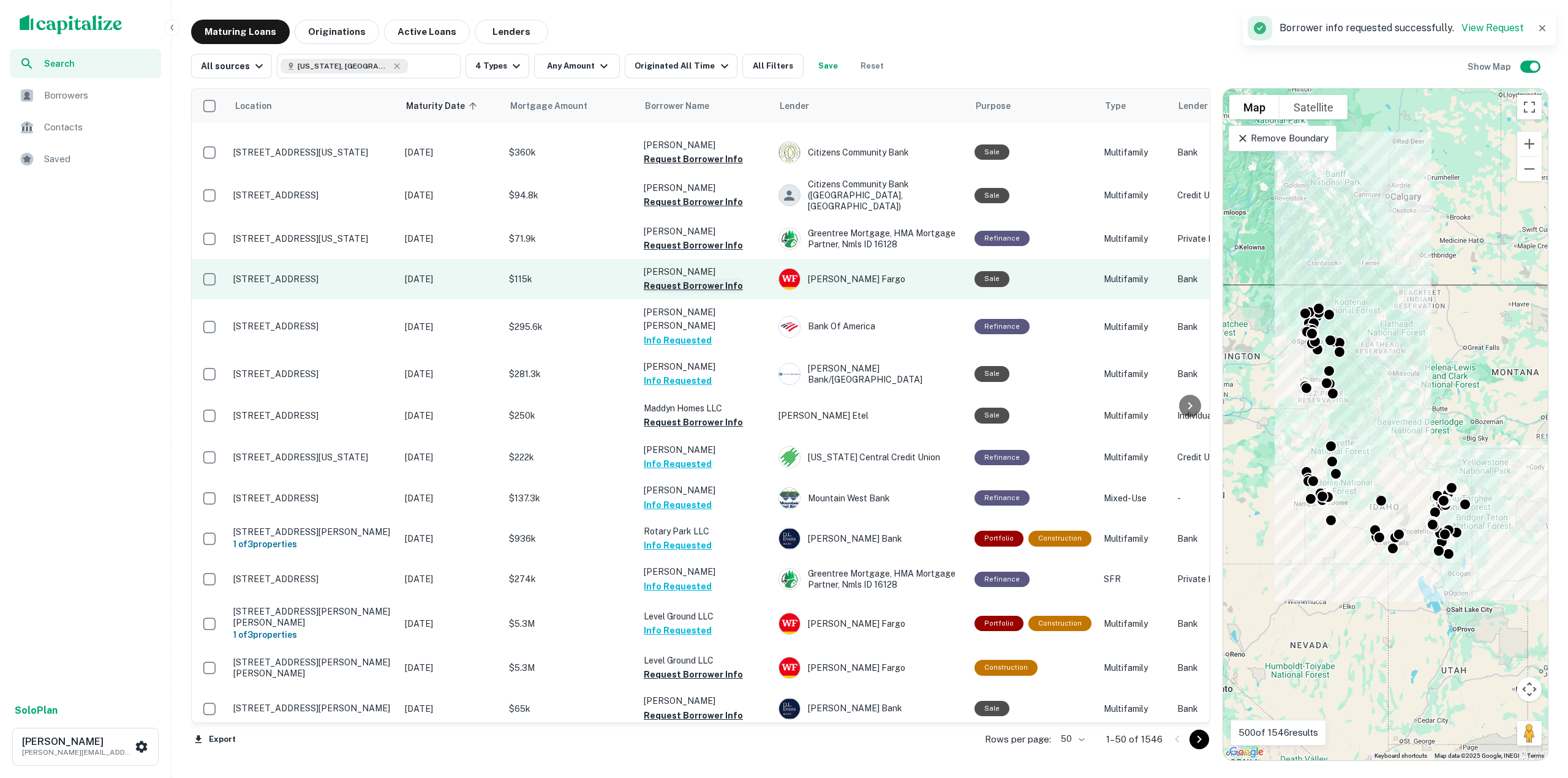
click at [716, 278] on button "Request Borrower Info" at bounding box center [693, 286] width 99 height 15
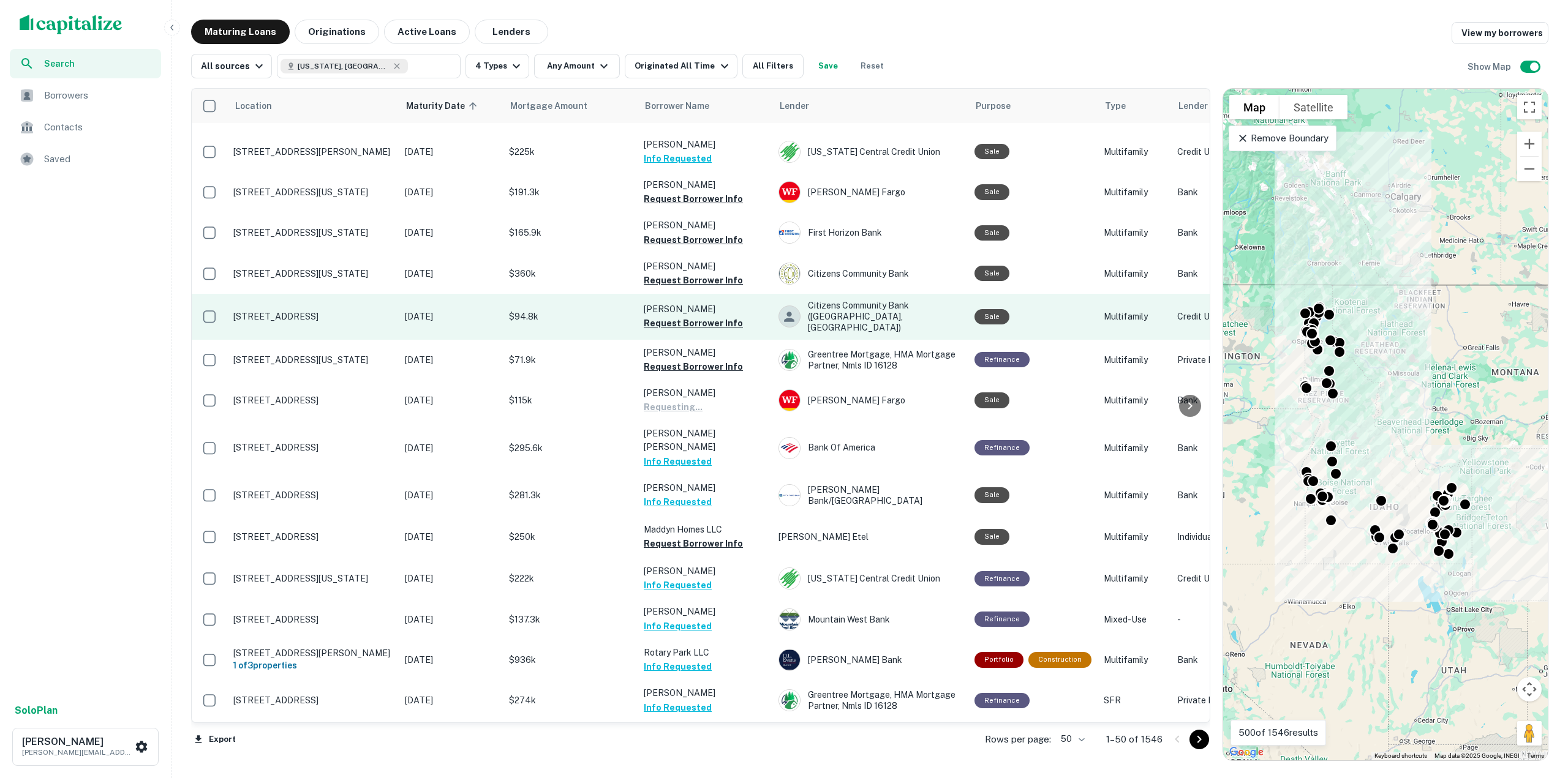
scroll to position [480, 0]
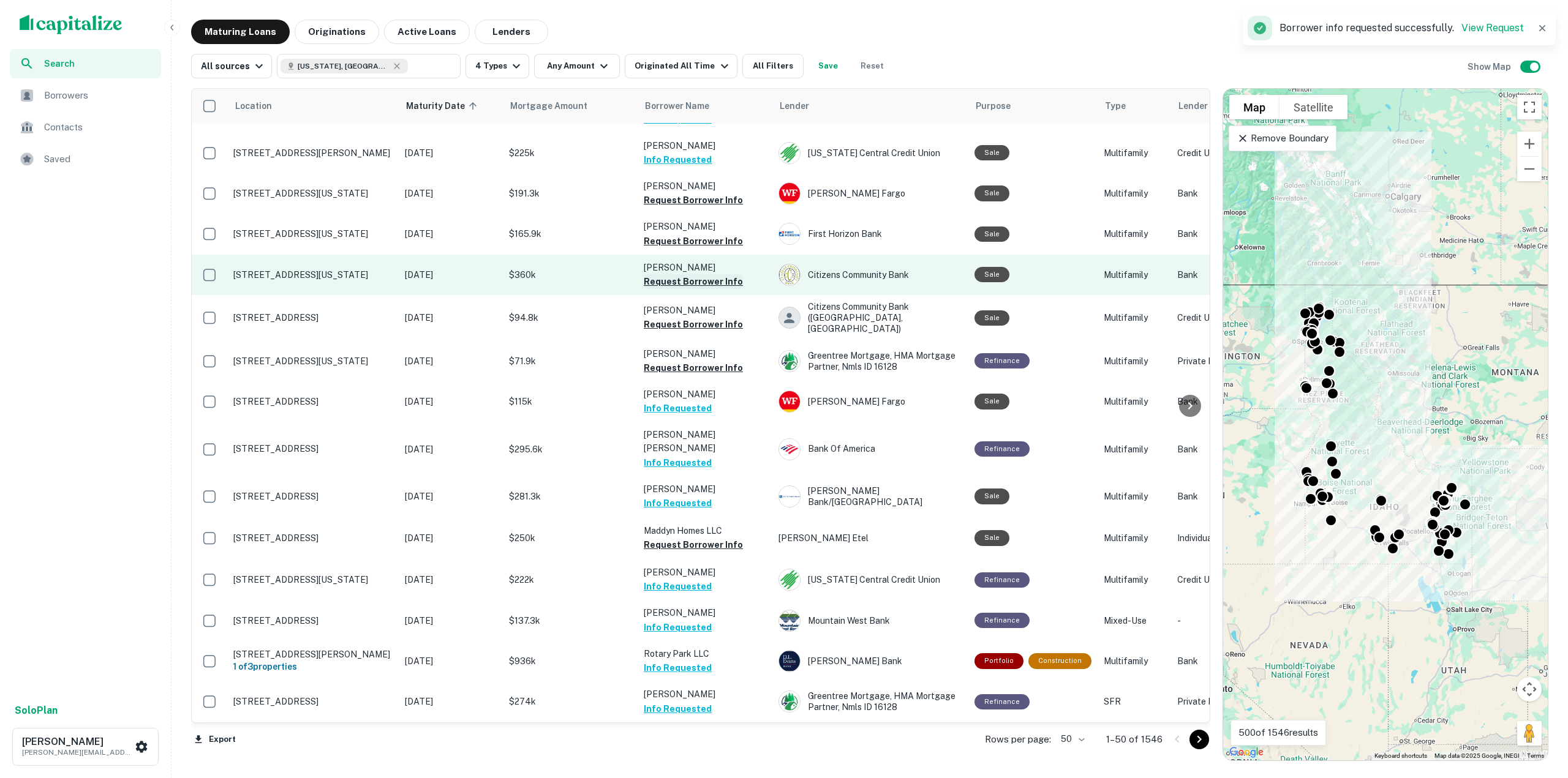
click at [711, 275] on button "Request Borrower Info" at bounding box center [693, 282] width 99 height 15
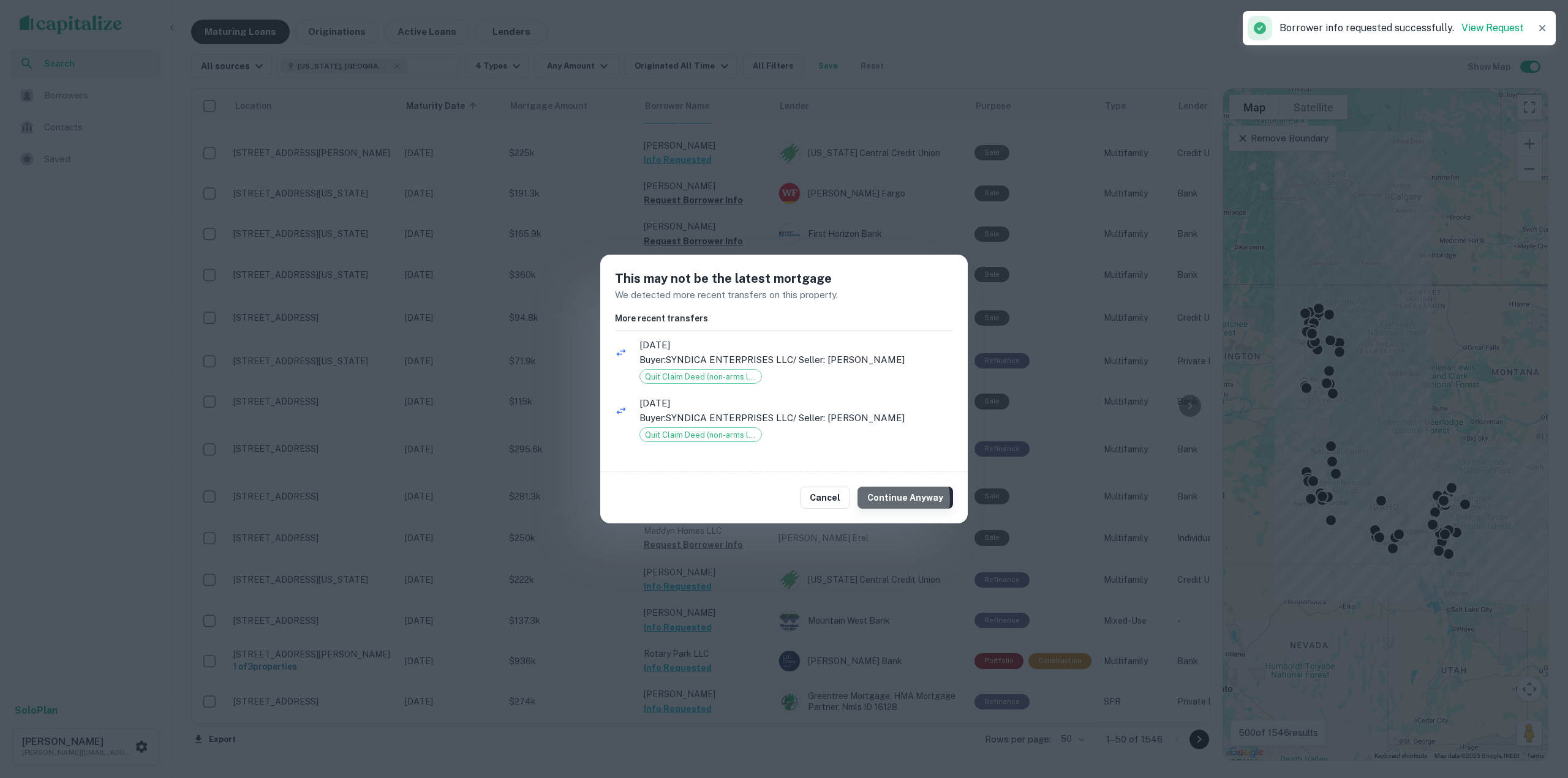
click at [892, 499] on button "Continue Anyway" at bounding box center [905, 498] width 95 height 22
